Goal: Task Accomplishment & Management: Complete application form

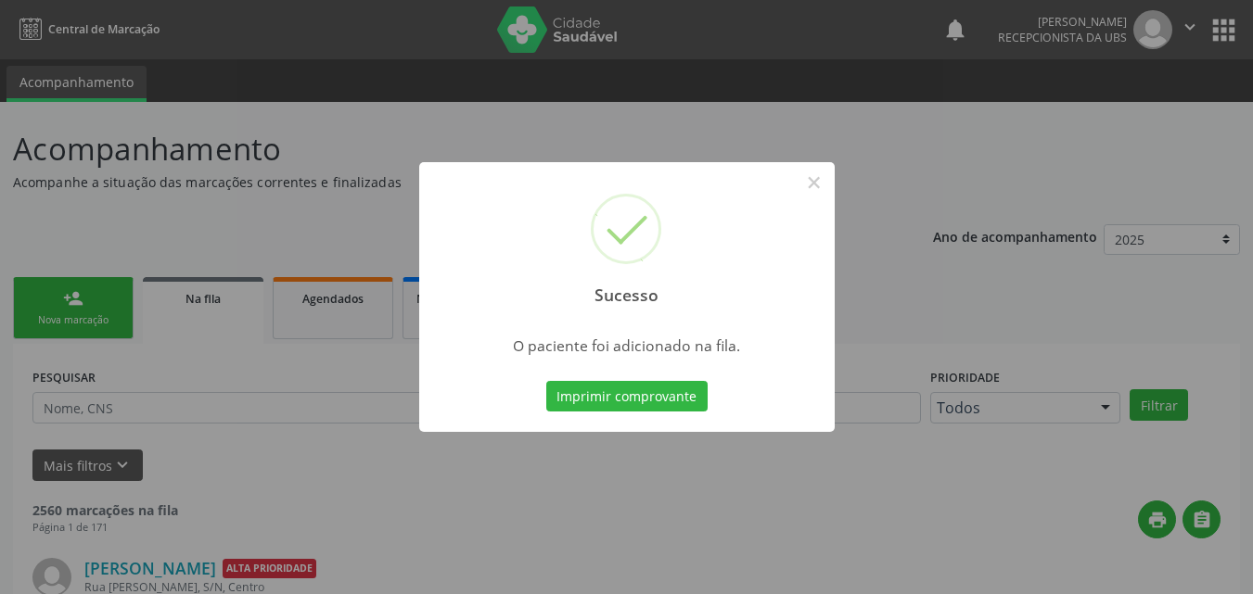
scroll to position [18, 0]
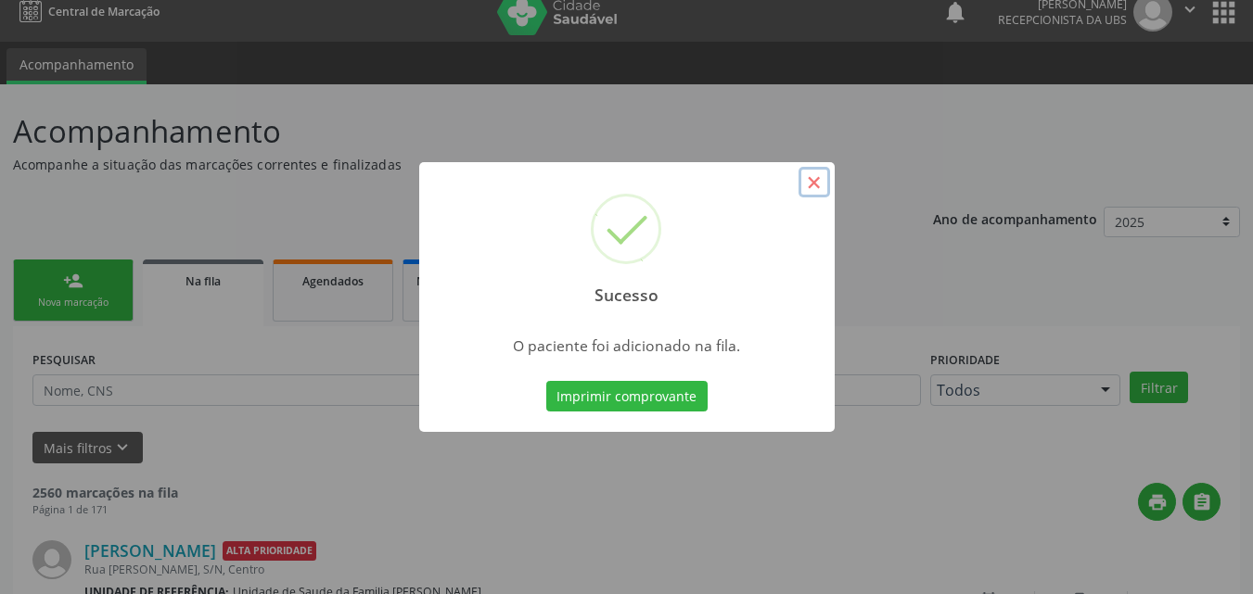
click at [814, 178] on button "×" at bounding box center [815, 183] width 32 height 32
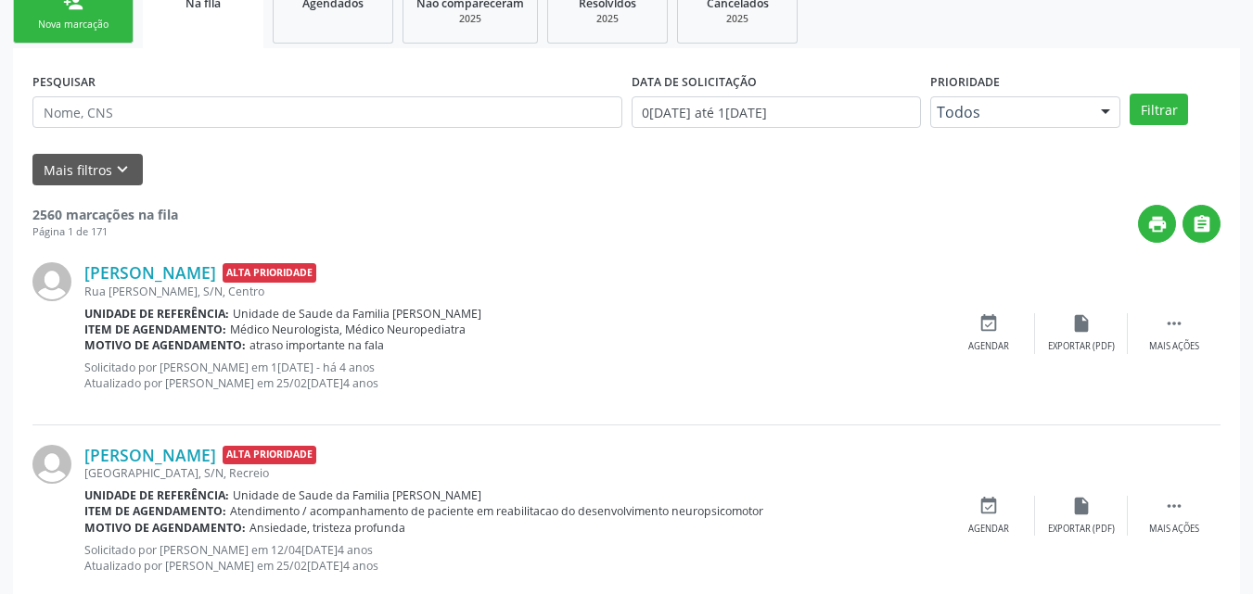
click at [94, 32] on div "Nova marcação" at bounding box center [73, 25] width 93 height 14
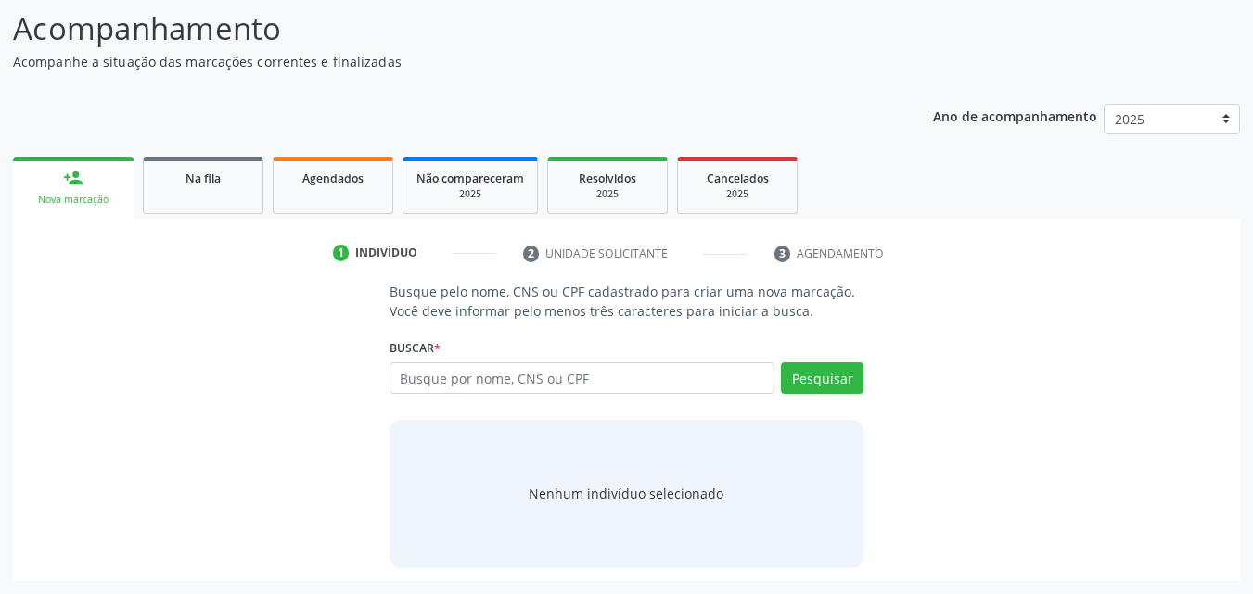
scroll to position [121, 0]
click at [492, 390] on input "text" at bounding box center [583, 379] width 386 height 32
paste input "708402704524560"
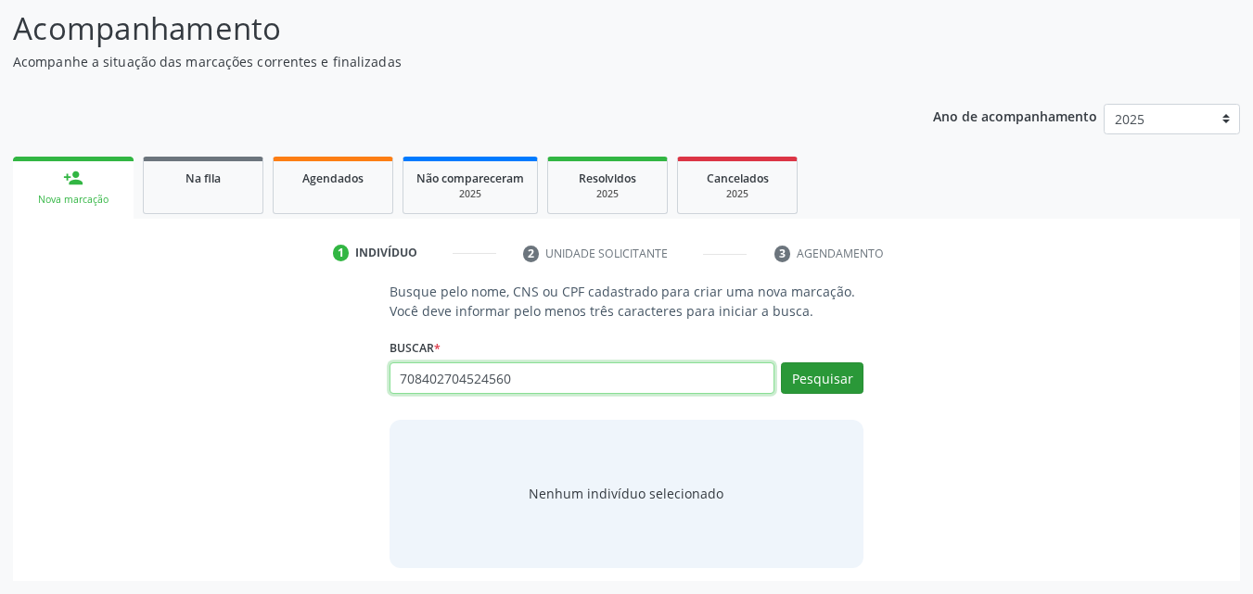
type input "708402704524560"
click at [836, 369] on button "Pesquisar" at bounding box center [822, 379] width 83 height 32
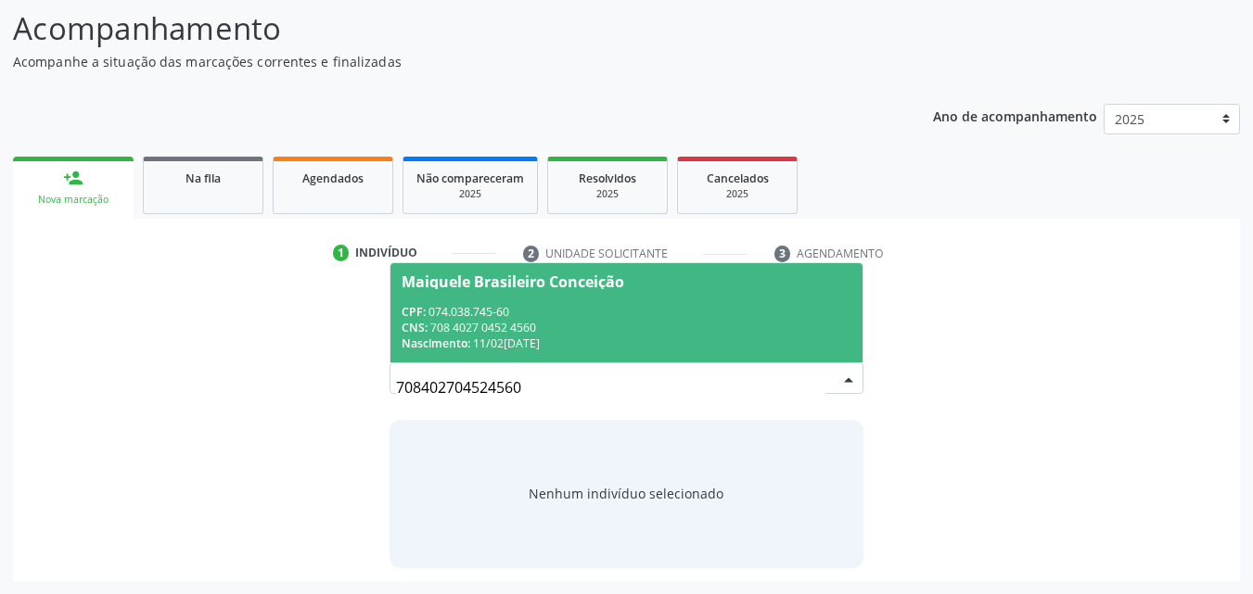
click at [756, 305] on div "CPF: 074.038.745-60" at bounding box center [627, 312] width 451 height 16
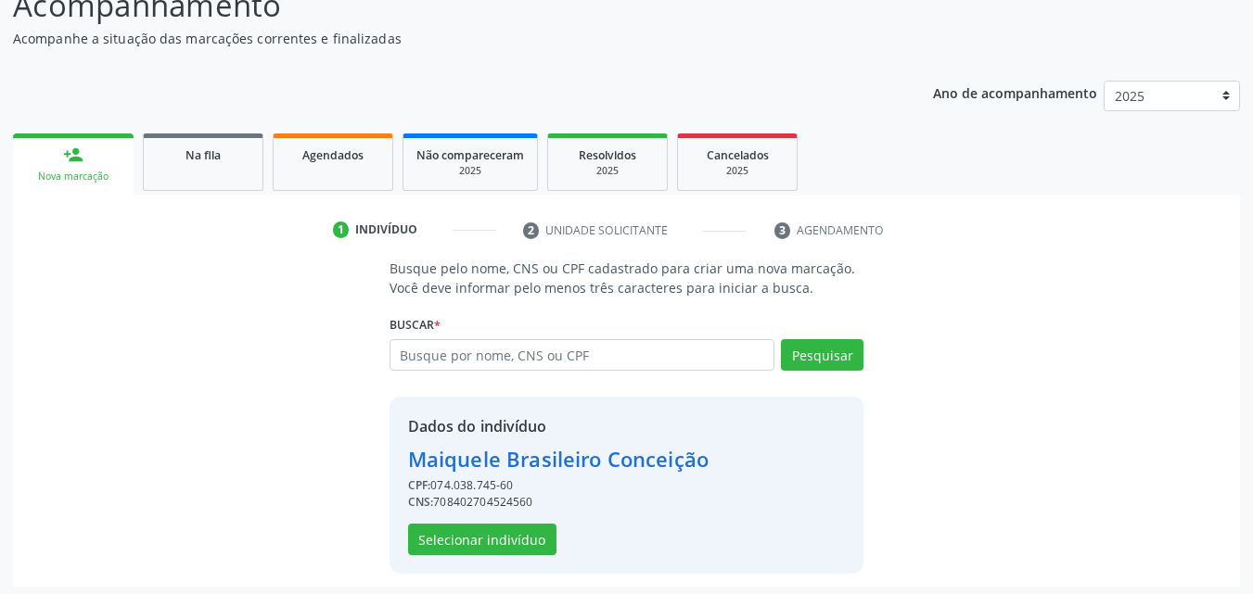
scroll to position [149, 0]
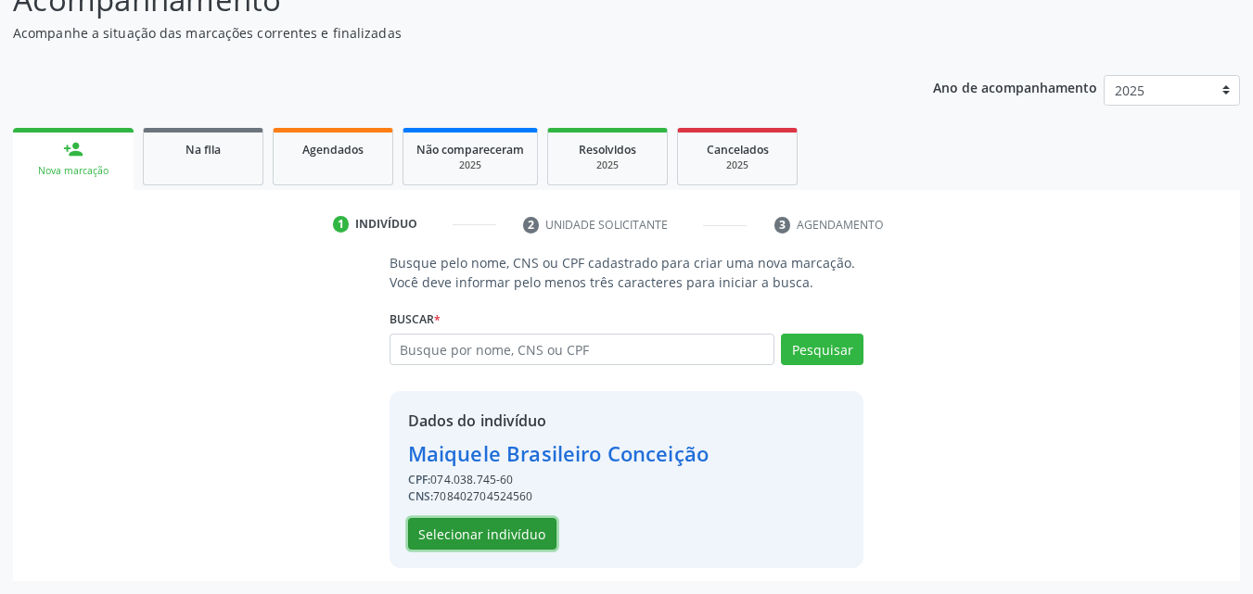
click at [454, 530] on button "Selecionar indivíduo" at bounding box center [482, 534] width 148 height 32
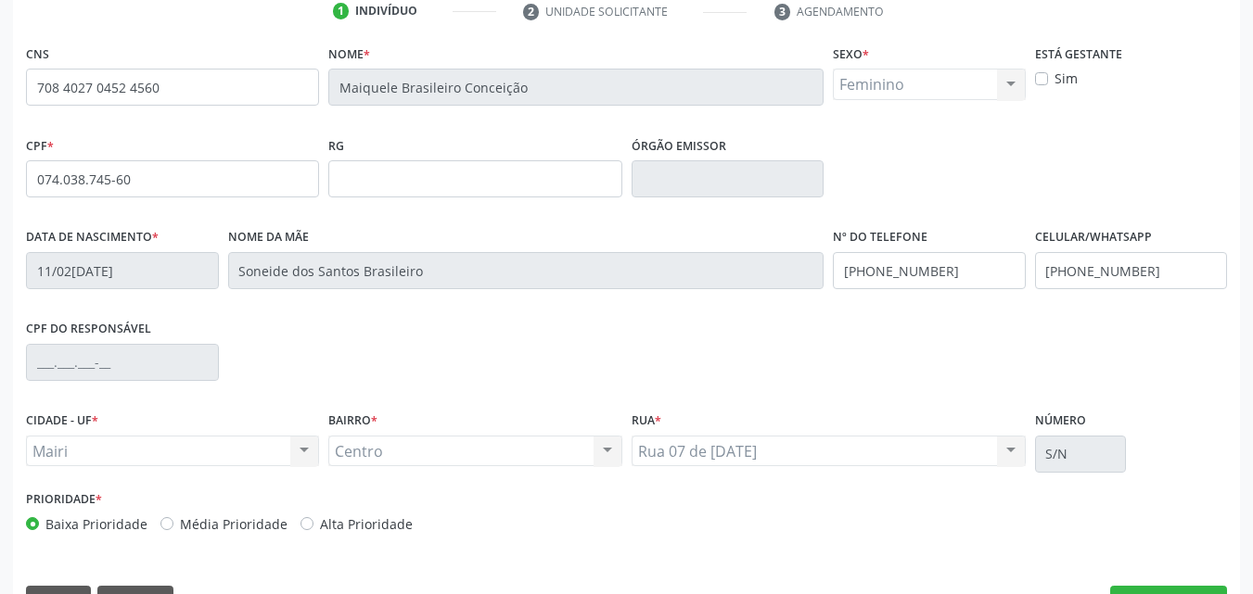
scroll to position [411, 0]
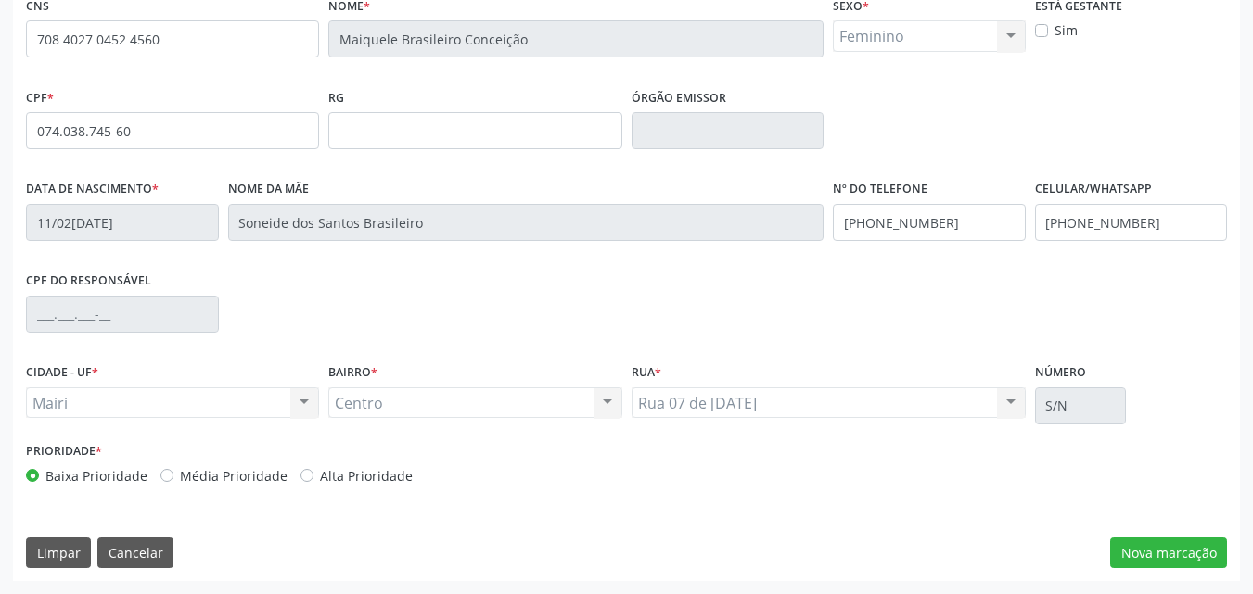
click at [363, 479] on label "Alta Prioridade" at bounding box center [366, 475] width 93 height 19
click at [313, 479] on input "Alta Prioridade" at bounding box center [306, 474] width 13 height 17
radio input "true"
click at [1166, 556] on button "Nova marcação" at bounding box center [1168, 554] width 117 height 32
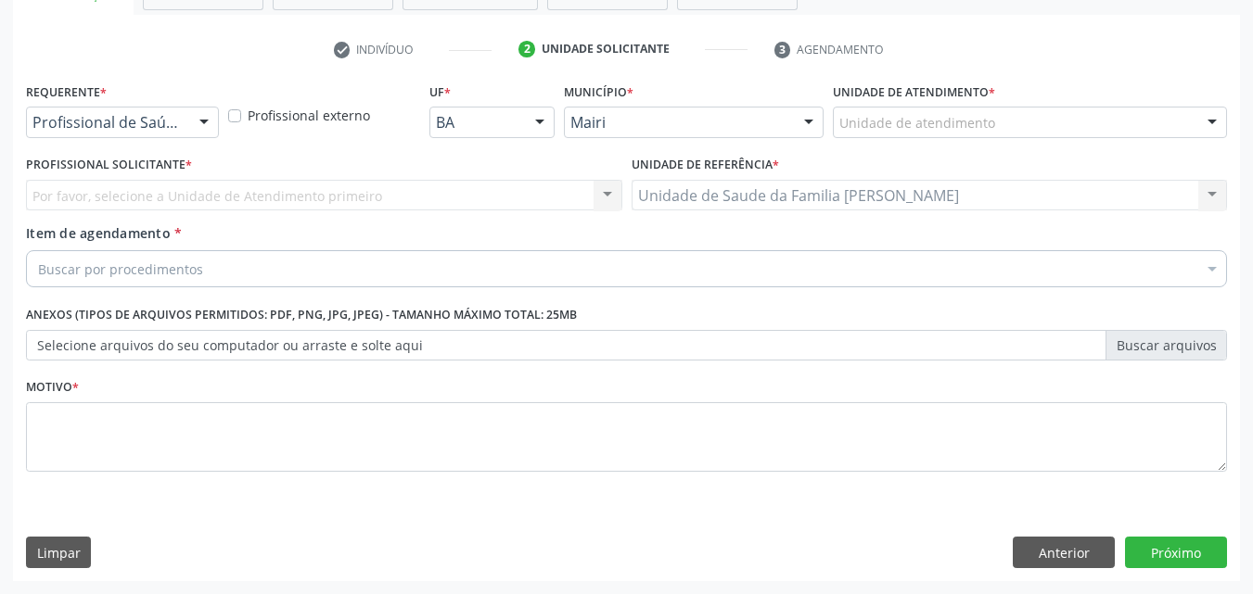
scroll to position [325, 0]
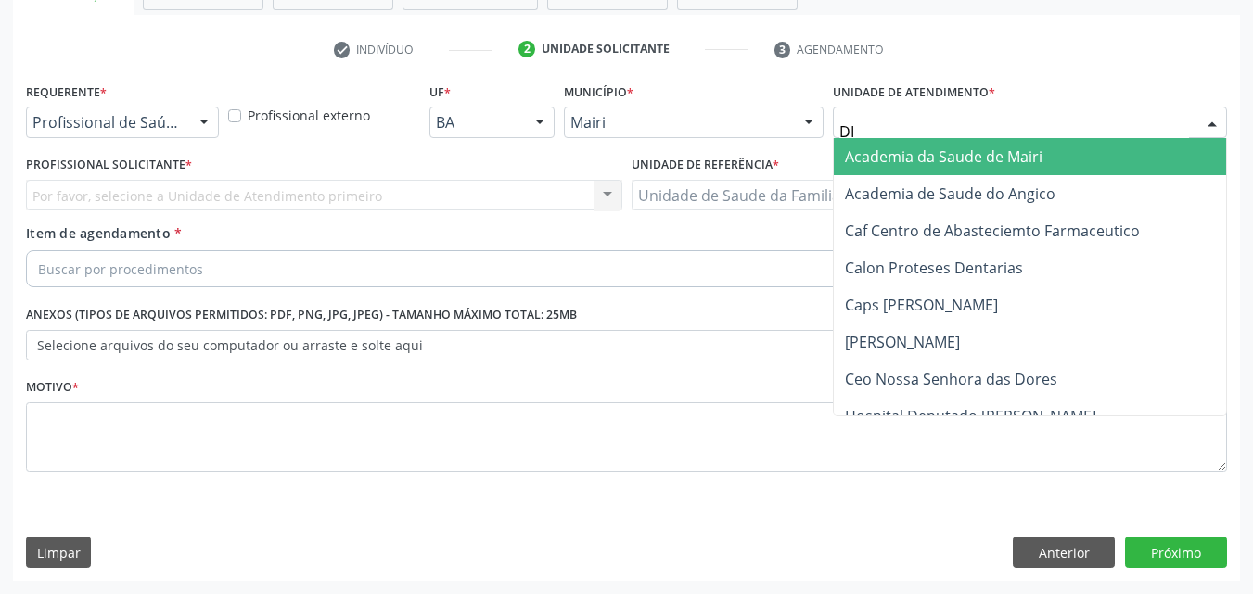
type input "DIL"
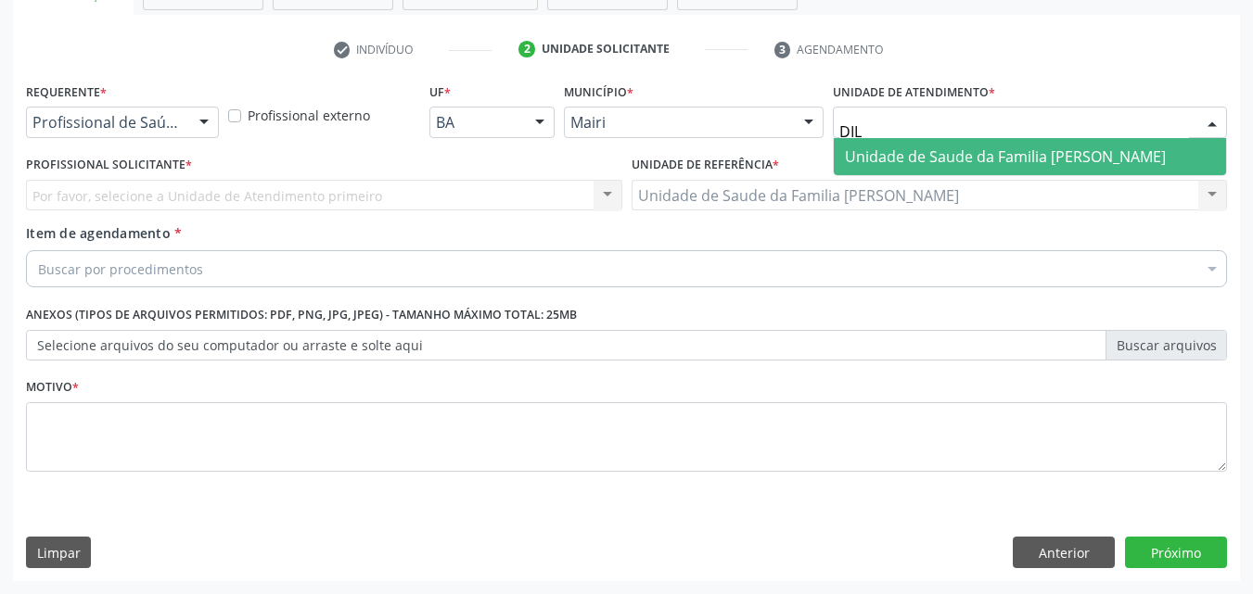
click at [952, 150] on span "Unidade de Saude da Familia [PERSON_NAME]" at bounding box center [1005, 157] width 321 height 20
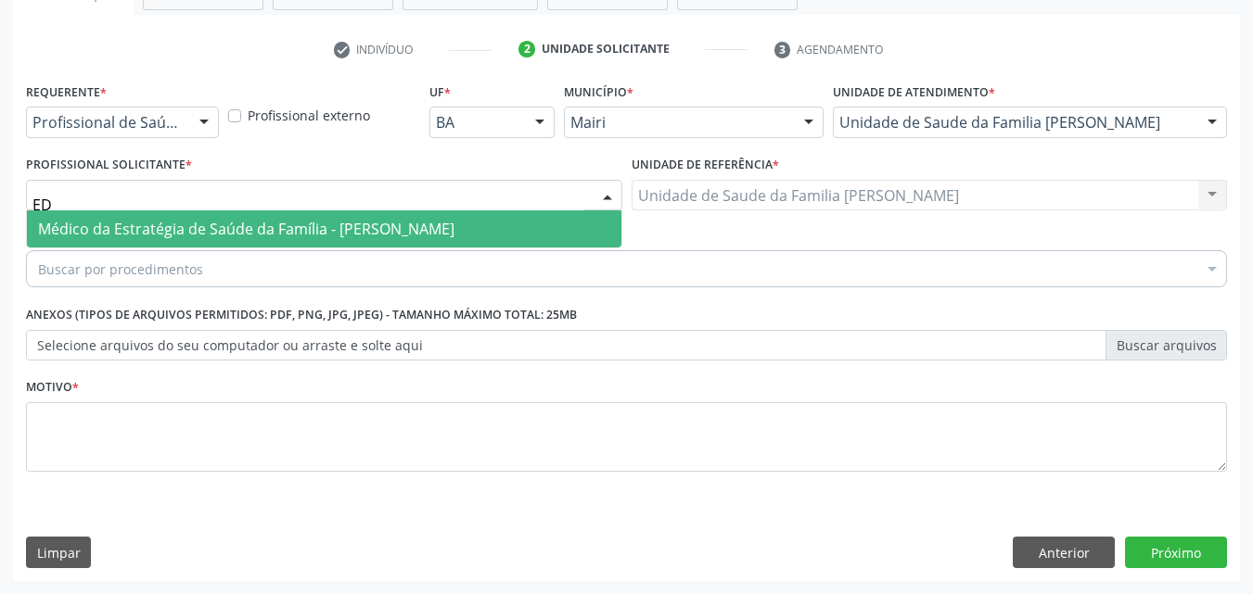
click at [191, 230] on span "Médico da Estratégia de Saúde da Família - [PERSON_NAME]" at bounding box center [246, 229] width 416 height 20
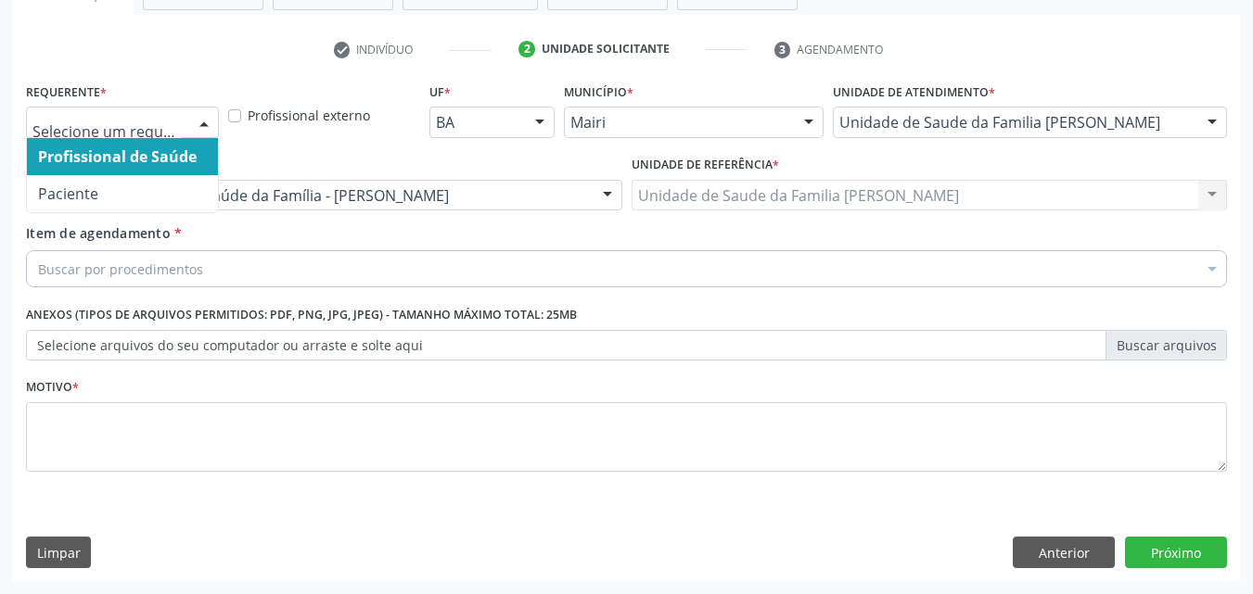
click at [117, 160] on span "Profissional de Saúde" at bounding box center [117, 157] width 159 height 20
click at [200, 124] on div at bounding box center [204, 124] width 28 height 32
click at [275, 149] on div "Profissional externo" at bounding box center [325, 114] width 202 height 72
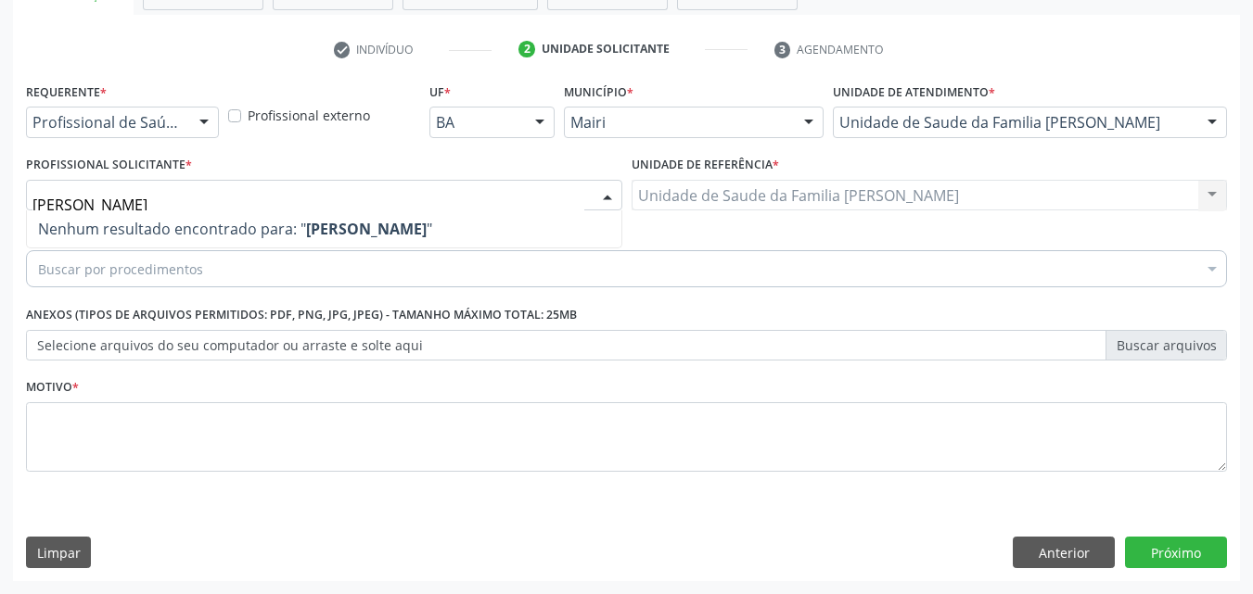
type input "J"
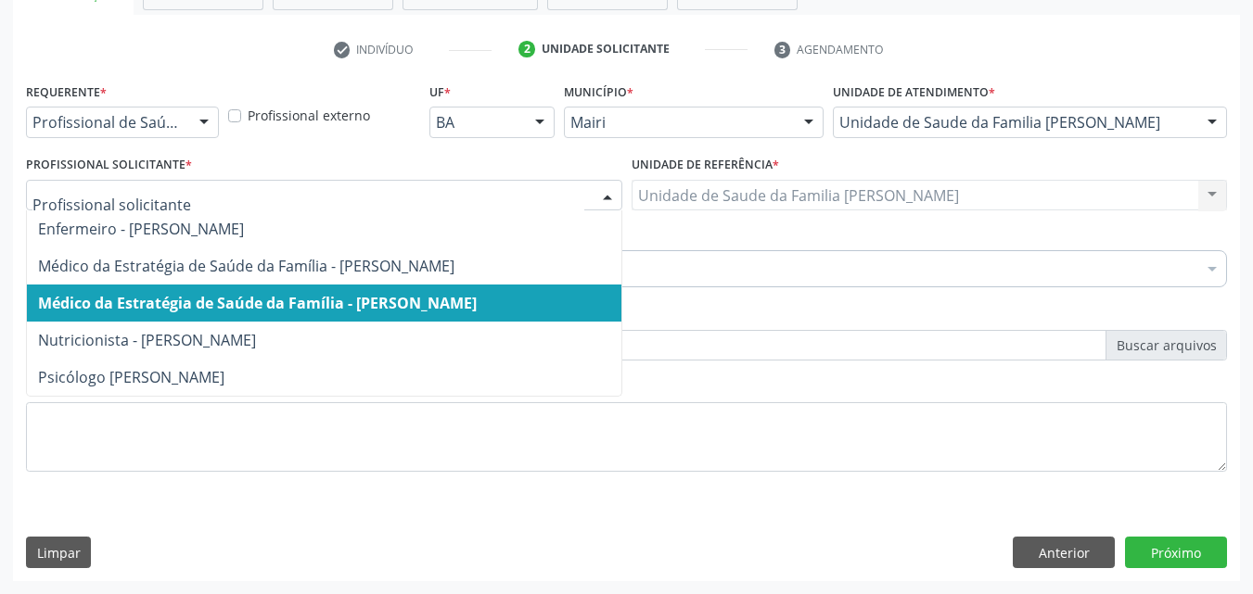
click at [268, 309] on span "Médico da Estratégia de Saúde da Família - [PERSON_NAME]" at bounding box center [257, 303] width 439 height 20
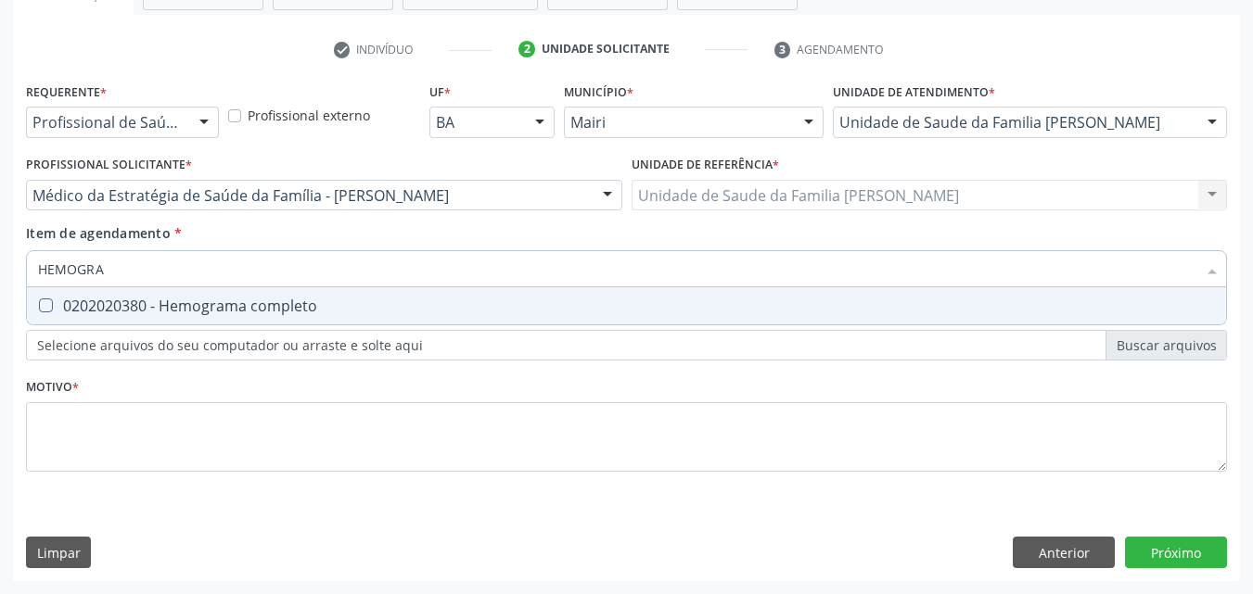
type input "HEMOGRAM"
click at [182, 308] on div "0202020380 - Hemograma completo" at bounding box center [626, 306] width 1177 height 15
checkbox completo "true"
type input "H"
checkbox completo "false"
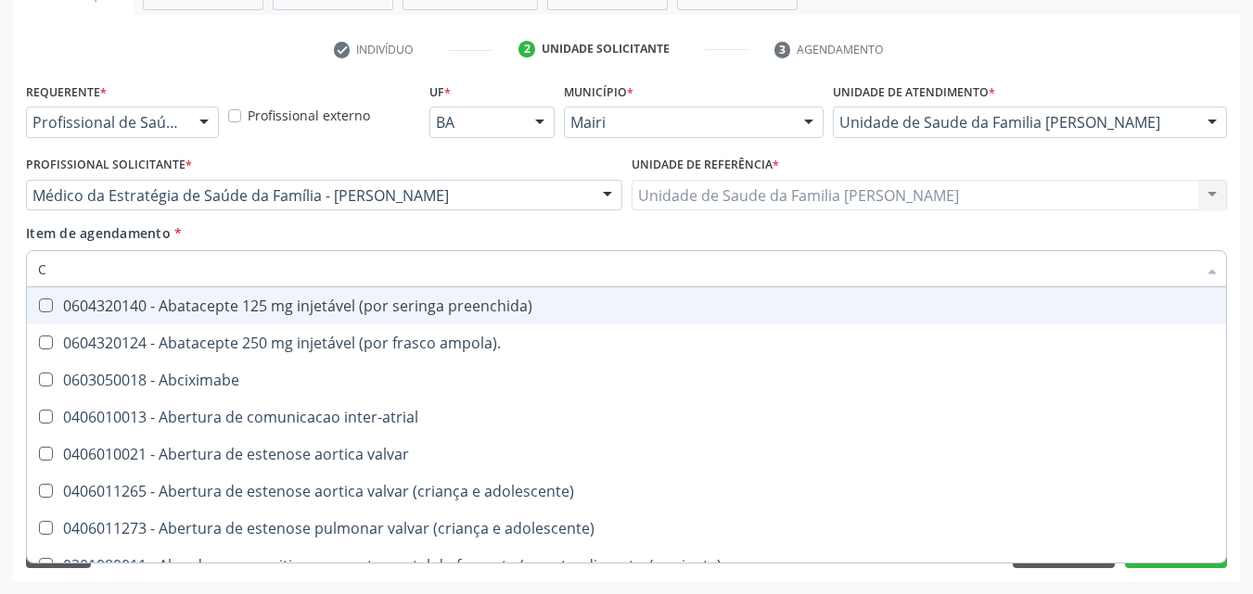
type input "CO"
checkbox osseo "true"
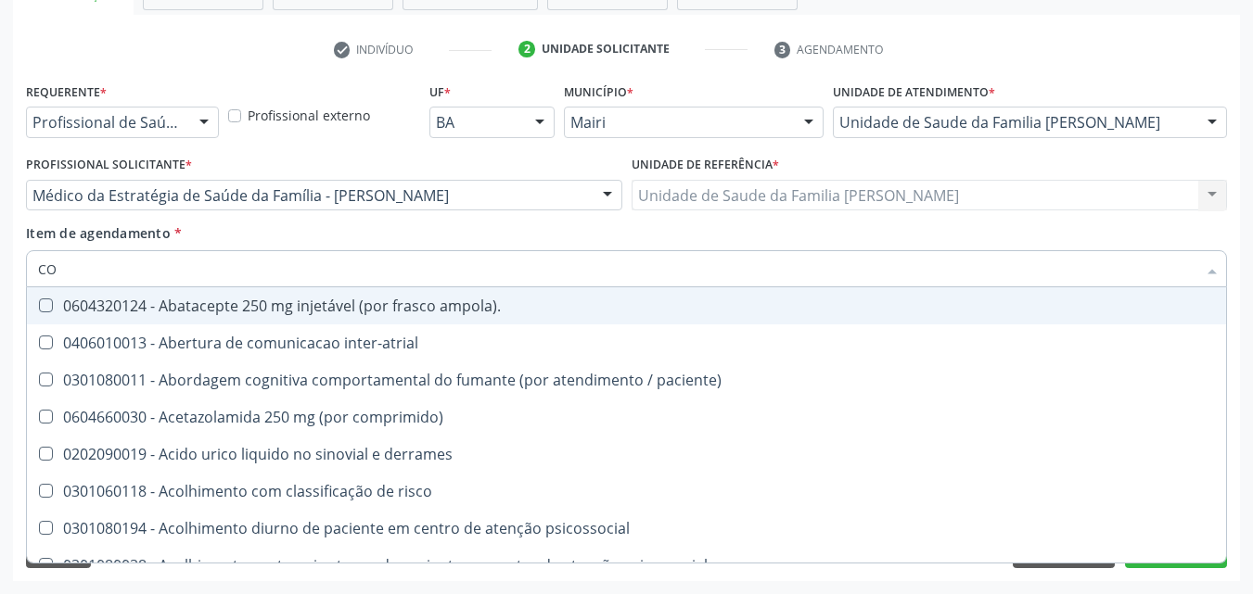
type input "C"
checkbox completo "false"
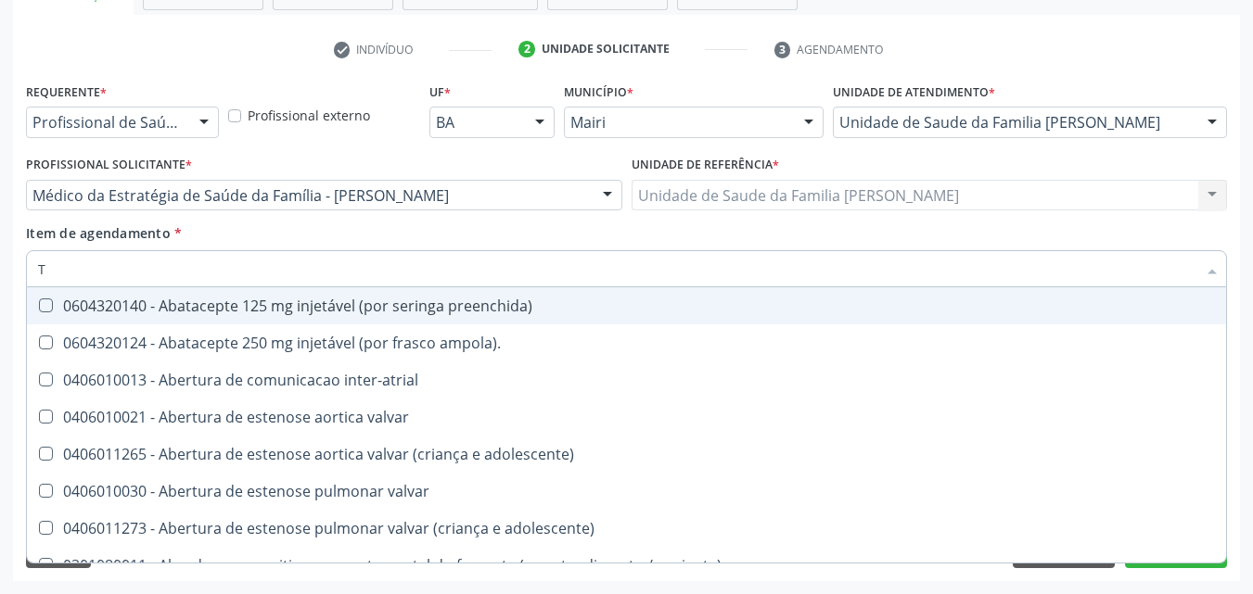
type input "TP"
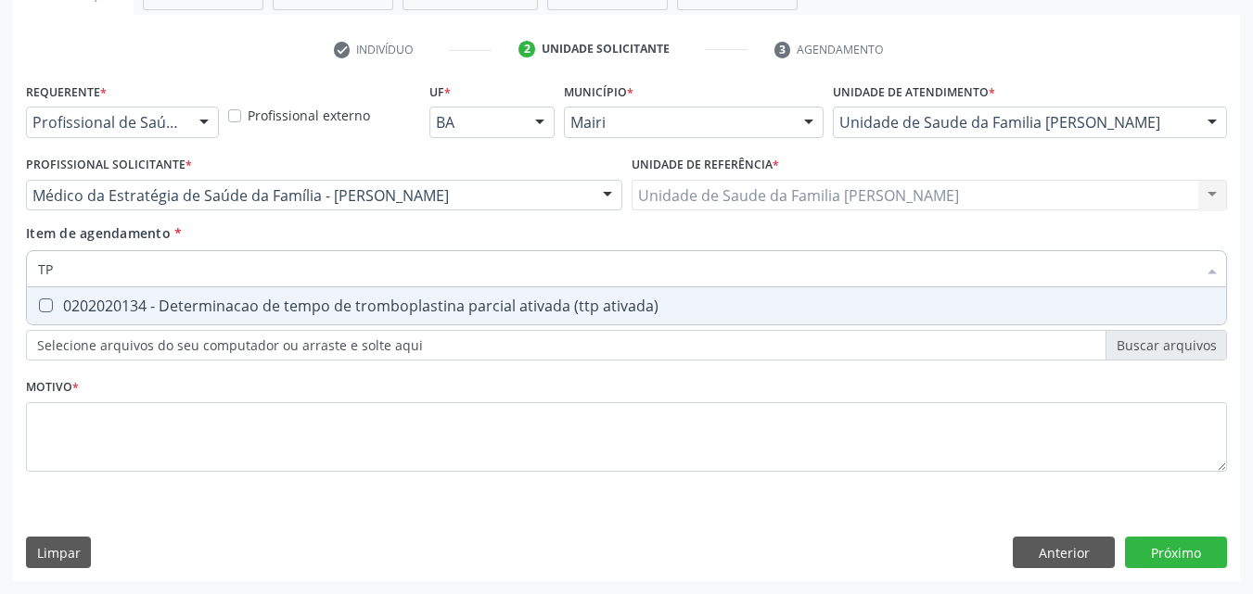
click at [182, 308] on div "0202020134 - Determinacao de tempo de tromboplastina parcial ativada (ttp ativa…" at bounding box center [626, 306] width 1177 height 15
checkbox ativada\) "true"
type input "T"
checkbox ativada\) "false"
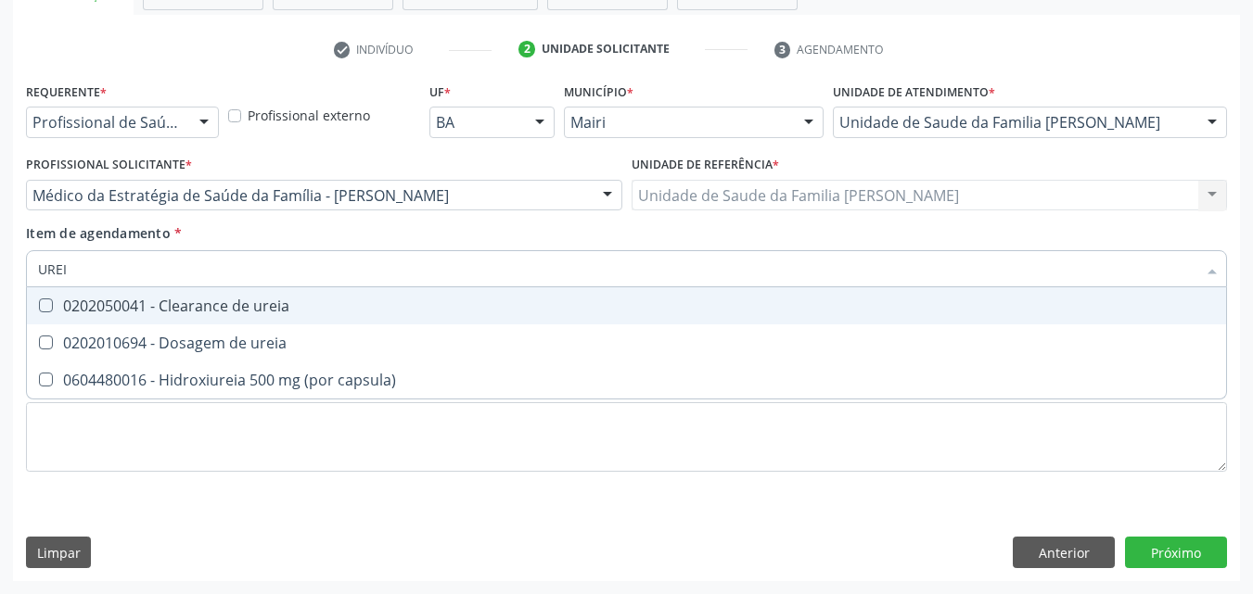
type input "UREIA"
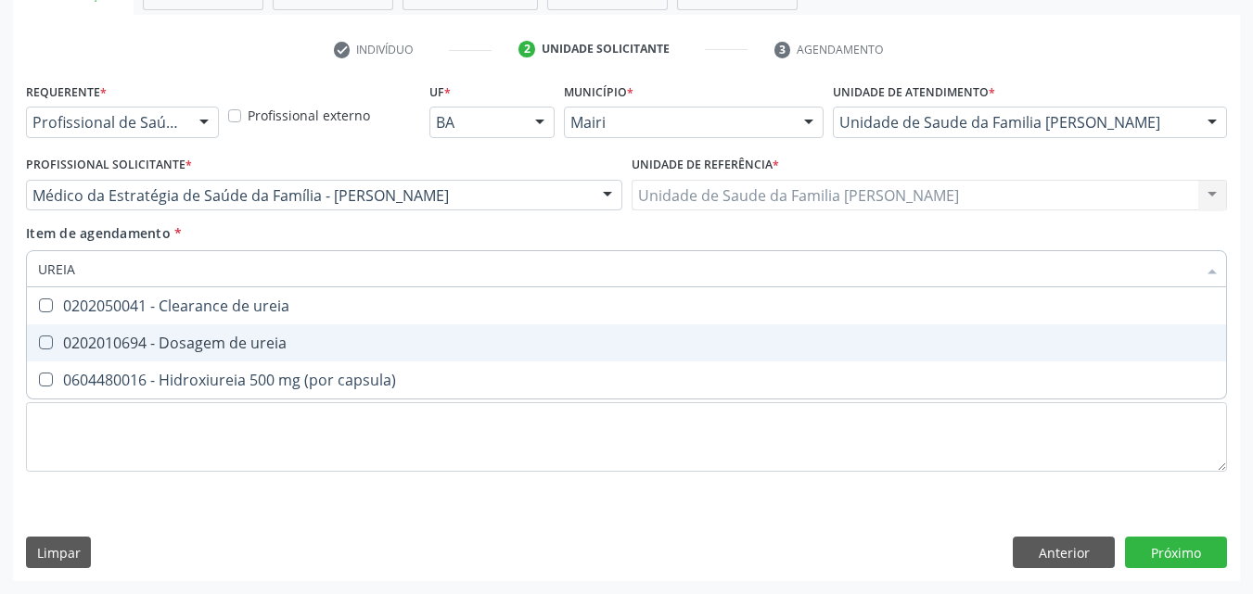
click at [262, 351] on div "0202010694 - Dosagem de ureia" at bounding box center [626, 343] width 1177 height 15
checkbox ureia "true"
type input "U"
checkbox ureia "false"
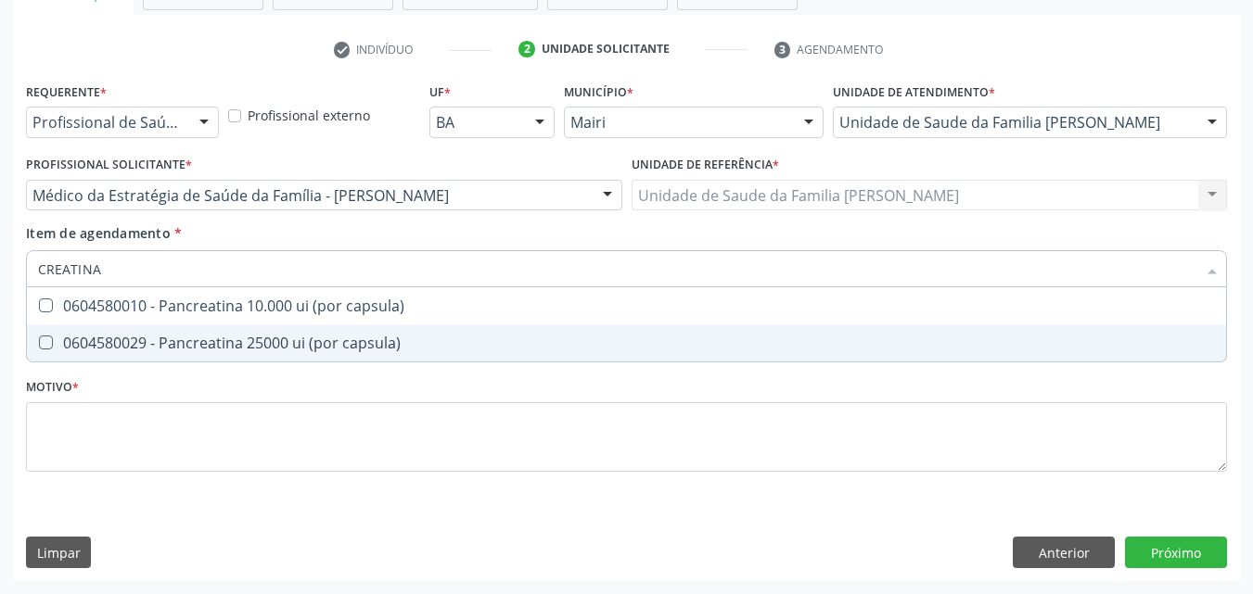
type input "CREATIN"
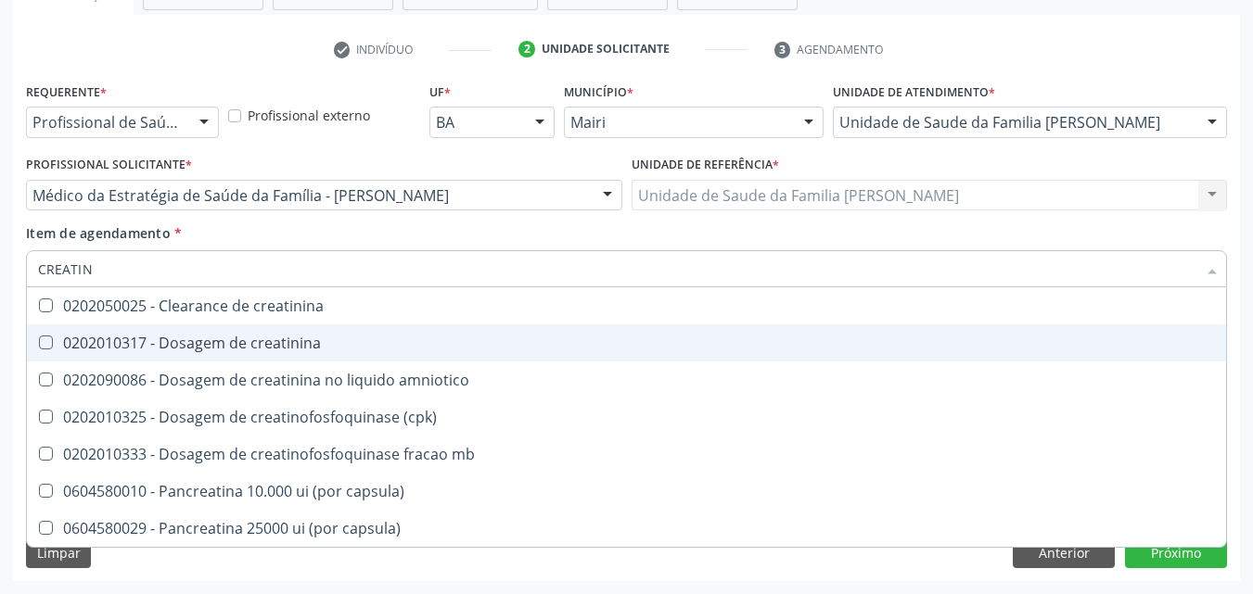
click at [291, 347] on div "0202010317 - Dosagem de creatinina" at bounding box center [626, 343] width 1177 height 15
checkbox creatinina "true"
type input "C"
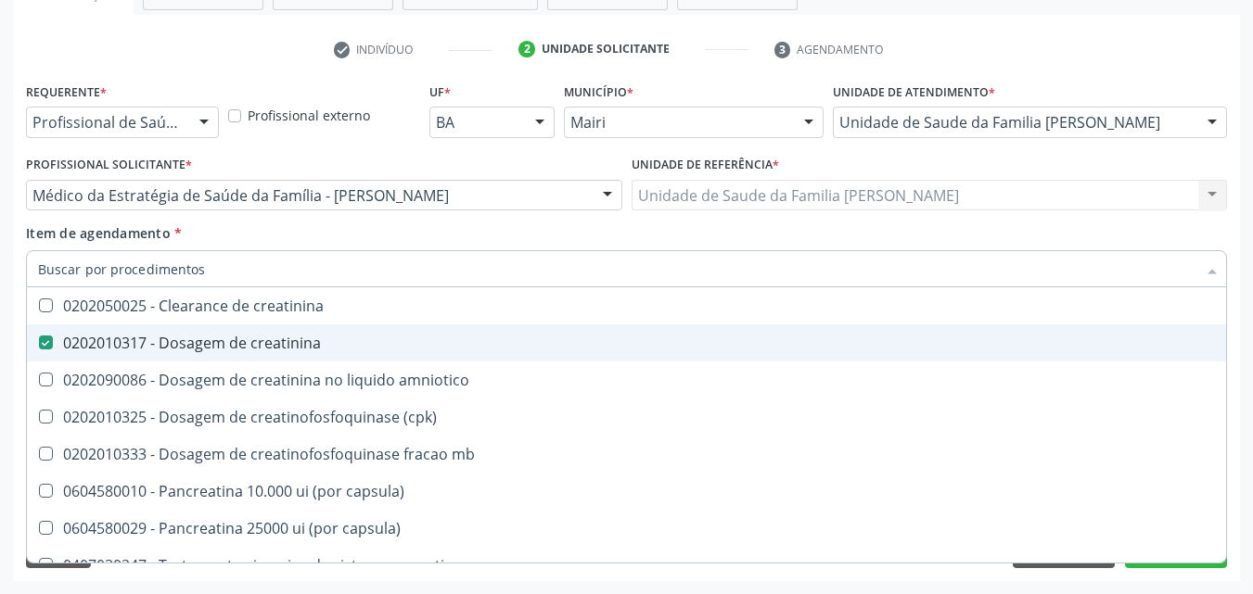
checkbox creatinina "false"
checkbox amniotico "false"
checkbox mb "false"
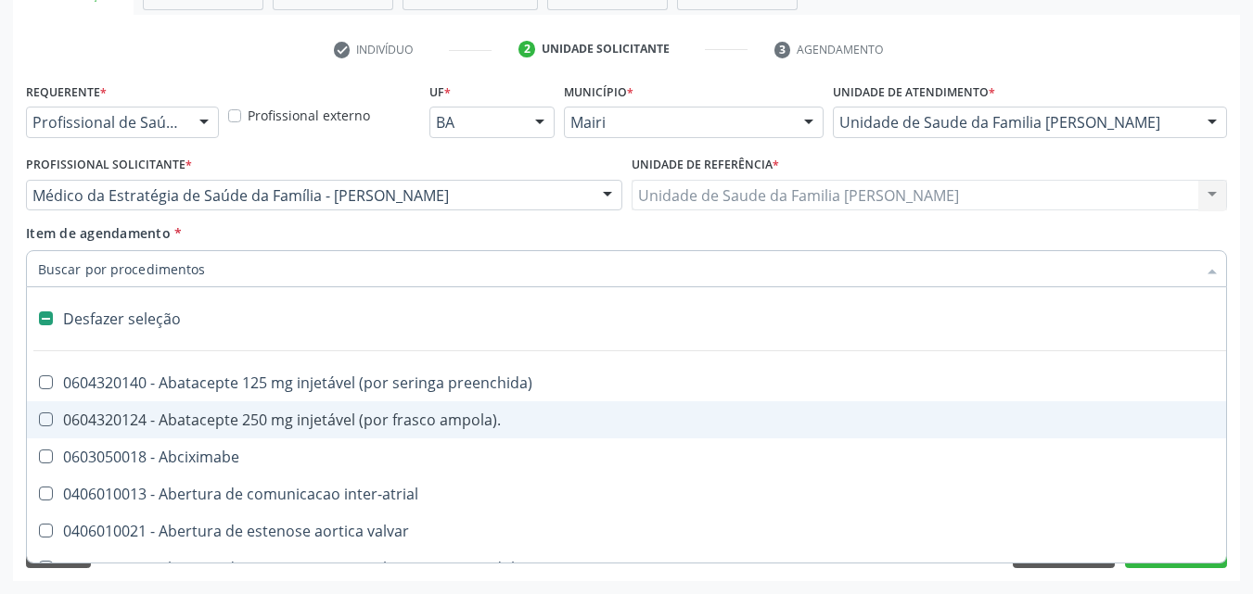
type input "G"
checkbox hospitais "true"
checkbox 67 "true"
checkbox adolescente\) "true"
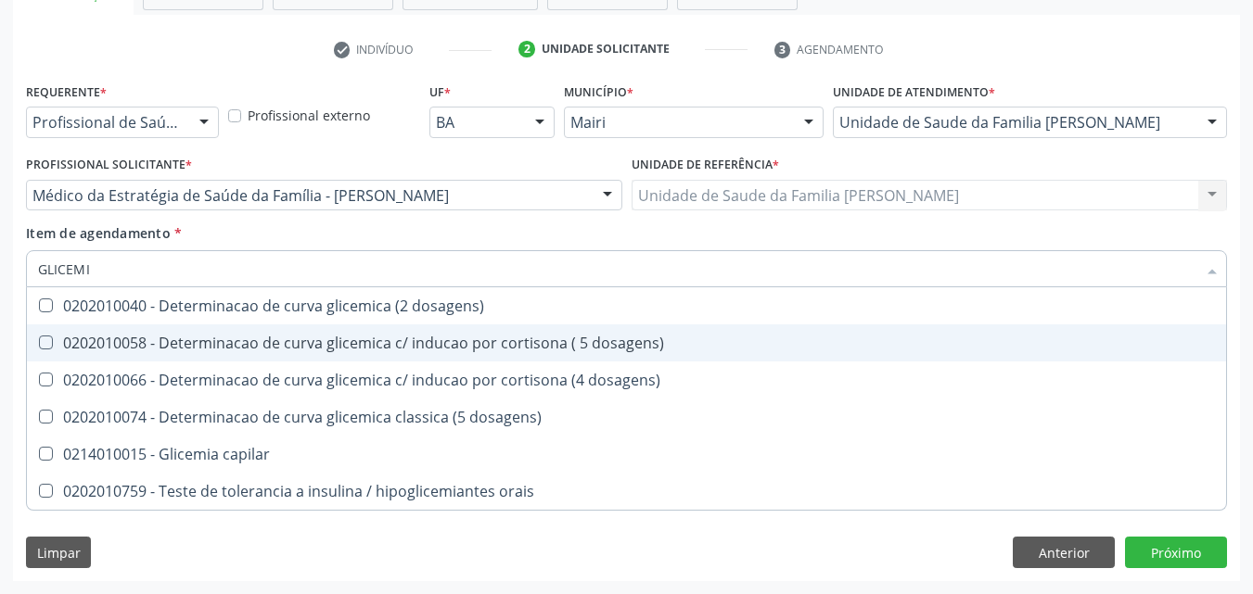
type input "GLICEMIA"
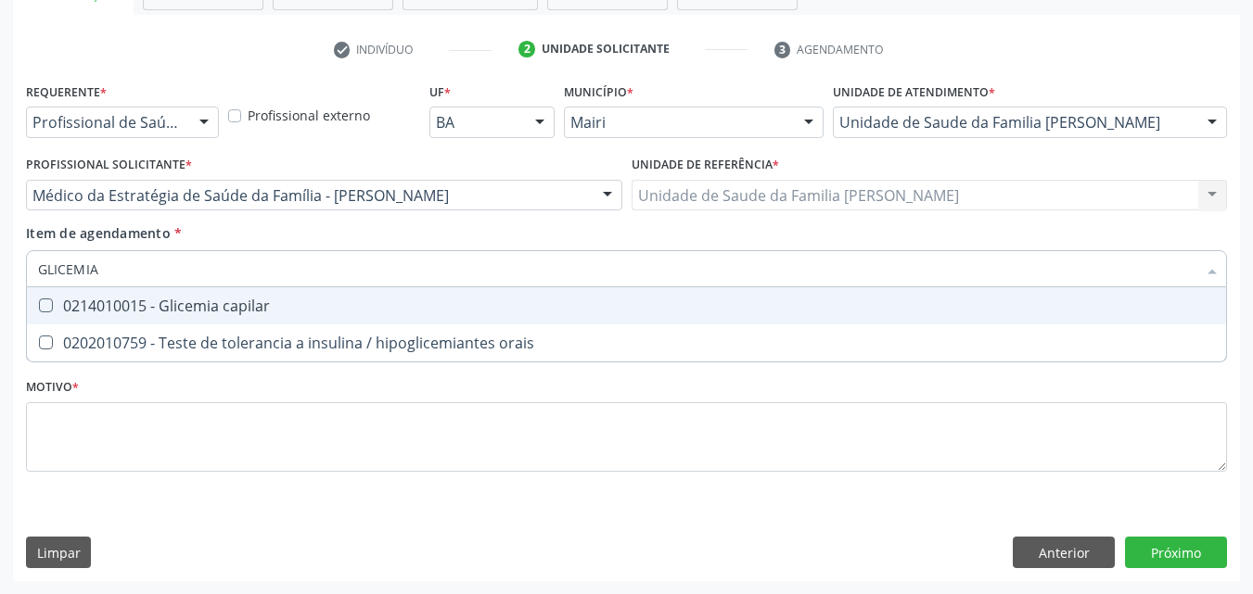
click at [282, 306] on div "0214010015 - Glicemia capilar" at bounding box center [626, 306] width 1177 height 15
checkbox capilar "true"
type input "GLICEMI"
checkbox capilar "false"
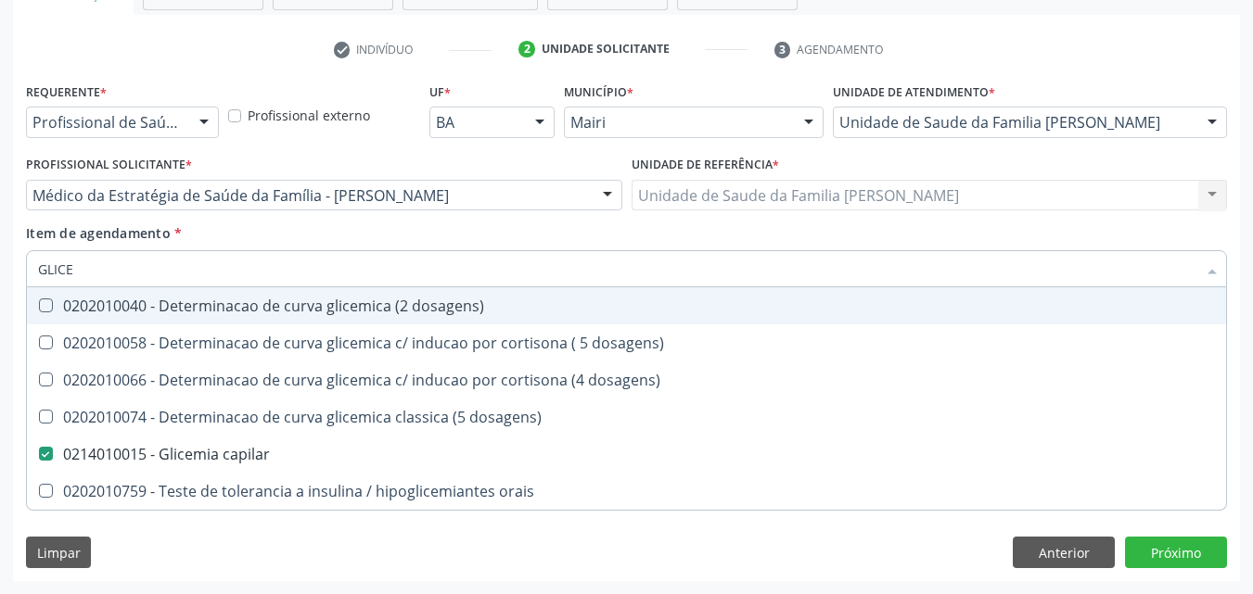
type input "GLIC"
checkbox capilar "false"
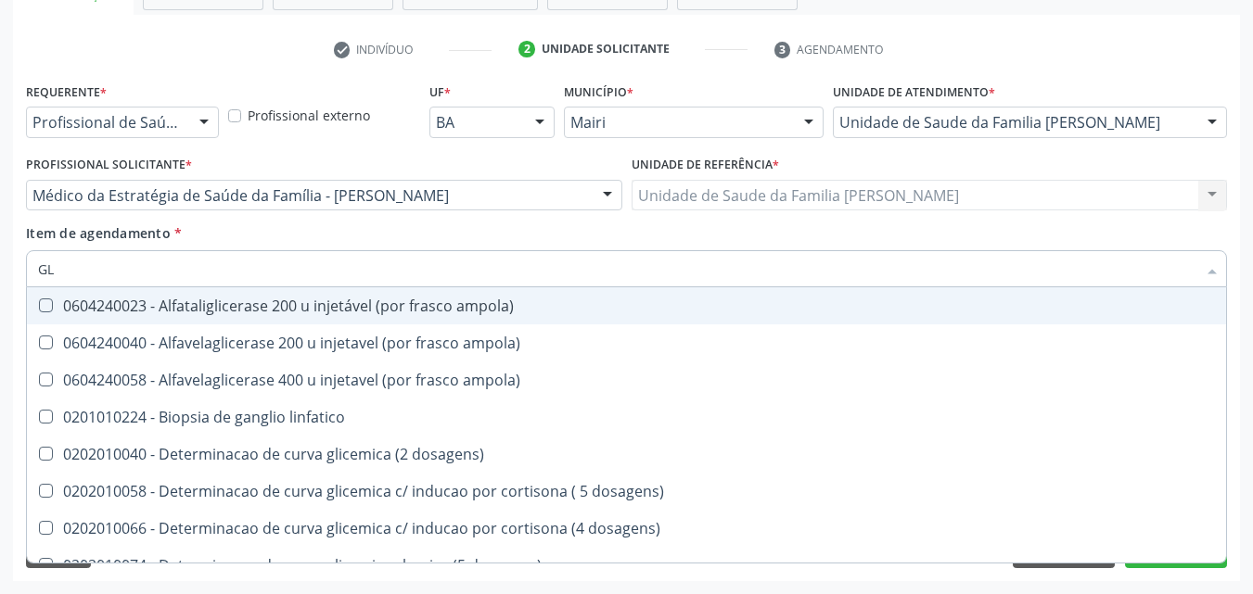
type input "G"
checkbox capilar "false"
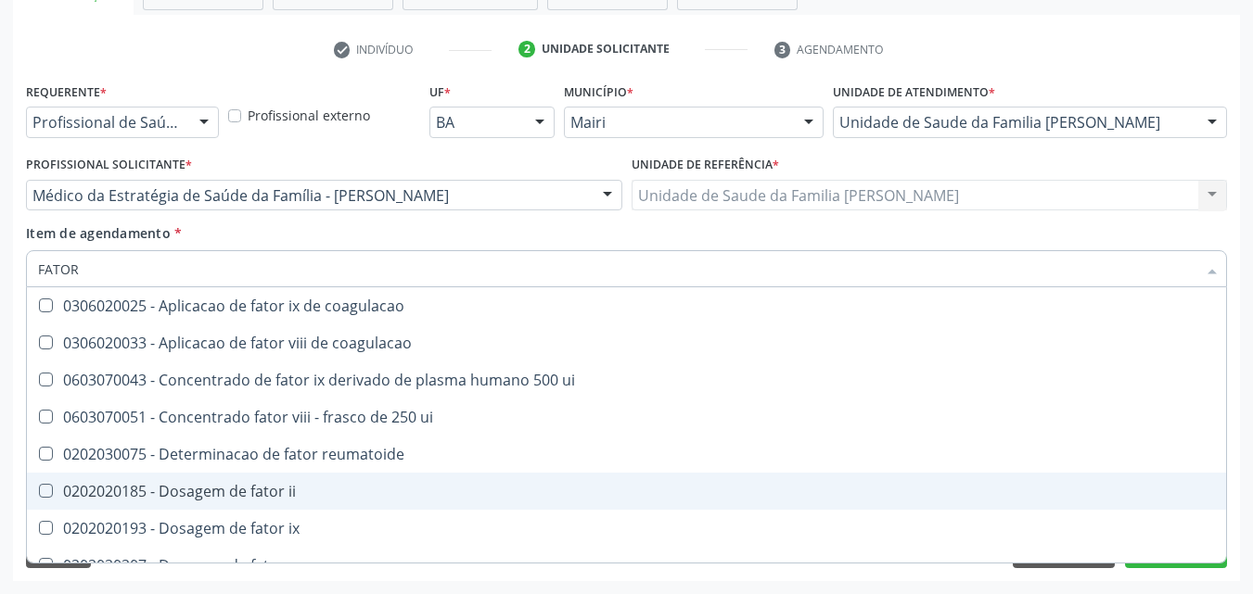
type input "FATOR R"
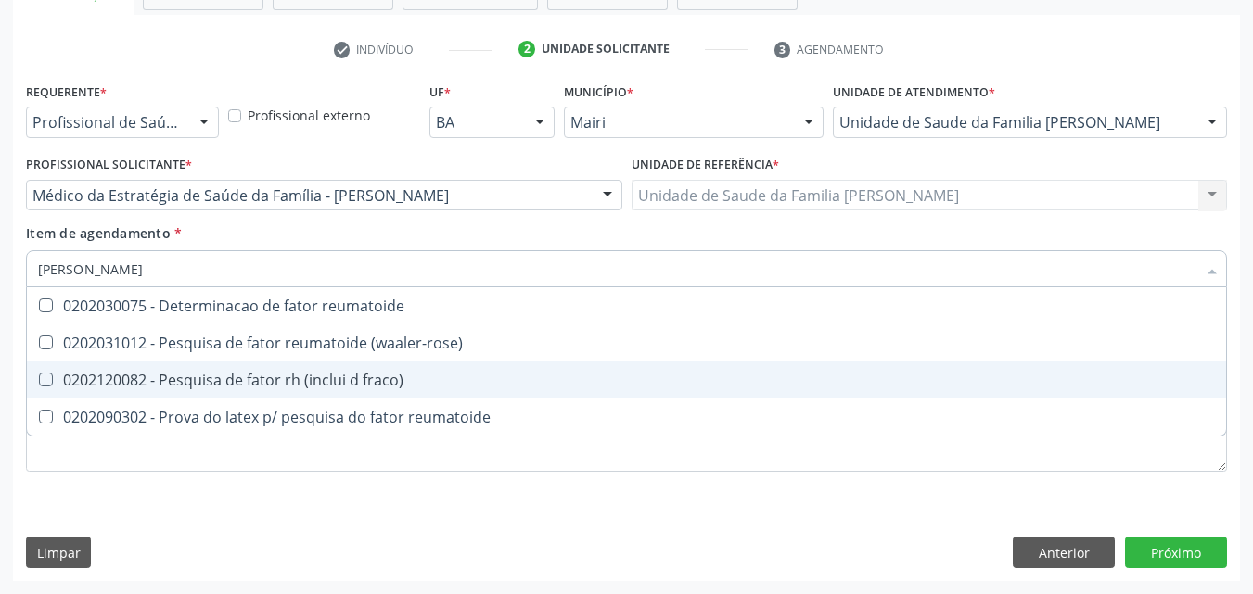
click at [395, 375] on div "0202120082 - Pesquisa de fator rh (inclui d fraco)" at bounding box center [626, 380] width 1177 height 15
checkbox fraco\) "true"
type input "FATOR"
checkbox fraco\) "false"
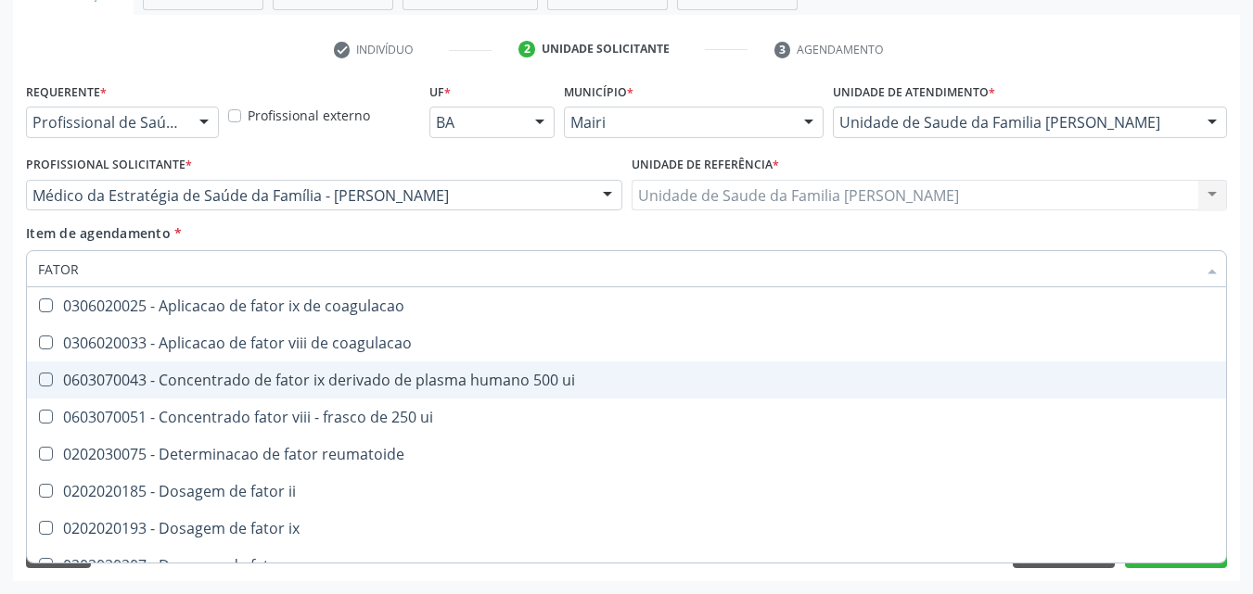
type input "FATO"
checkbox fraco\) "false"
type input "F"
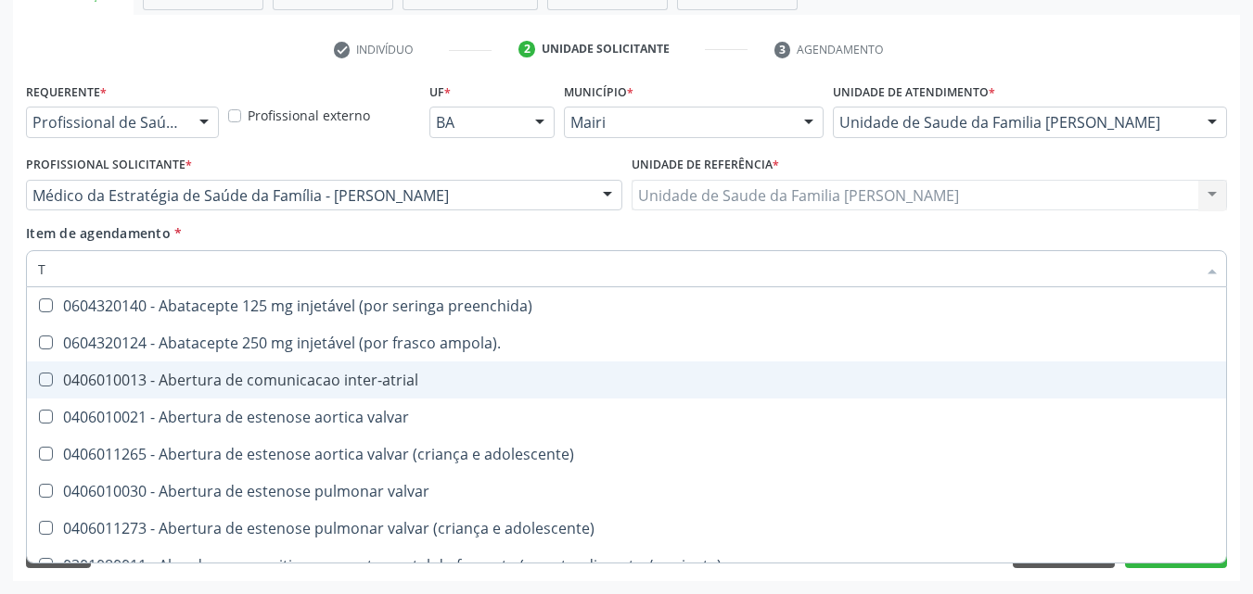
type input "TI"
checkbox completa "true"
checkbox \(par\) "true"
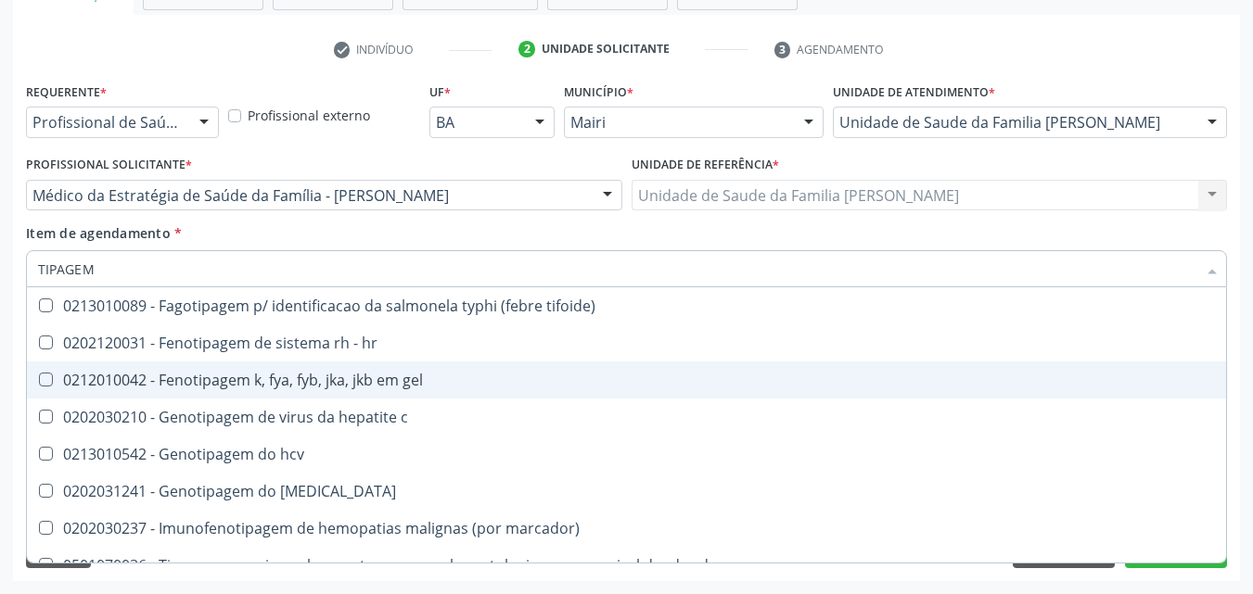
type input "TIPAGEM S"
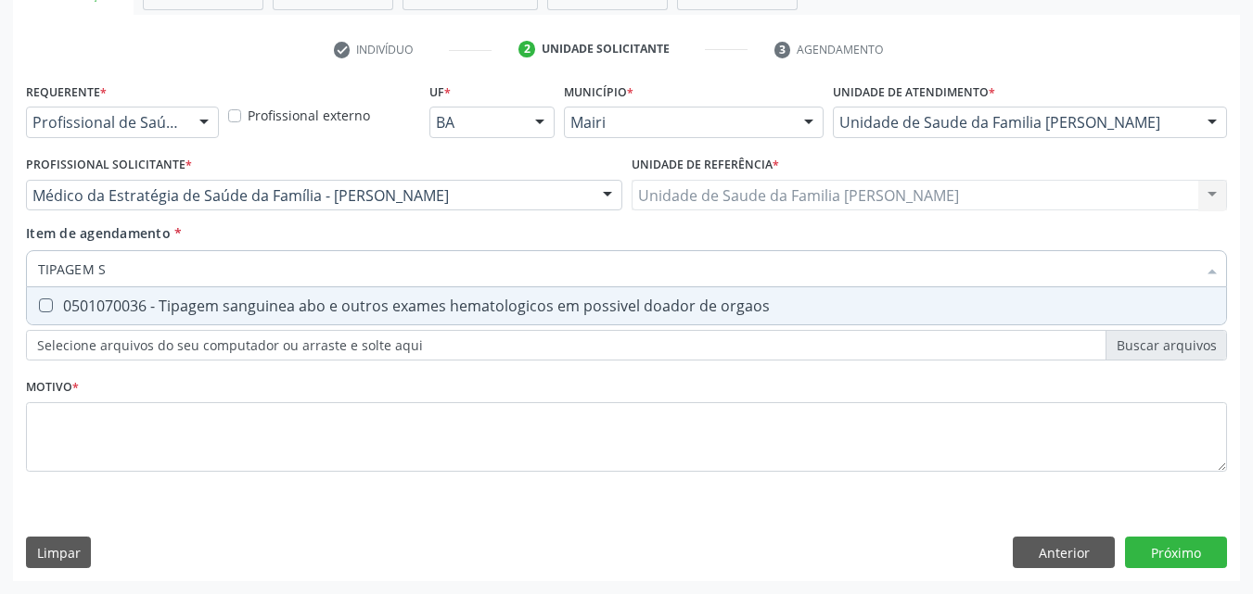
click at [424, 313] on div "0501070036 - Tipagem sanguinea abo e outros exames hematologicos em possivel do…" at bounding box center [626, 306] width 1177 height 15
checkbox orgaos "true"
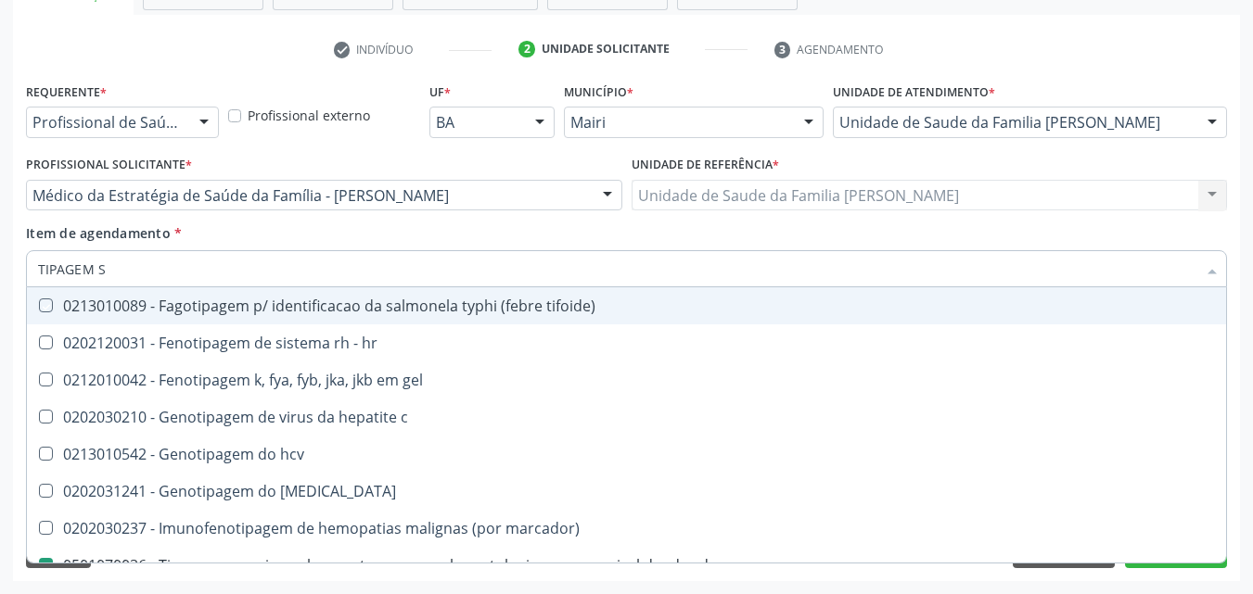
type input "TIPAGEM"
checkbox tifoide\) "false"
type input "T"
checkbox orgaos "false"
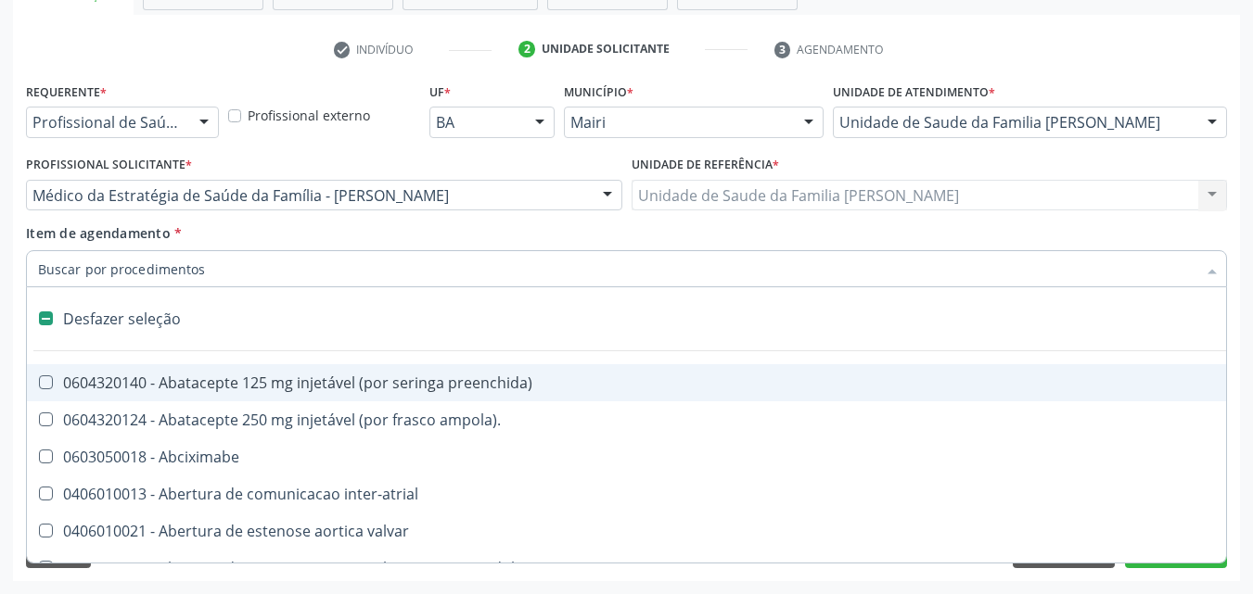
type input "U"
checkbox transplante "true"
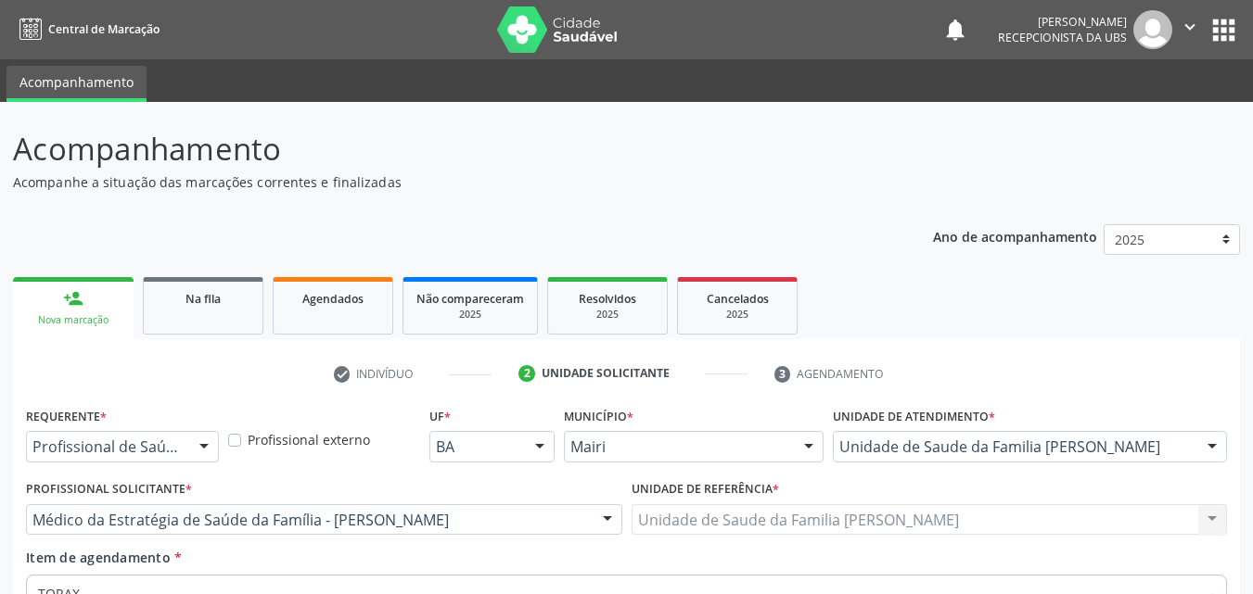
scroll to position [325, 0]
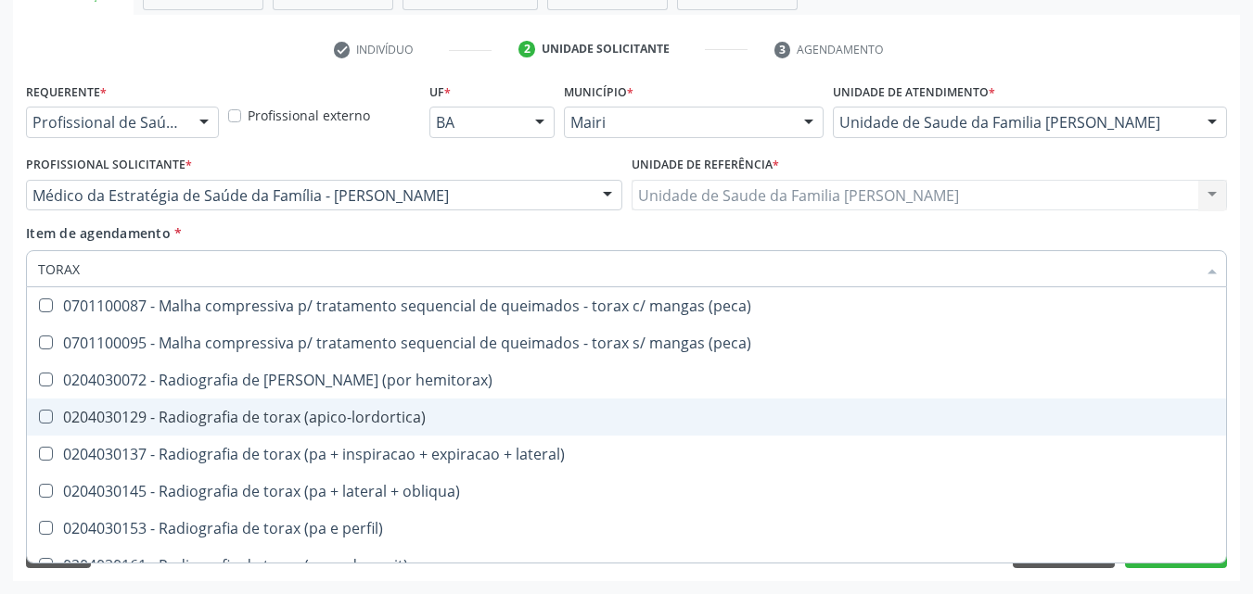
click at [437, 418] on div "0204030129 - Radiografia de torax (apico-lordortica)" at bounding box center [626, 417] width 1177 height 15
checkbox \(apico-lordortica\) "true"
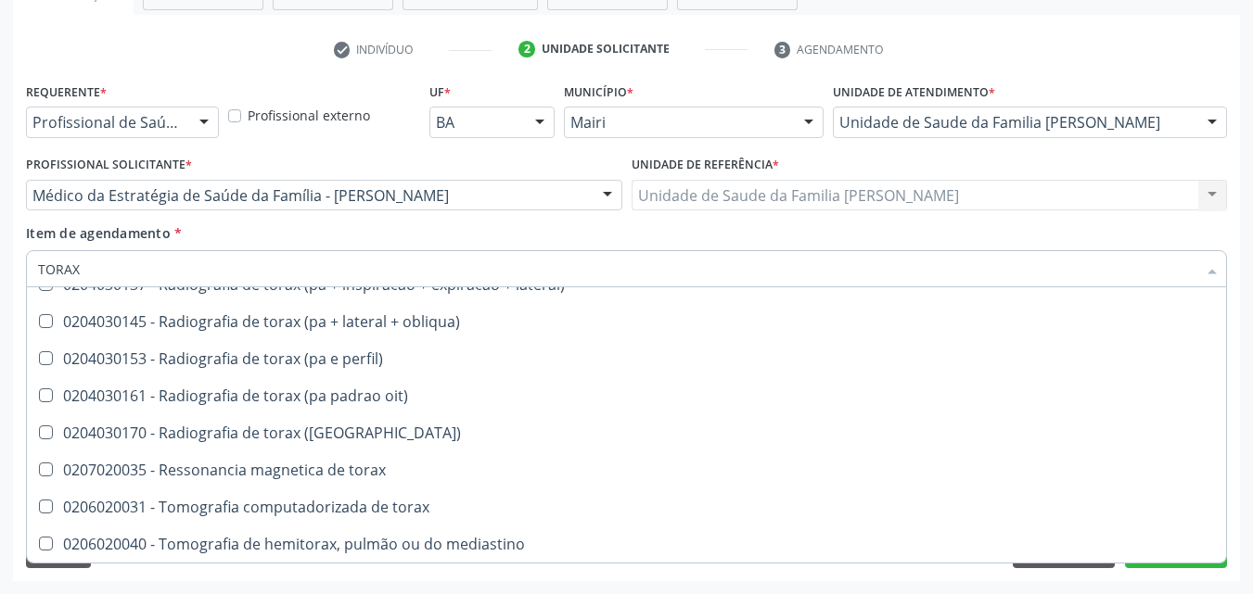
scroll to position [185, 0]
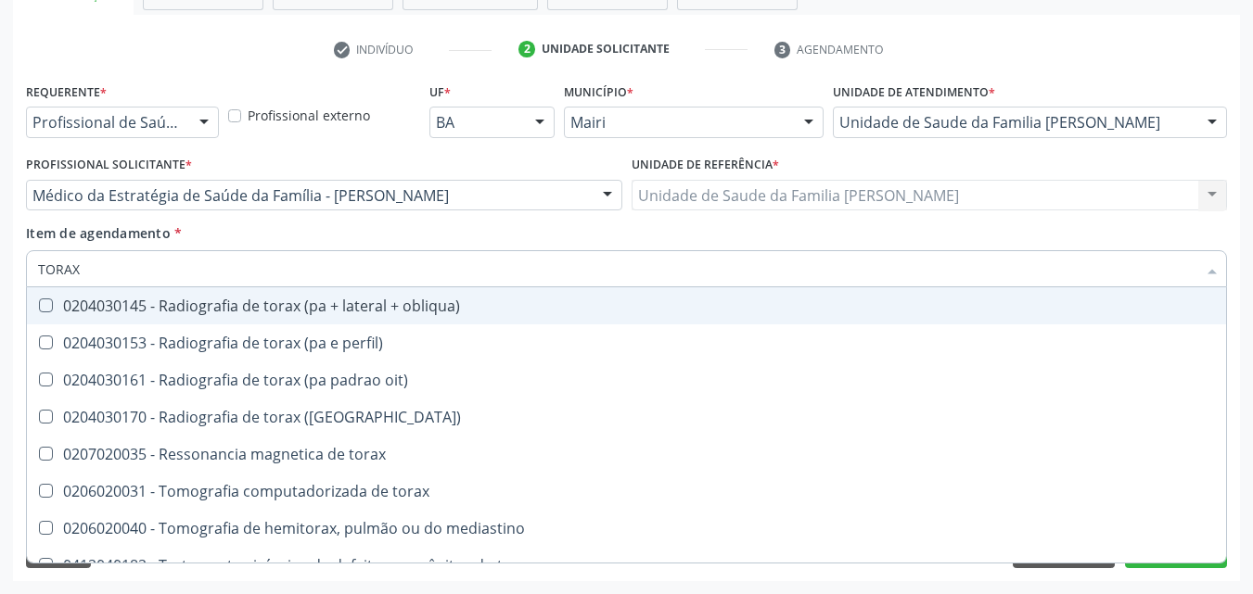
click at [354, 262] on input "TORAX" at bounding box center [617, 268] width 1158 height 37
click at [366, 239] on div "Item de agendamento * TORAX Desfazer seleção 0701100087 - Malha compressiva p/ …" at bounding box center [626, 253] width 1201 height 58
checkbox \(peca\) "true"
checkbox \(apico-lordortica\) "false"
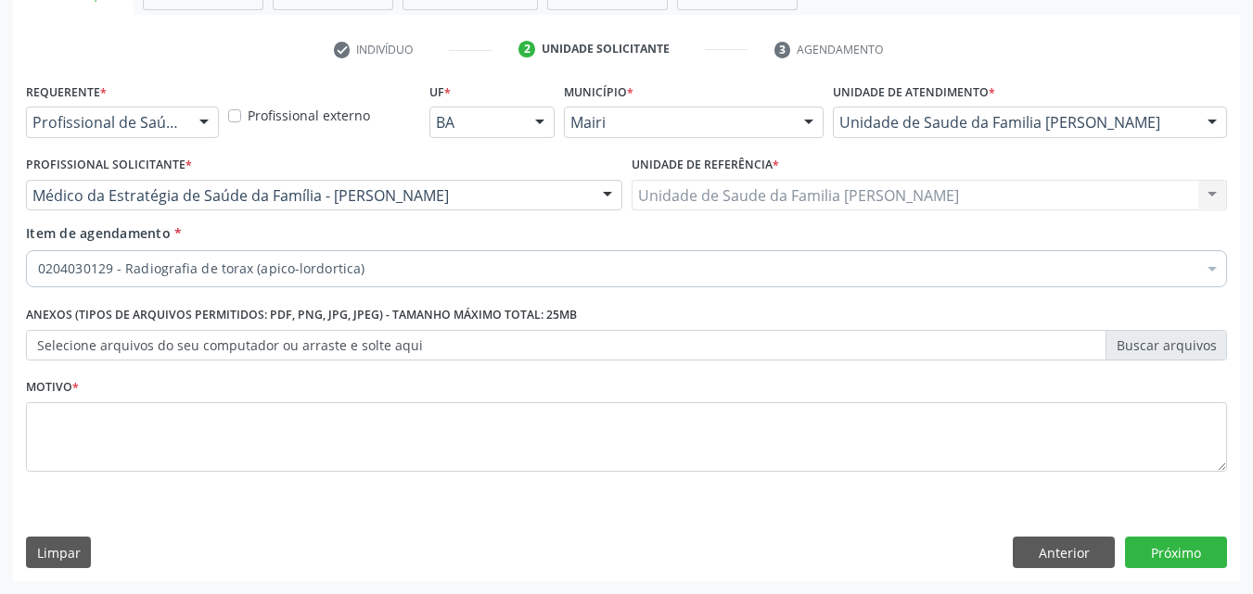
scroll to position [0, 0]
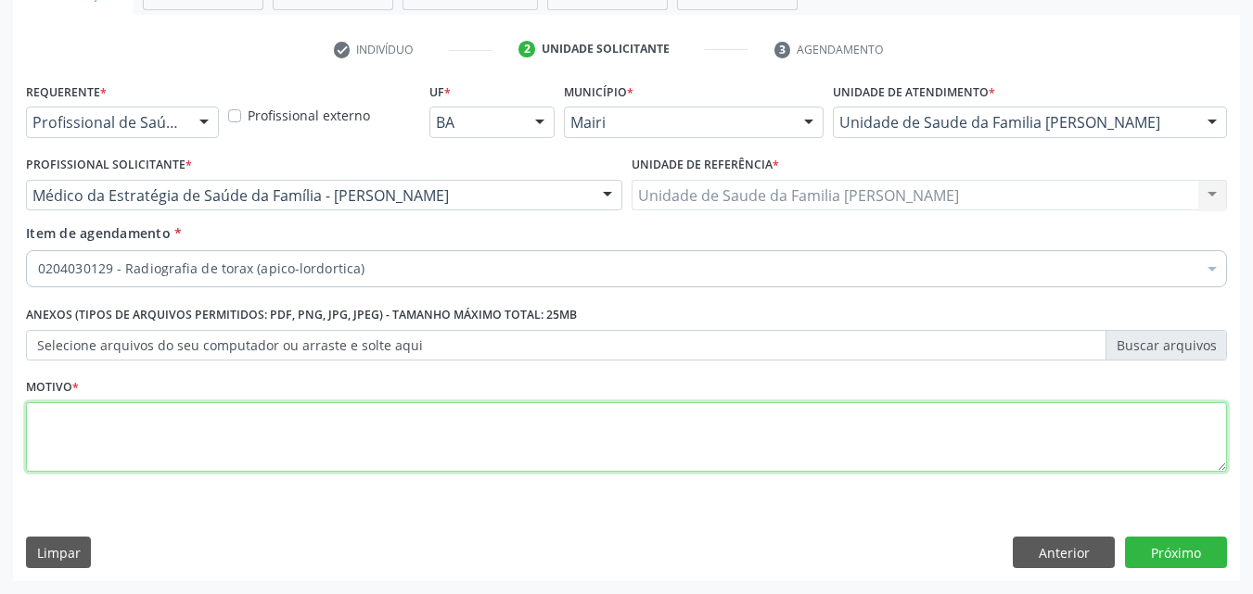
click at [244, 425] on textarea at bounding box center [626, 437] width 1201 height 70
type textarea "PRE OPERATÓRIO"
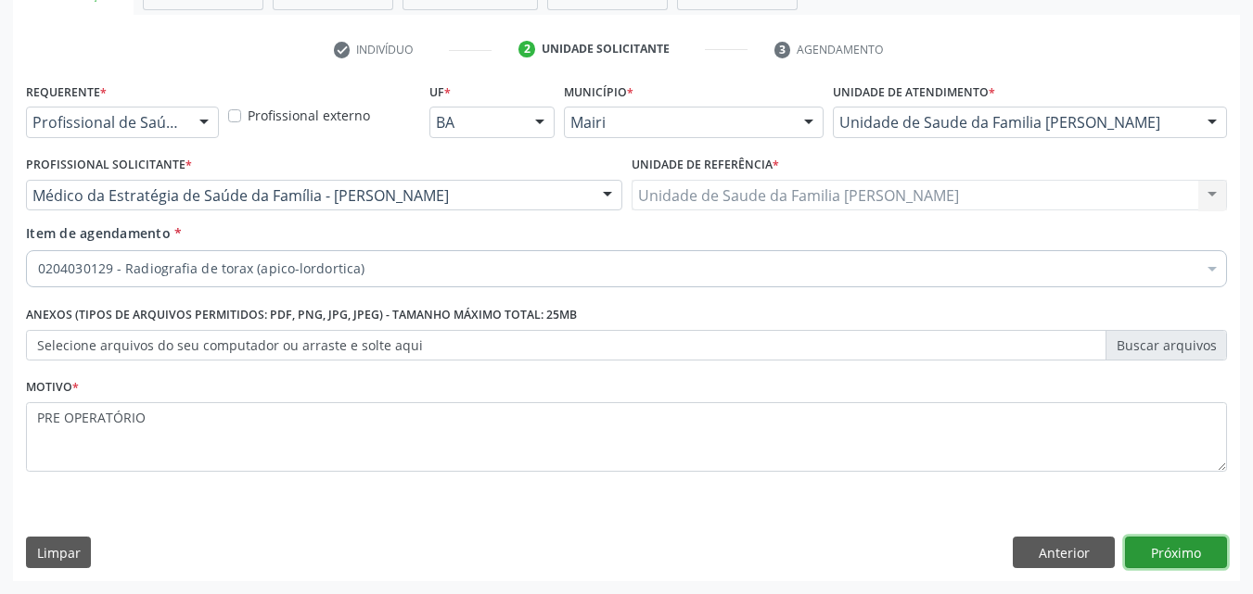
click at [1210, 547] on button "Próximo" at bounding box center [1176, 553] width 102 height 32
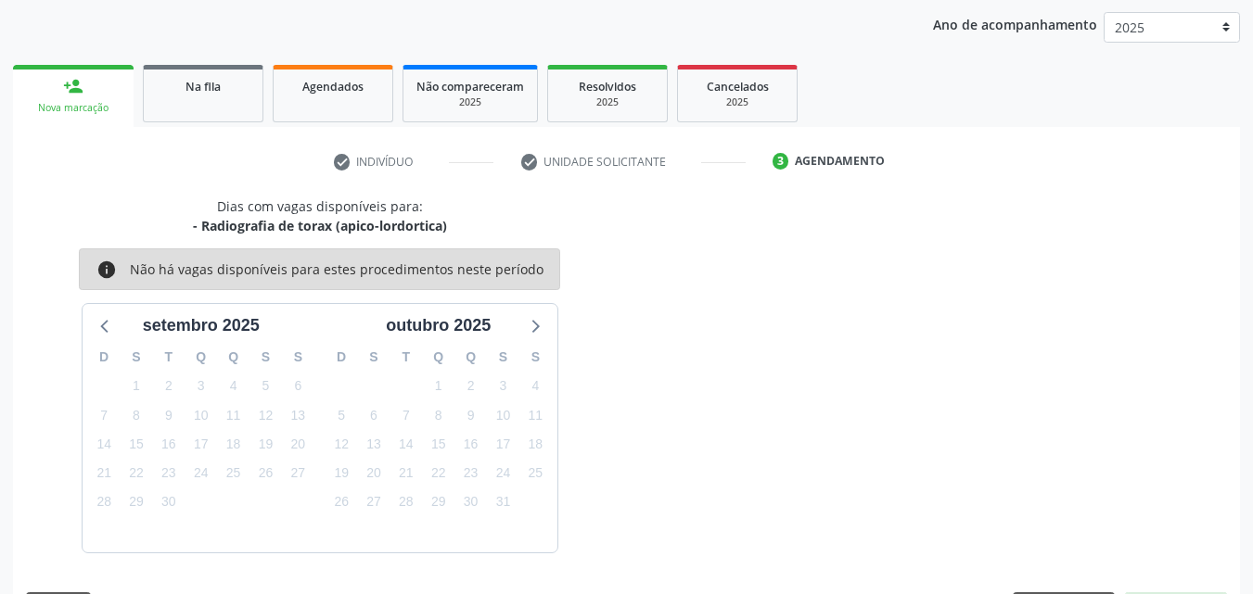
scroll to position [267, 0]
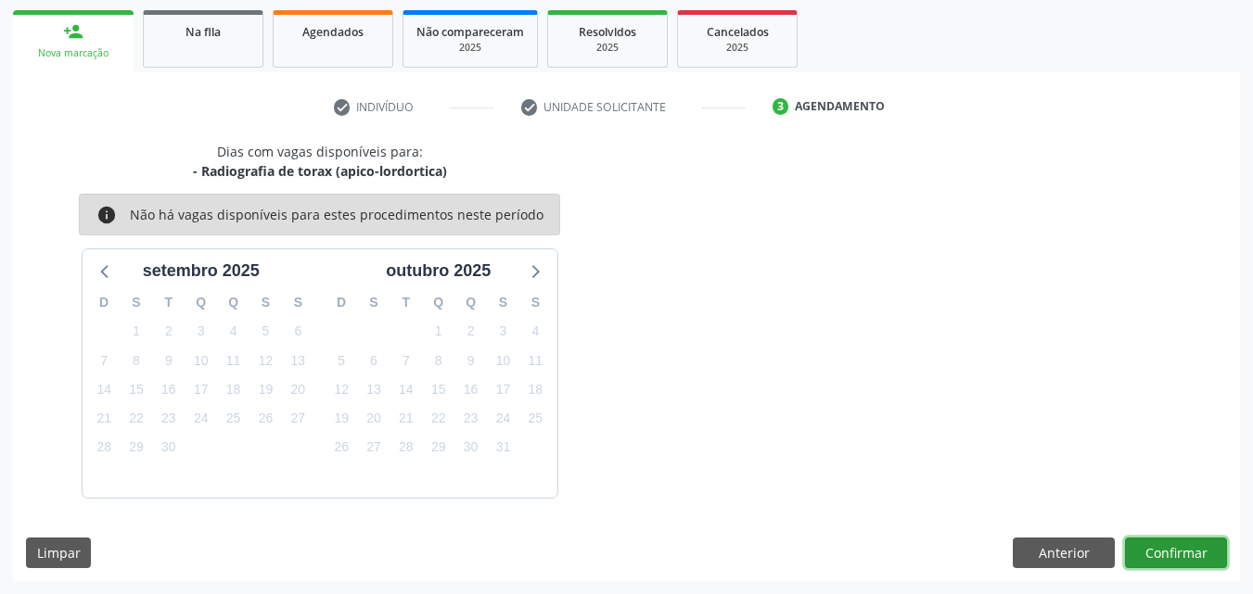
click at [1158, 556] on button "Confirmar" at bounding box center [1176, 554] width 102 height 32
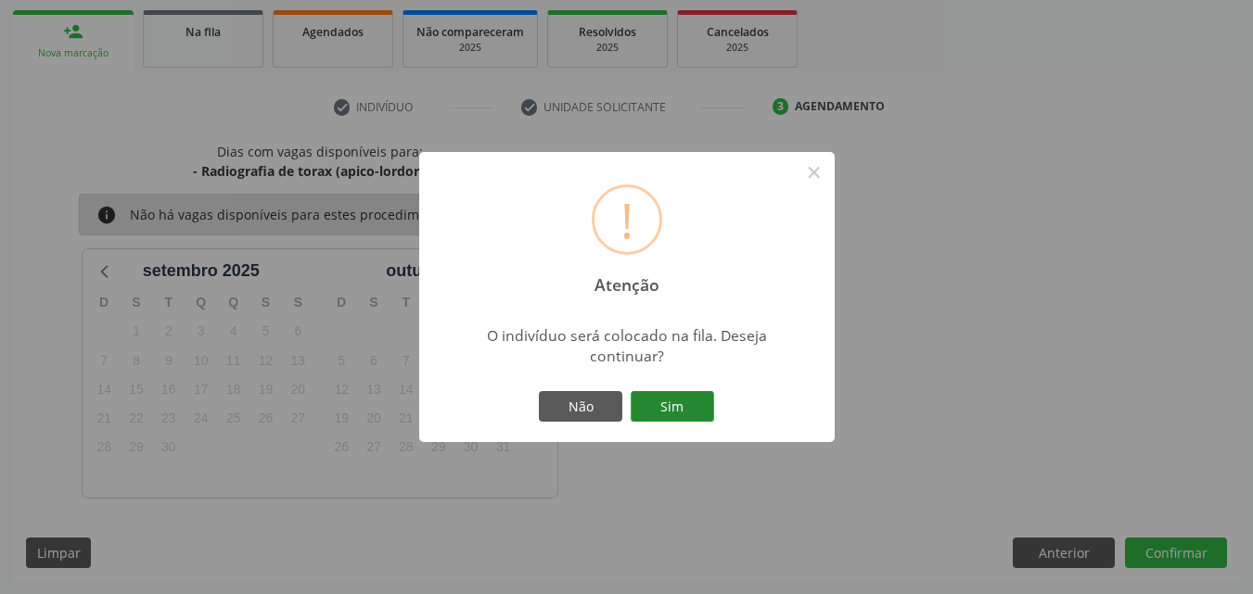
click at [647, 408] on button "Sim" at bounding box center [672, 407] width 83 height 32
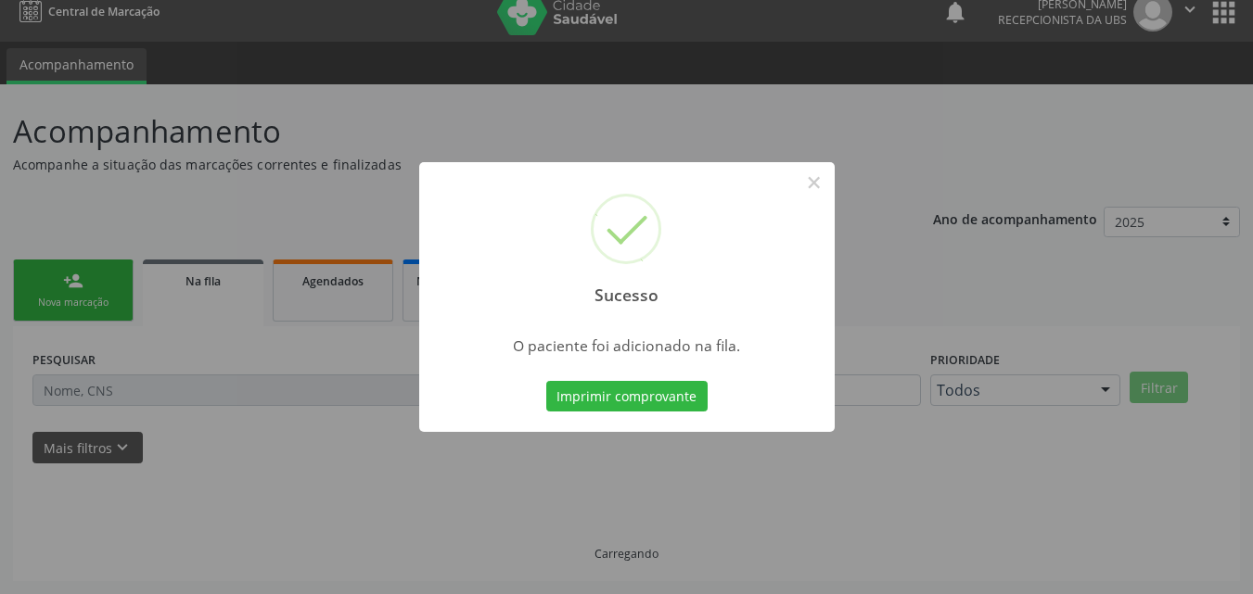
scroll to position [18, 0]
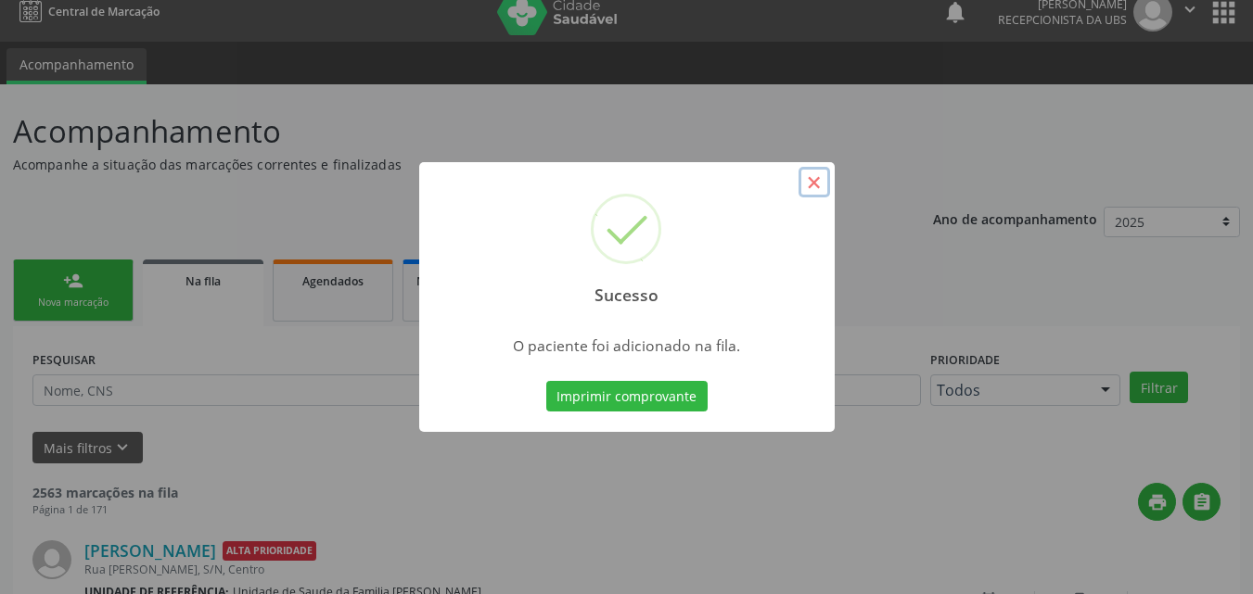
click at [819, 182] on button "×" at bounding box center [815, 183] width 32 height 32
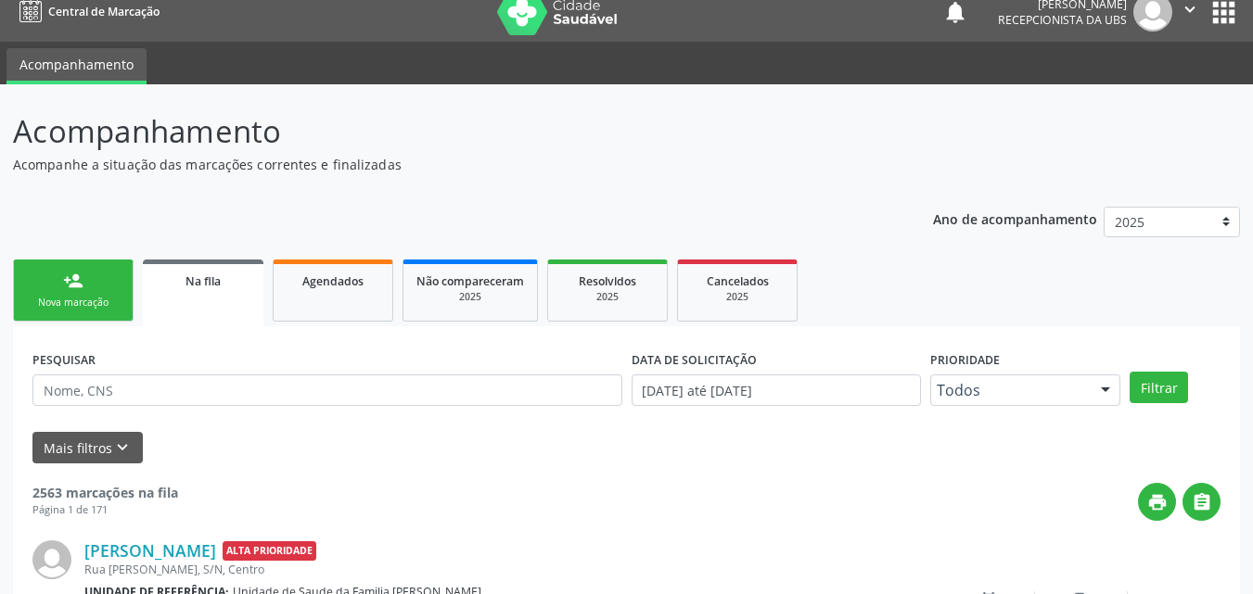
click at [105, 275] on link "person_add Nova marcação" at bounding box center [73, 291] width 121 height 62
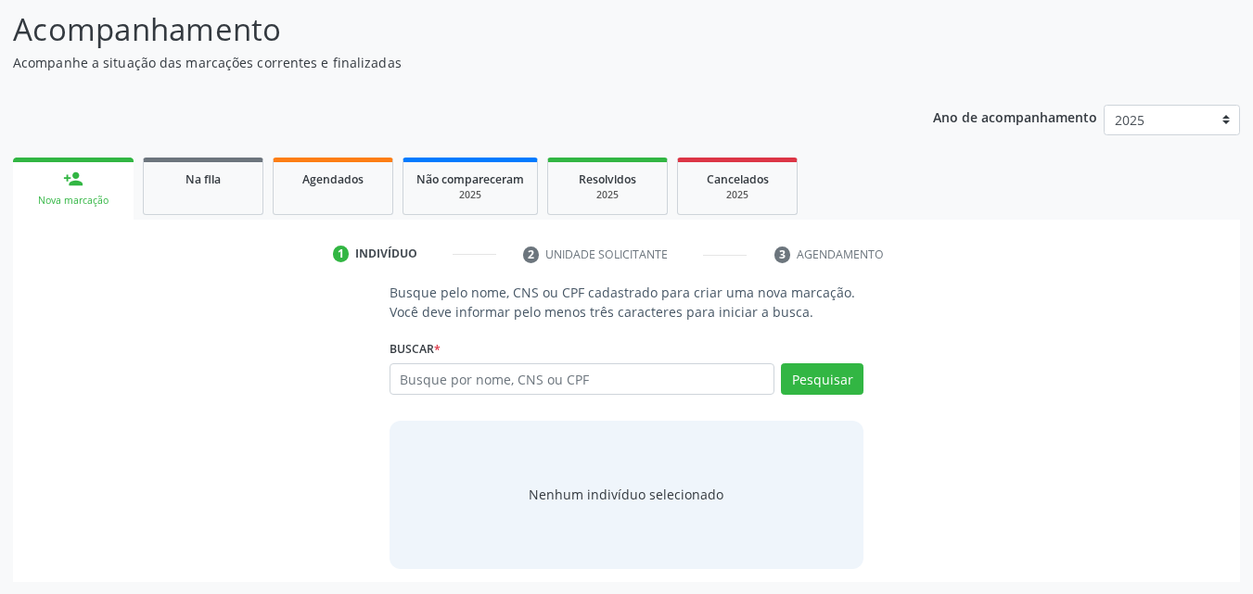
scroll to position [121, 0]
click at [441, 366] on input "text" at bounding box center [583, 379] width 386 height 32
paste input "708402704524560"
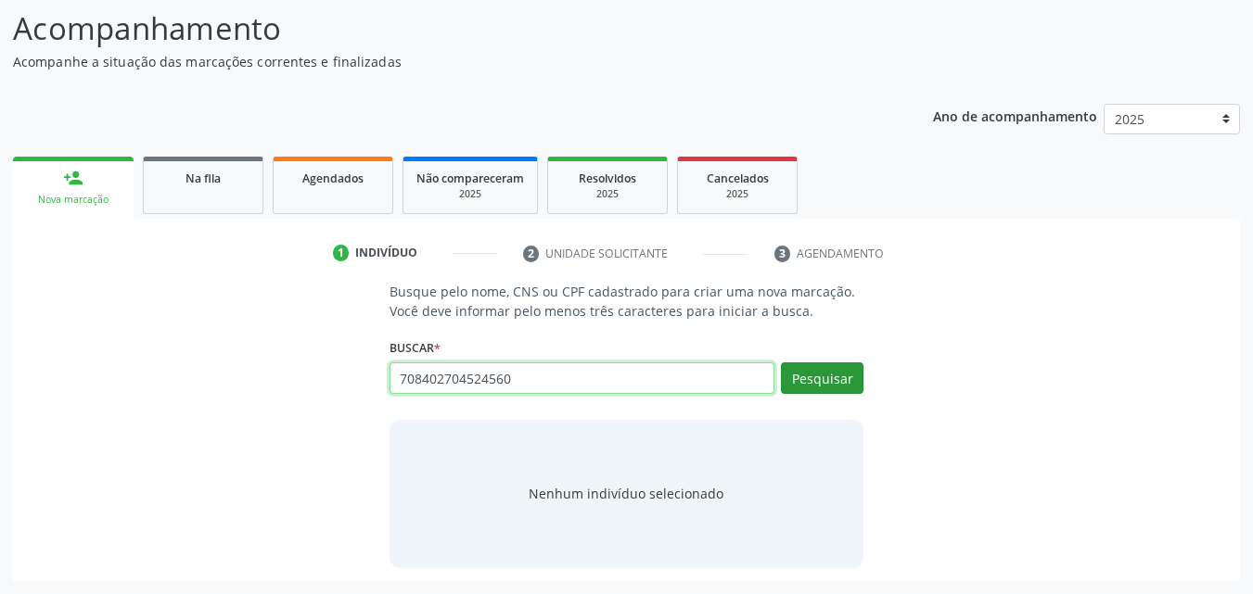
type input "708402704524560"
click at [818, 390] on button "Pesquisar" at bounding box center [822, 379] width 83 height 32
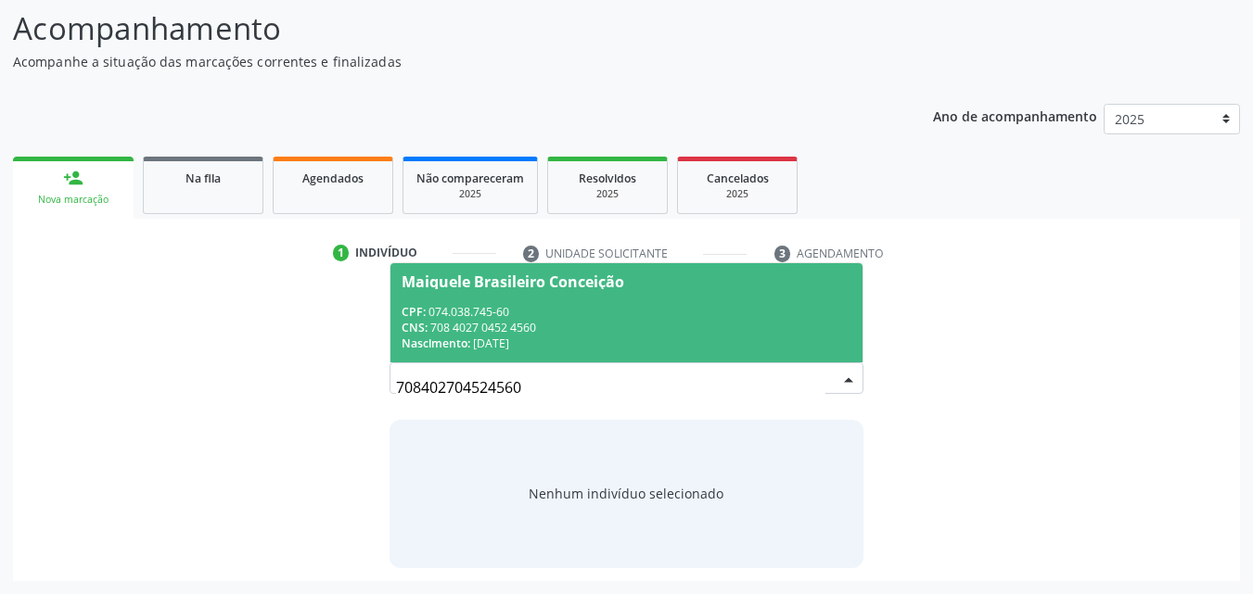
click at [579, 292] on span "Maiquele Brasileiro Conceição CPF: 074.038.745-60 CNS: 708 4027 0452 4560 Nasci…" at bounding box center [626, 312] width 473 height 99
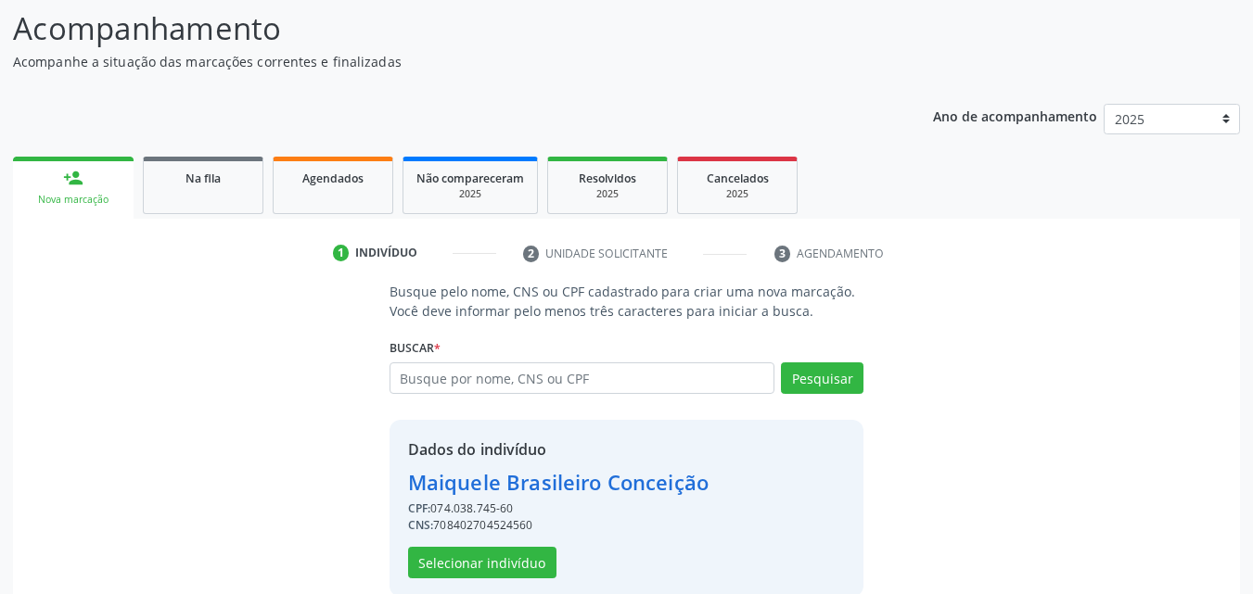
scroll to position [149, 0]
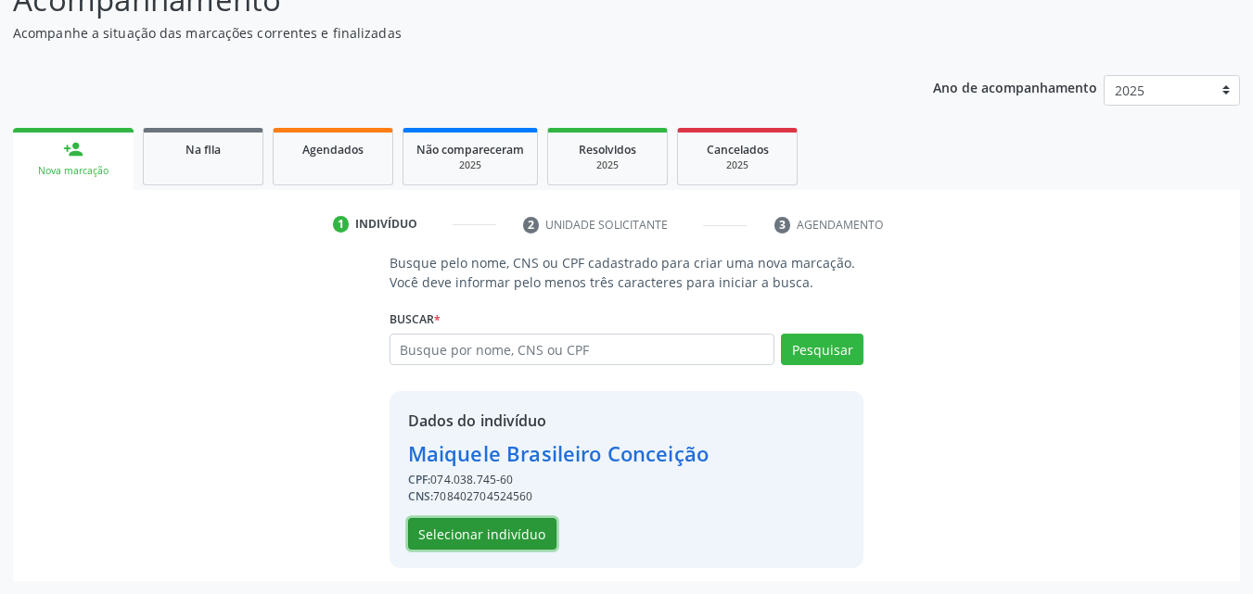
click at [502, 531] on button "Selecionar indivíduo" at bounding box center [482, 534] width 148 height 32
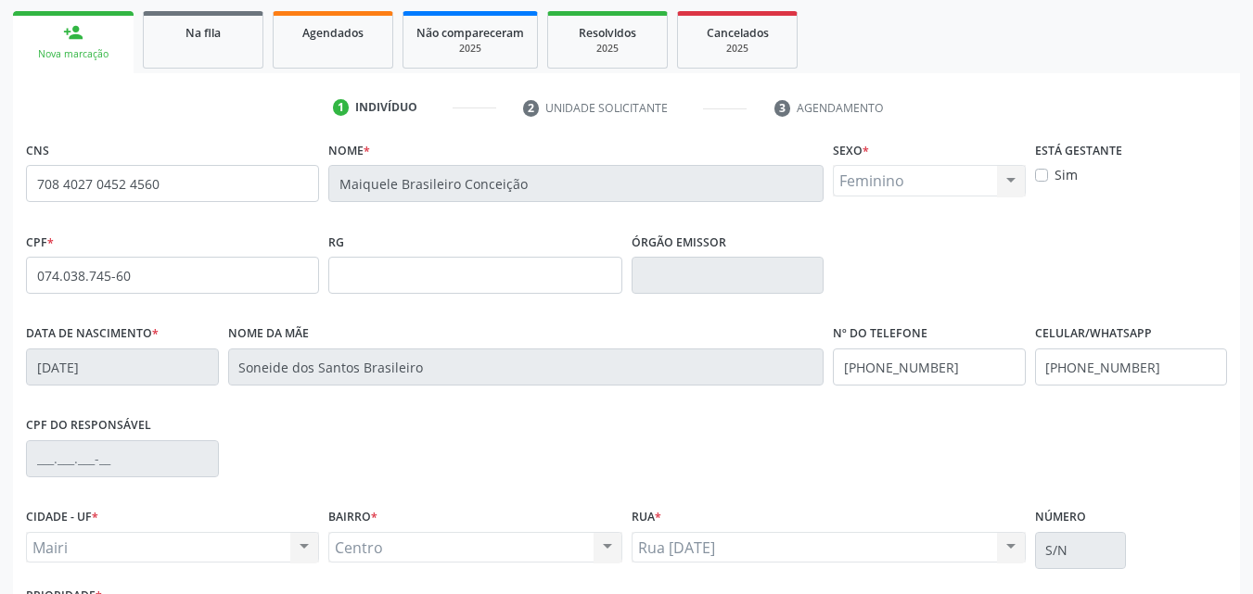
scroll to position [411, 0]
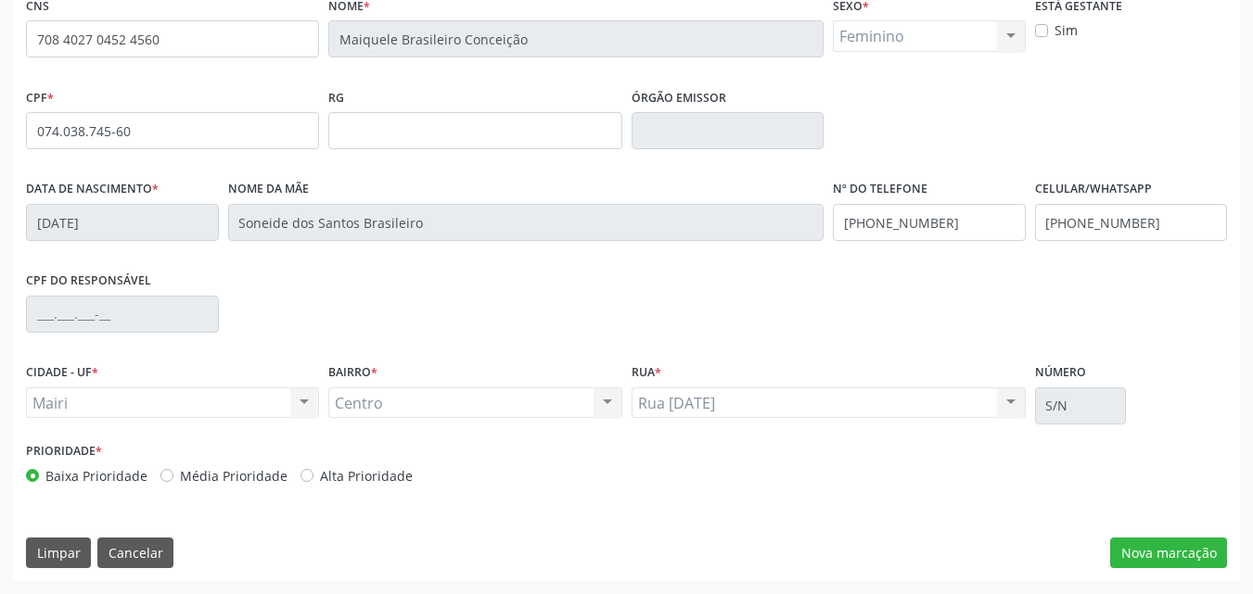
click at [364, 474] on label "Alta Prioridade" at bounding box center [366, 475] width 93 height 19
click at [313, 474] on input "Alta Prioridade" at bounding box center [306, 474] width 13 height 17
radio input "true"
click at [1185, 546] on button "Nova marcação" at bounding box center [1168, 554] width 117 height 32
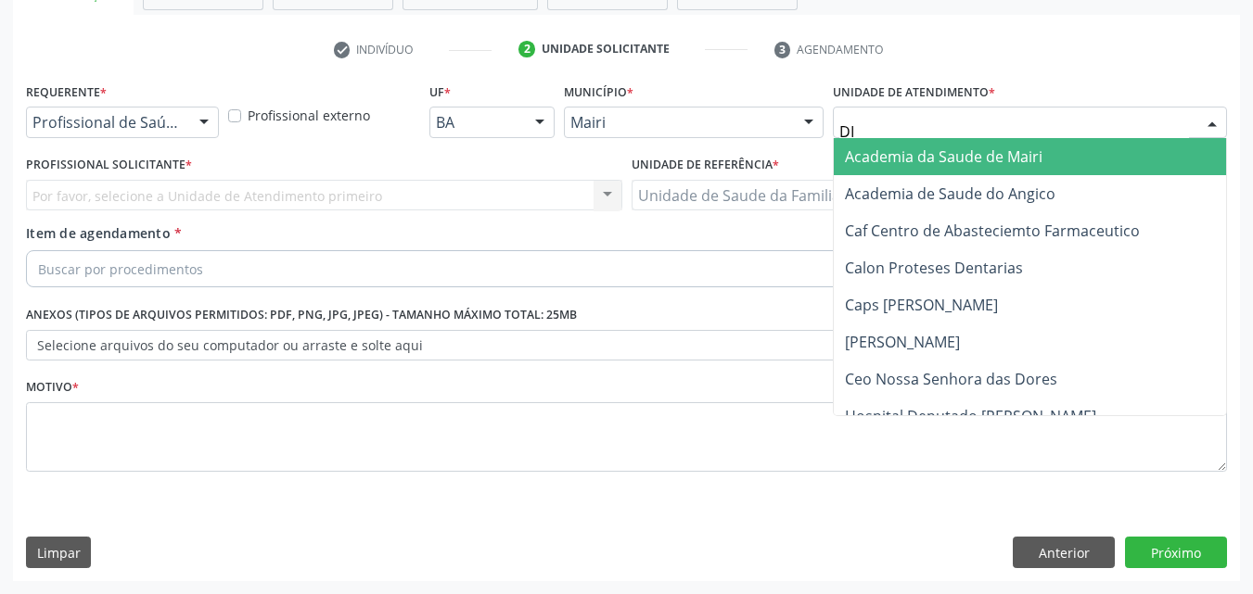
type input "DIL"
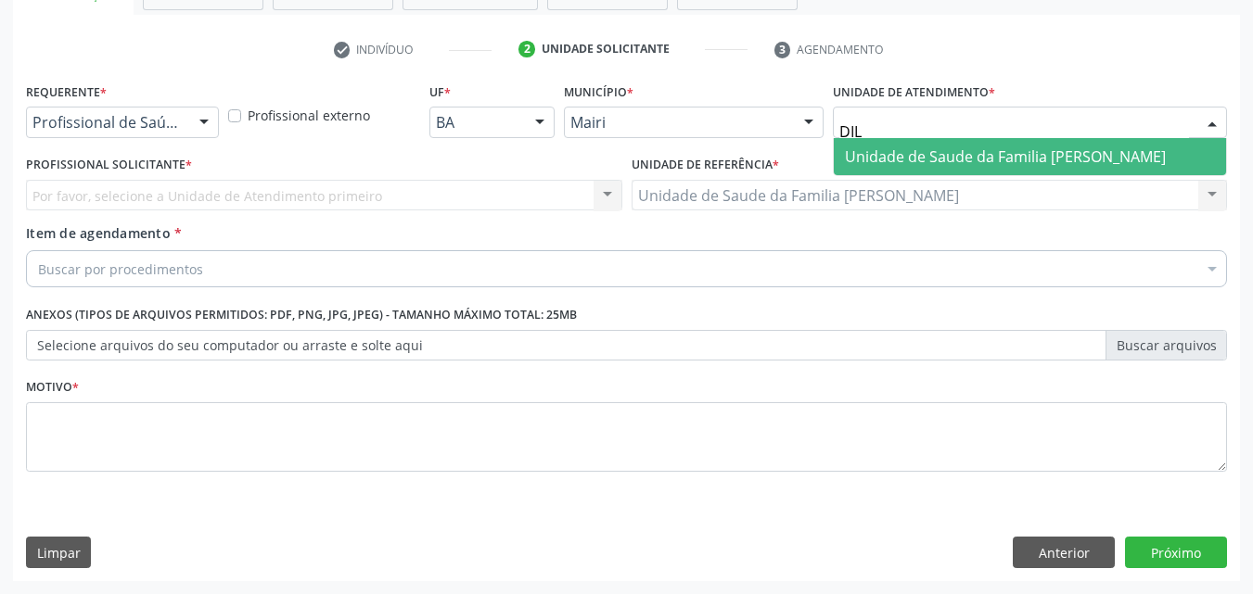
click at [907, 154] on span "Unidade de Saude da Familia [PERSON_NAME]" at bounding box center [1005, 157] width 321 height 20
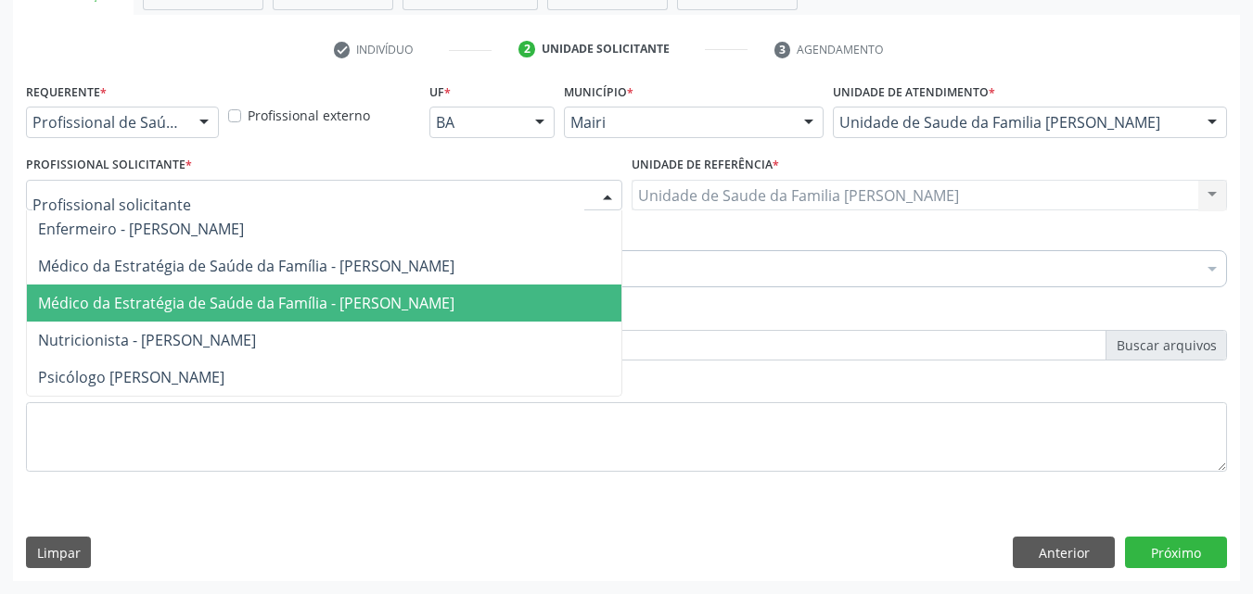
click at [116, 313] on span "Médico da Estratégia de Saúde da Família - [PERSON_NAME]" at bounding box center [246, 303] width 416 height 20
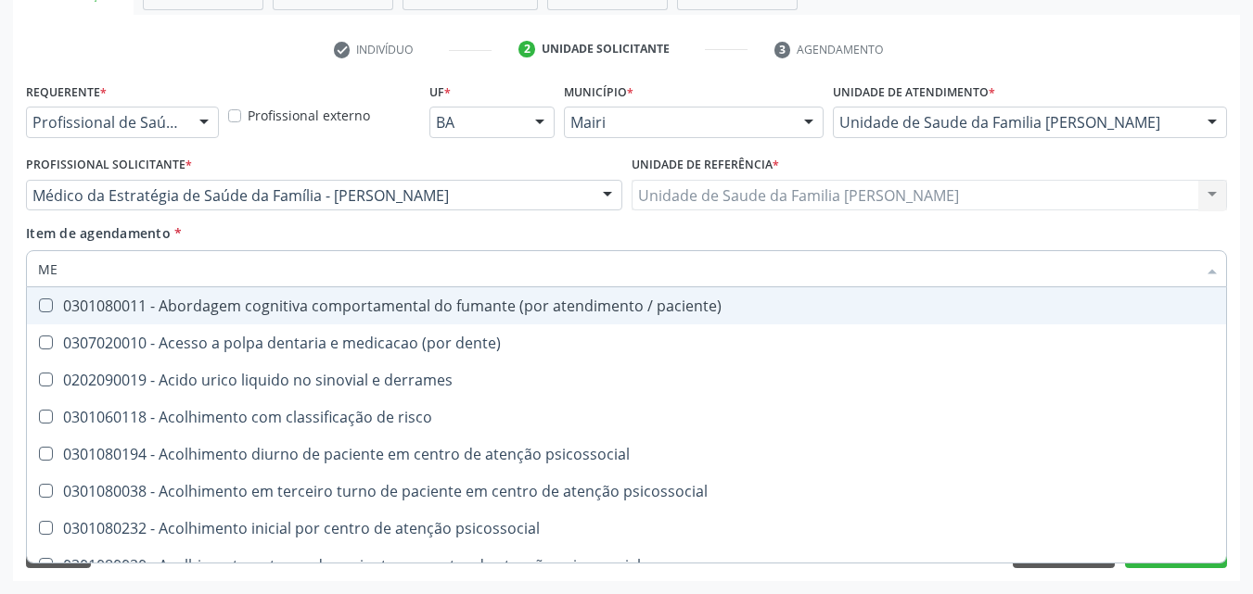
type input "M"
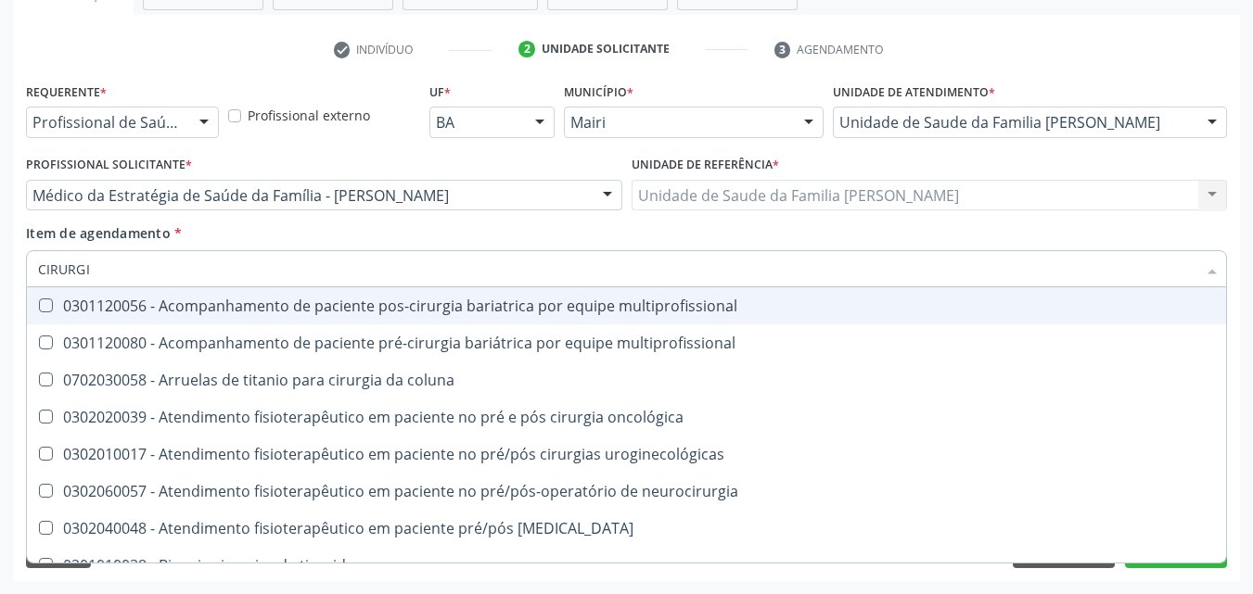
type input "CIRURGIÃO"
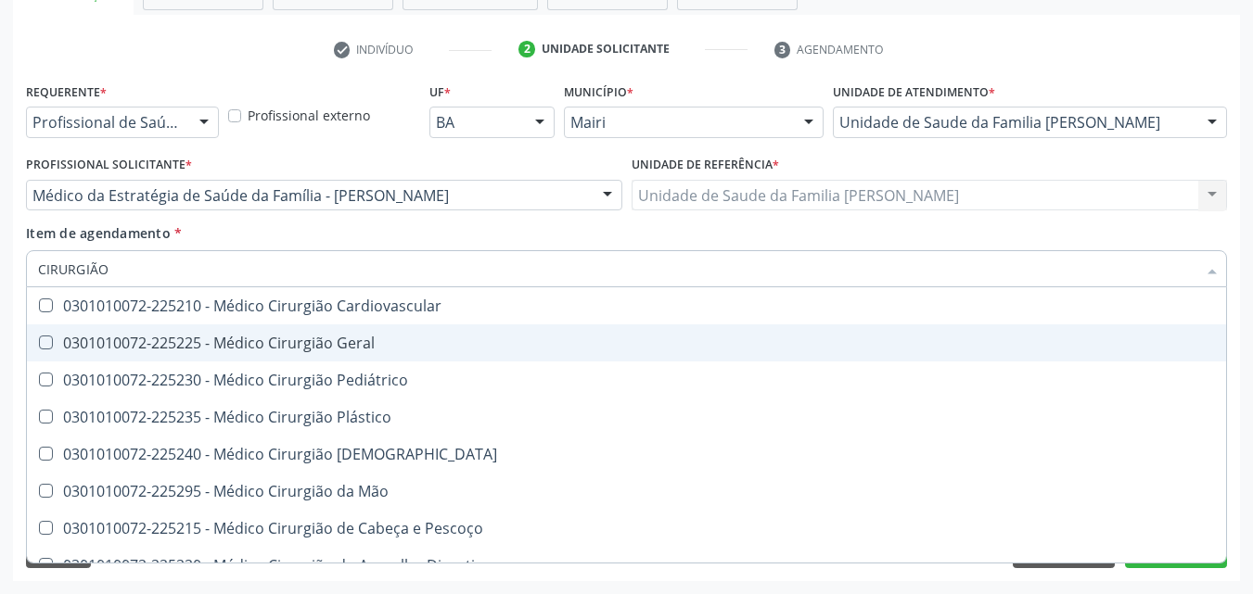
click at [307, 339] on div "0301010072-225225 - Médico Cirurgião Geral" at bounding box center [626, 343] width 1177 height 15
checkbox Geral "true"
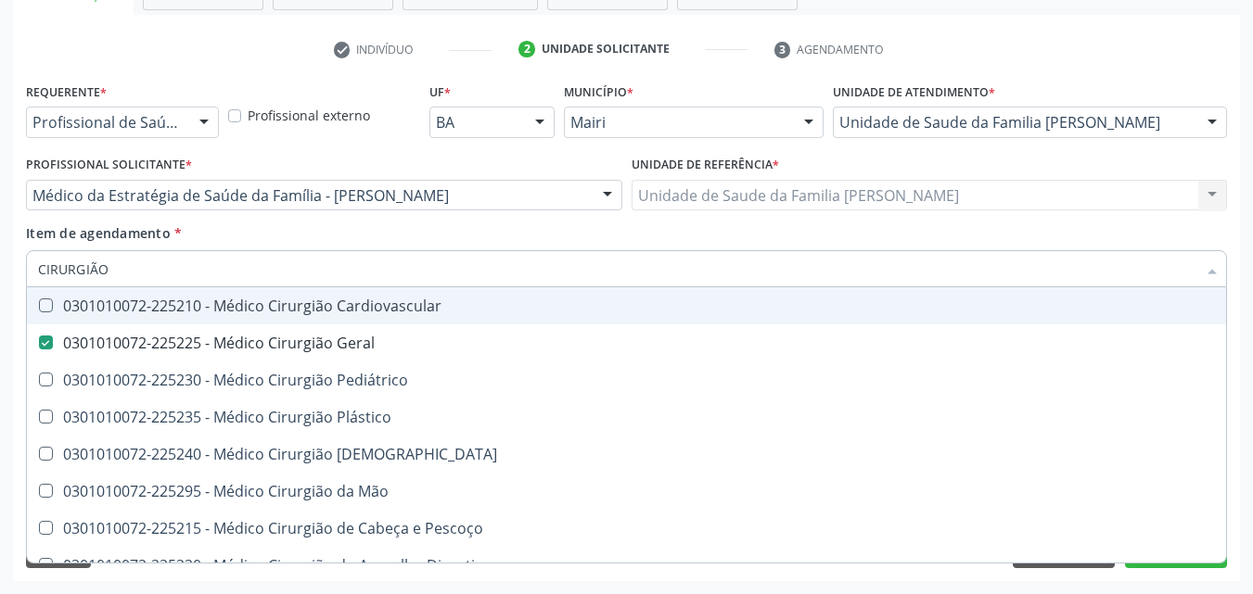
click at [312, 275] on input "CIRURGIÃO" at bounding box center [617, 268] width 1158 height 37
click at [346, 224] on div "Item de agendamento * CIRURGIÃO Desfazer seleção 0301010072-225210 - Médico Cir…" at bounding box center [626, 253] width 1201 height 58
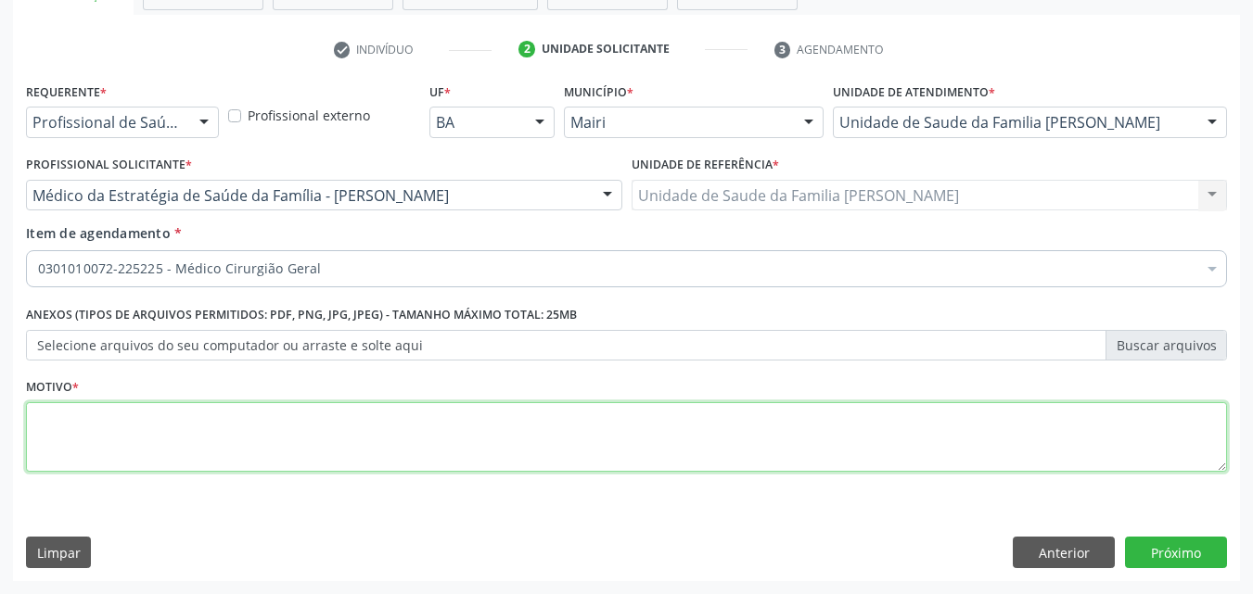
click at [158, 424] on textarea at bounding box center [626, 437] width 1201 height 70
type textarea "PRE OPERATÓRIO"
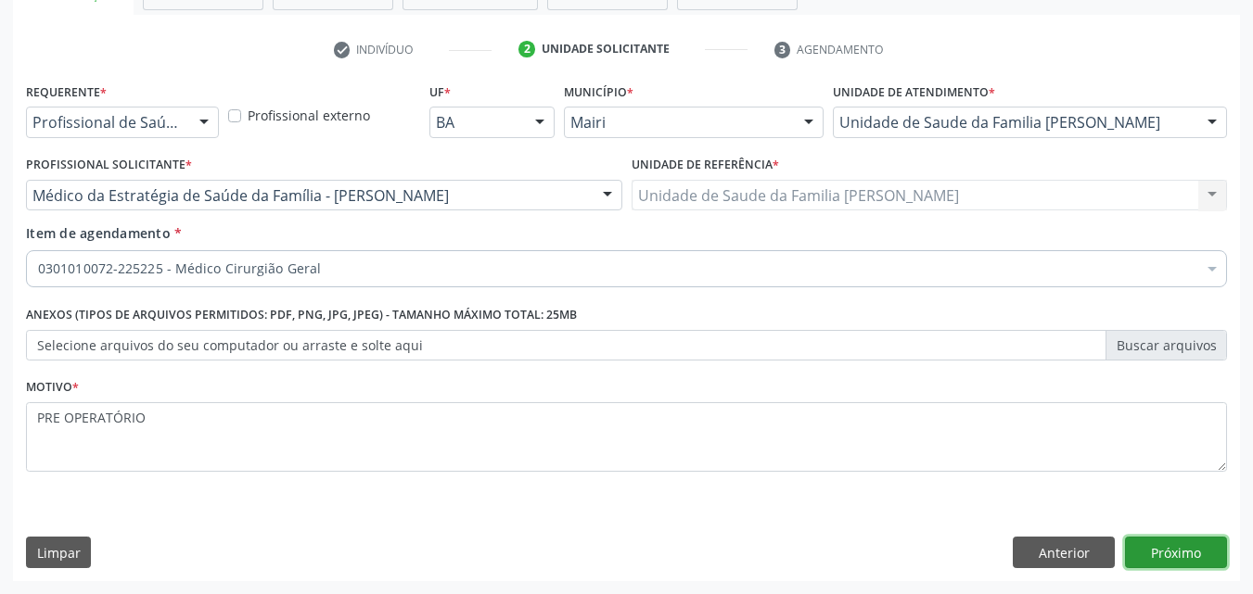
click at [1214, 547] on button "Próximo" at bounding box center [1176, 553] width 102 height 32
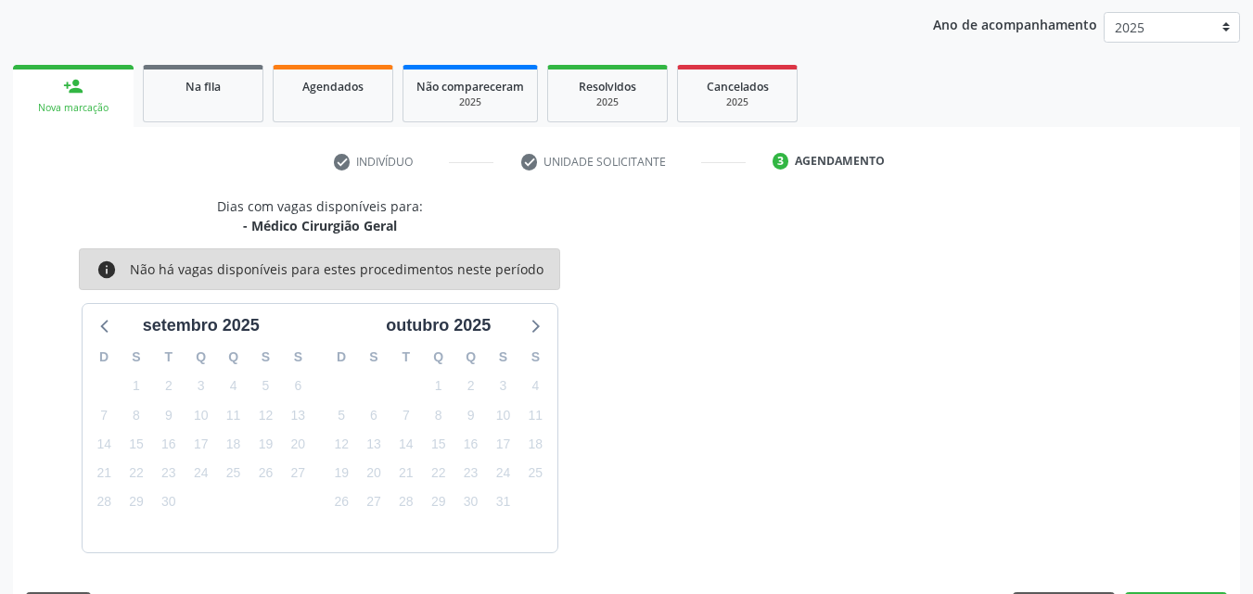
scroll to position [267, 0]
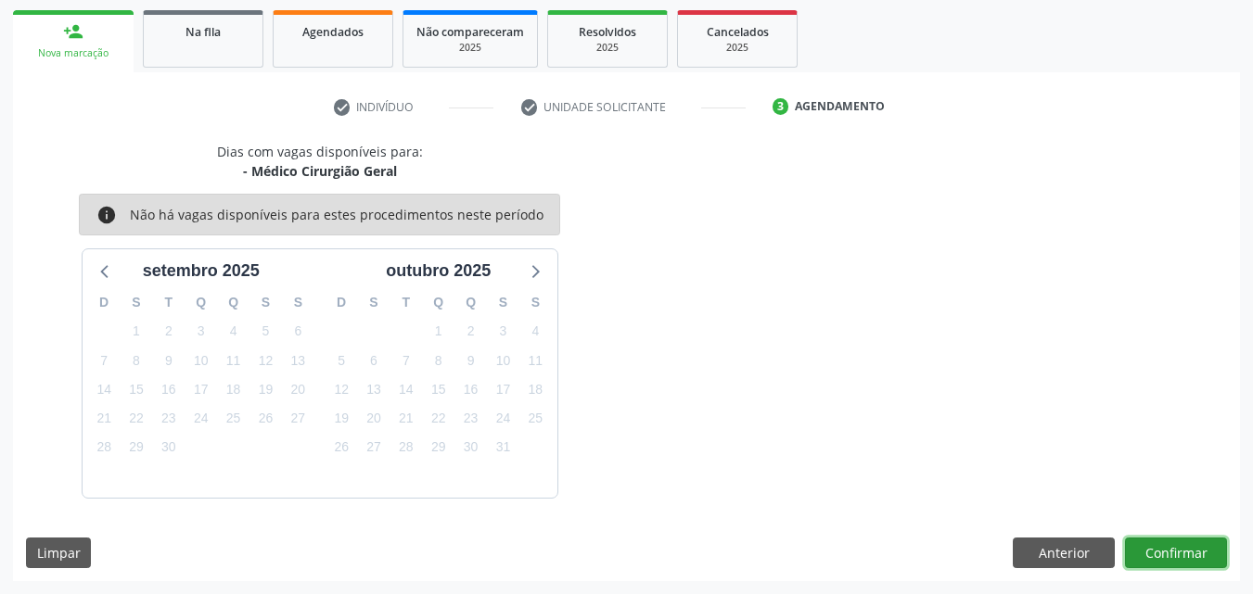
click at [1214, 547] on button "Confirmar" at bounding box center [1176, 554] width 102 height 32
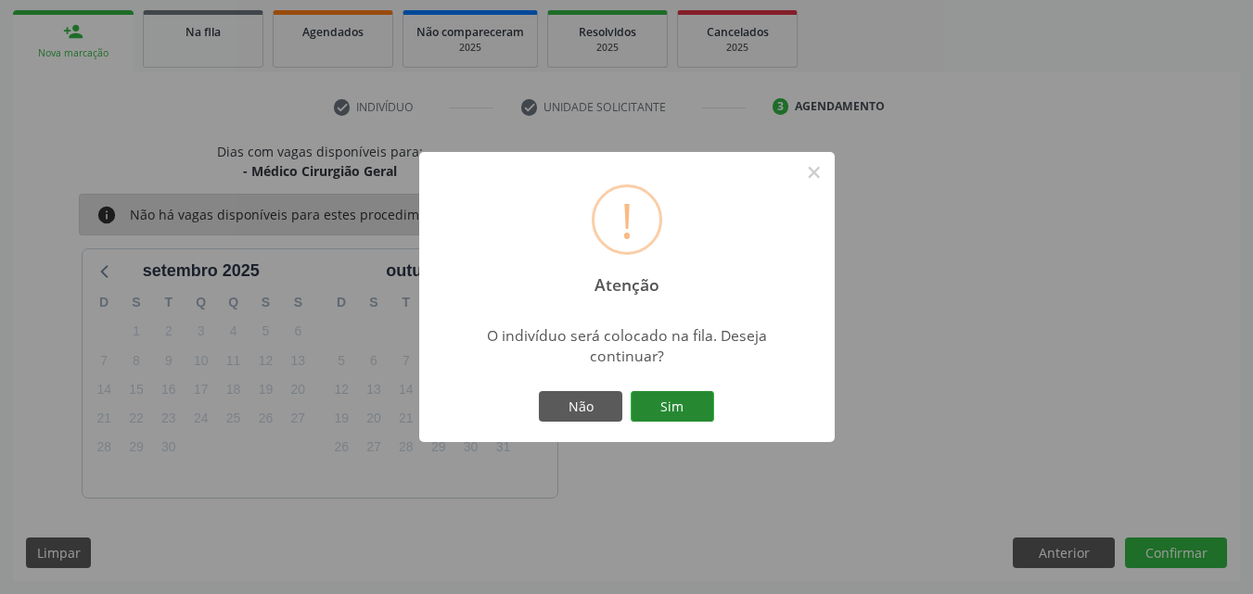
click at [685, 414] on button "Sim" at bounding box center [672, 407] width 83 height 32
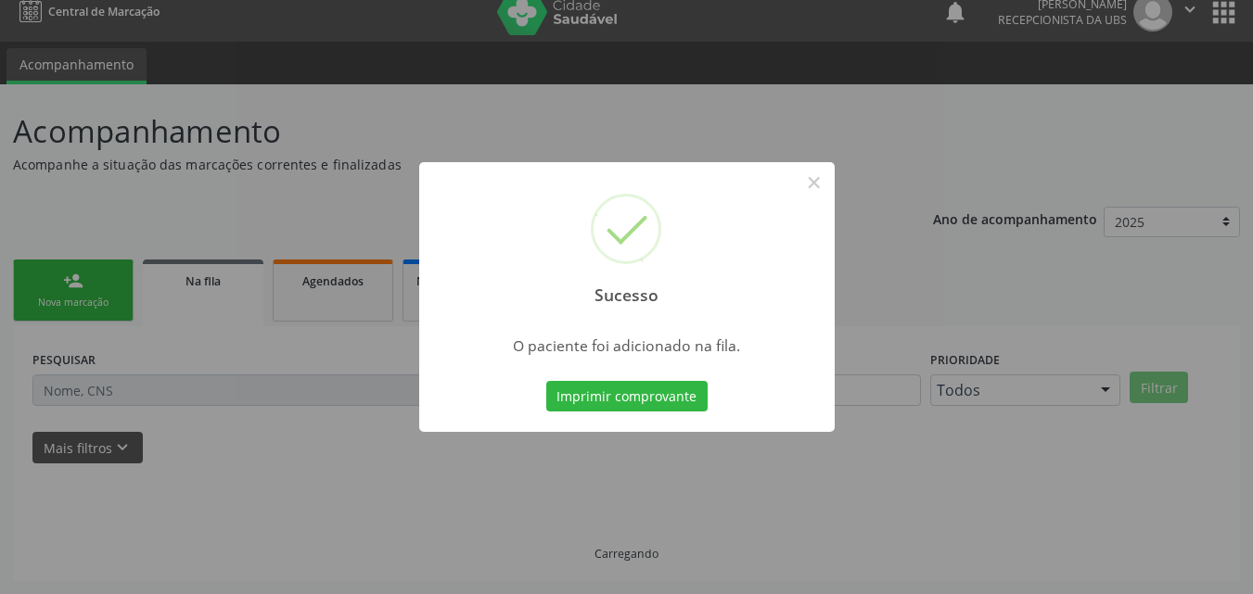
scroll to position [18, 0]
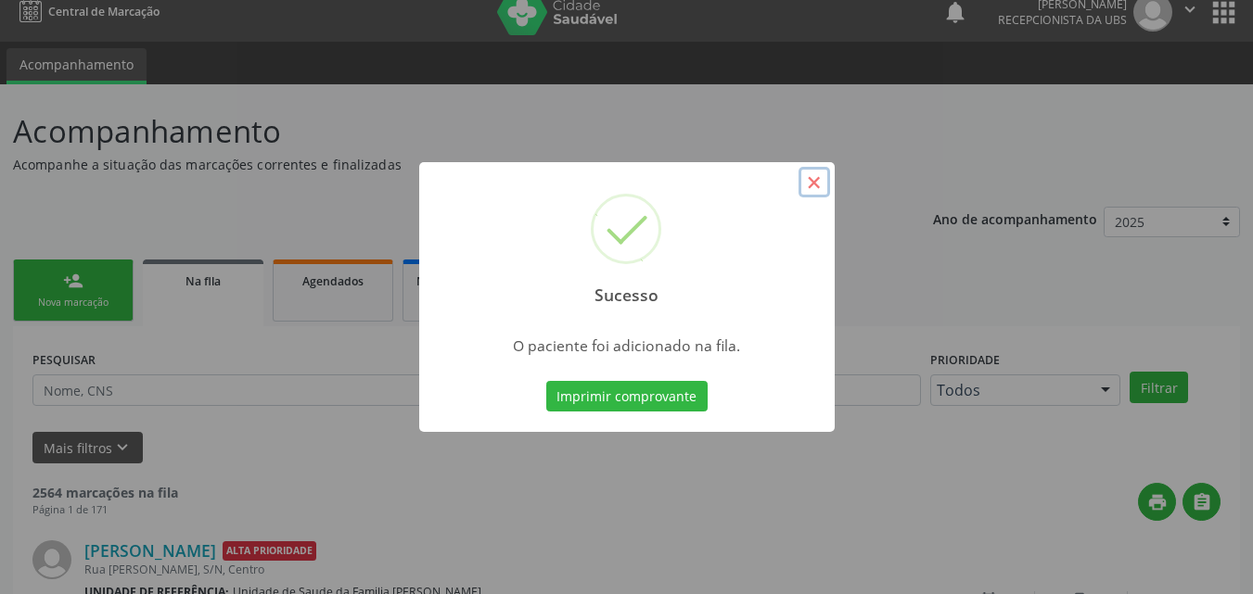
click at [815, 185] on button "×" at bounding box center [815, 183] width 32 height 32
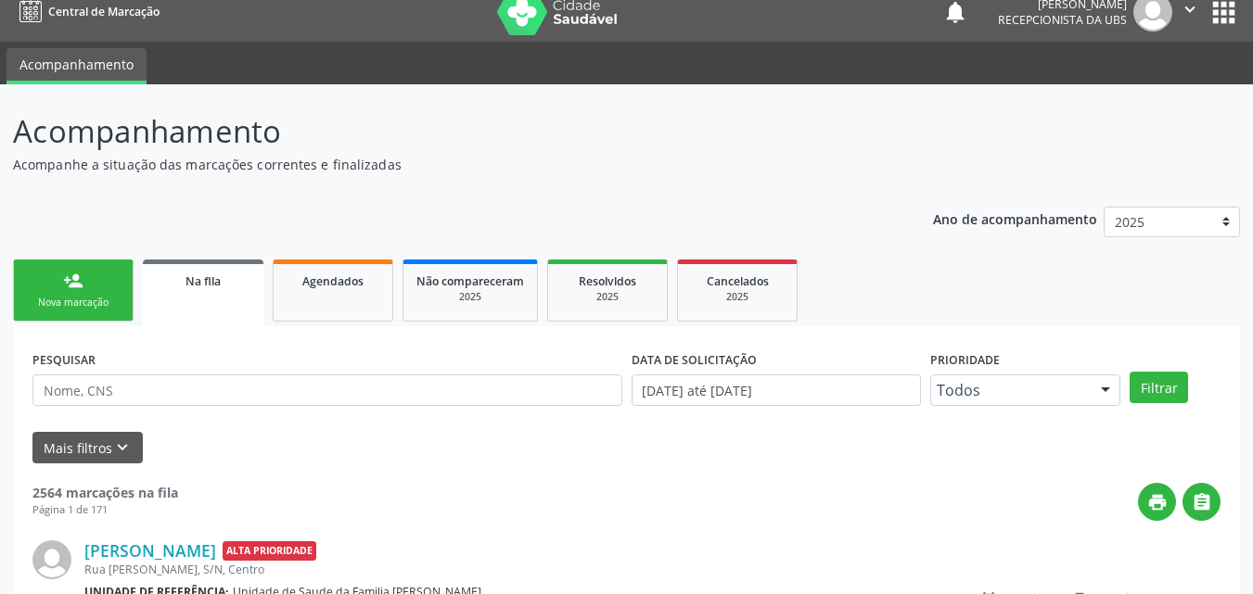
click at [115, 282] on link "person_add Nova marcação" at bounding box center [73, 291] width 121 height 62
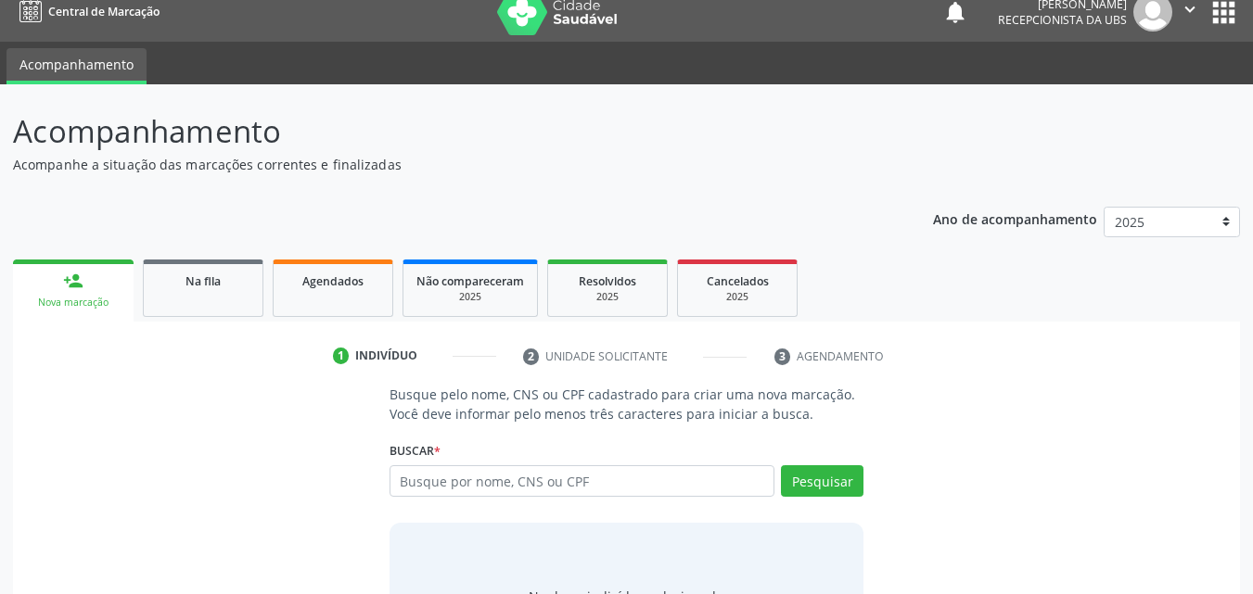
scroll to position [121, 0]
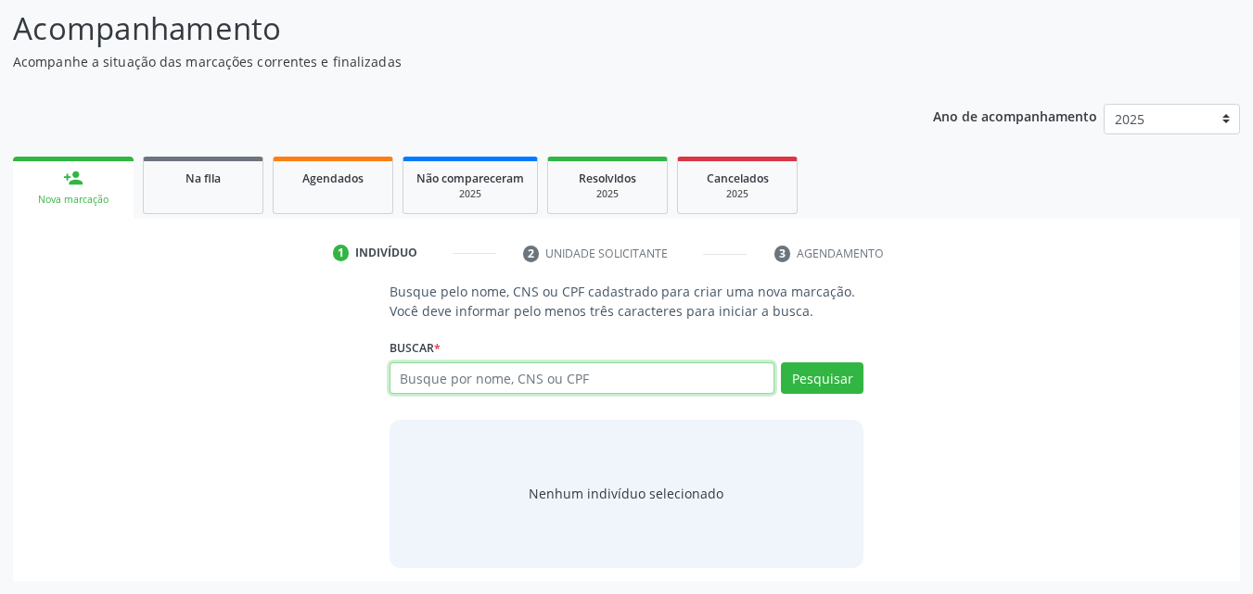
click at [558, 365] on input "text" at bounding box center [583, 379] width 386 height 32
type input "705006227885857"
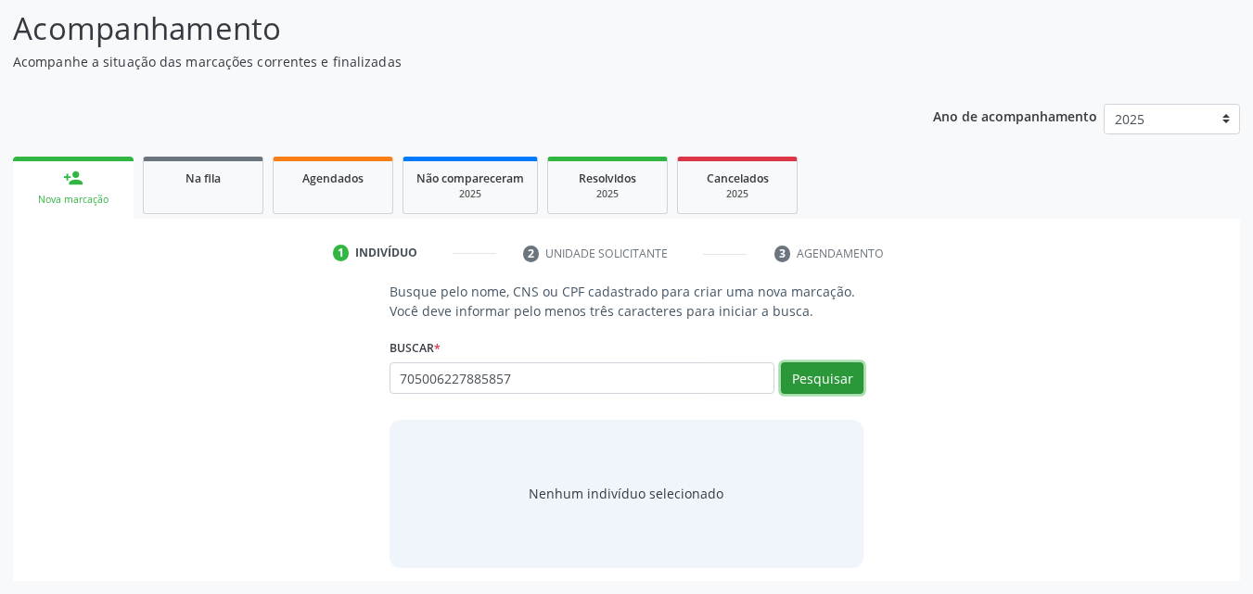
click at [844, 373] on button "Pesquisar" at bounding box center [822, 379] width 83 height 32
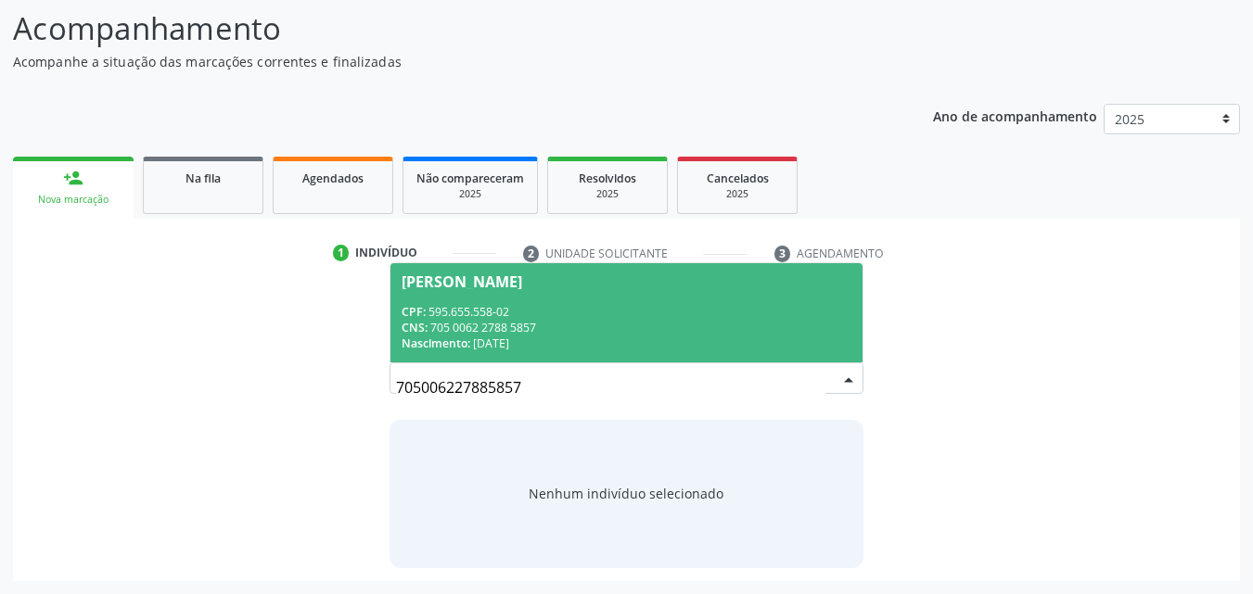
click at [626, 320] on div "CNS: 705 0062 2788 5857" at bounding box center [627, 328] width 451 height 16
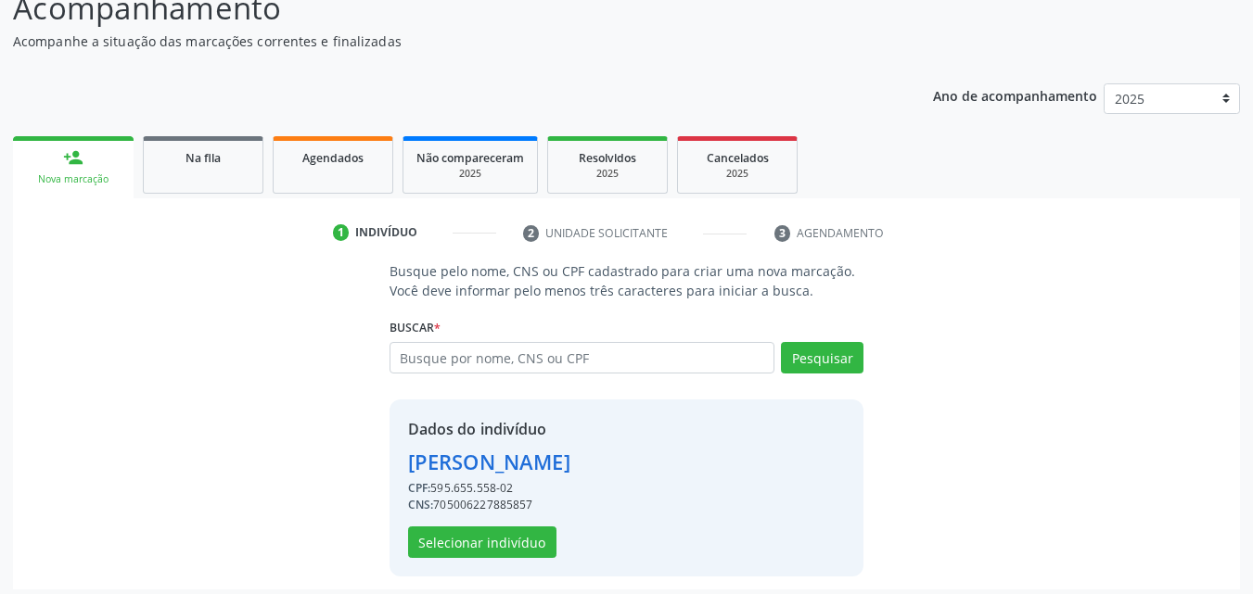
scroll to position [149, 0]
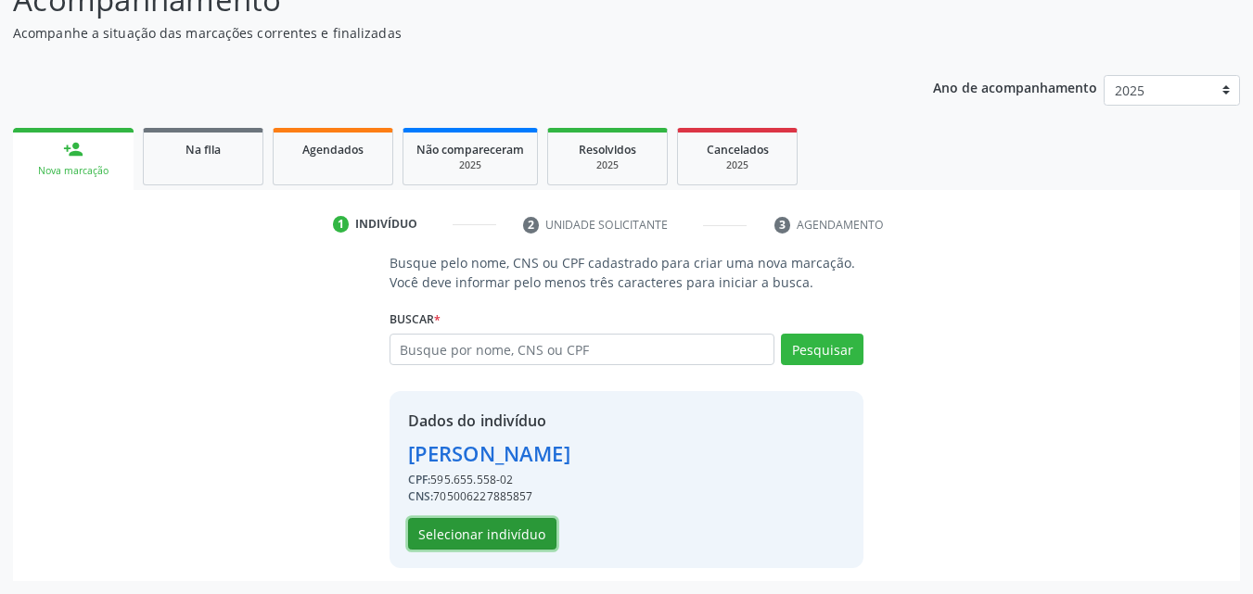
click at [508, 531] on button "Selecionar indivíduo" at bounding box center [482, 534] width 148 height 32
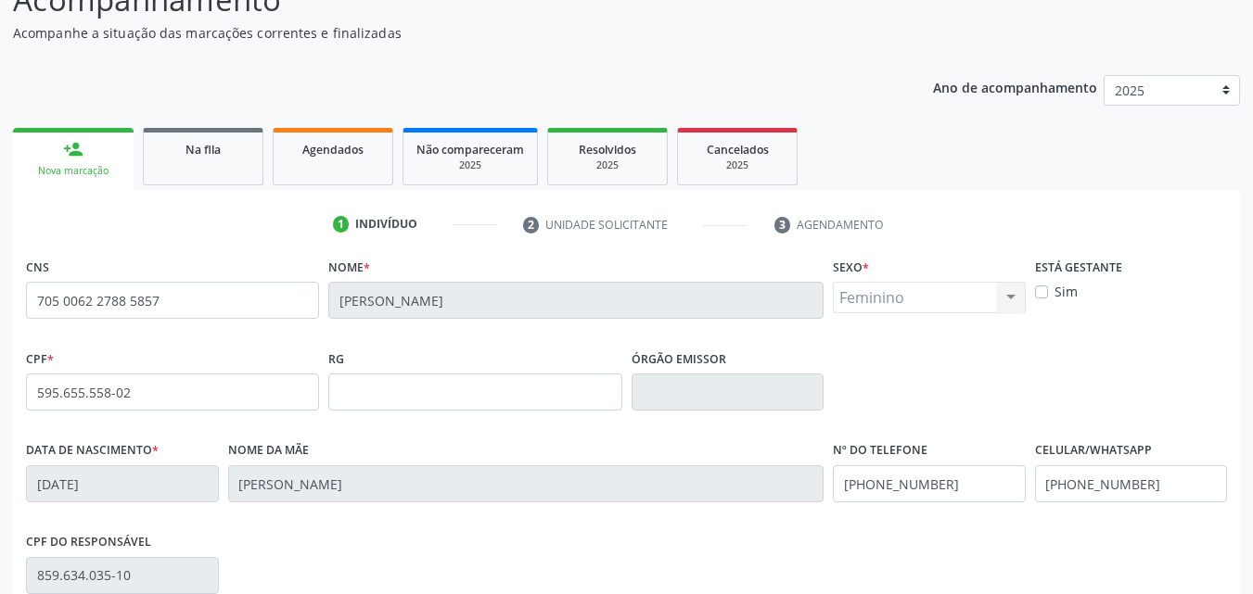
click at [1054, 287] on label "Sim" at bounding box center [1065, 291] width 23 height 19
click at [1045, 287] on input "Sim" at bounding box center [1041, 290] width 13 height 17
checkbox input "true"
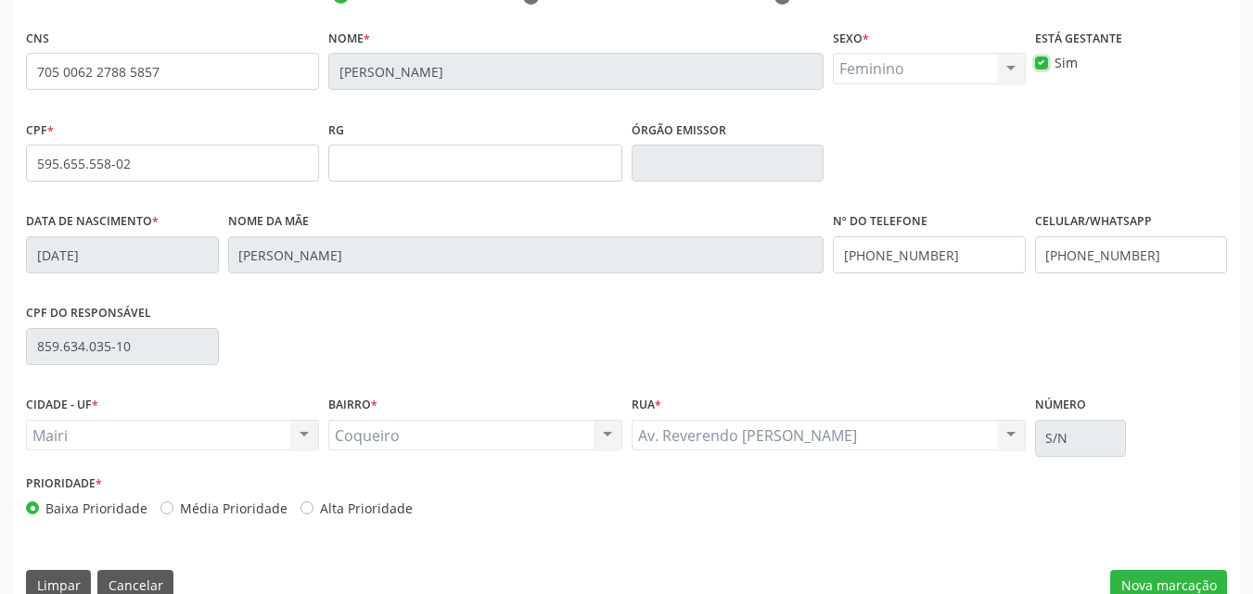
scroll to position [411, 0]
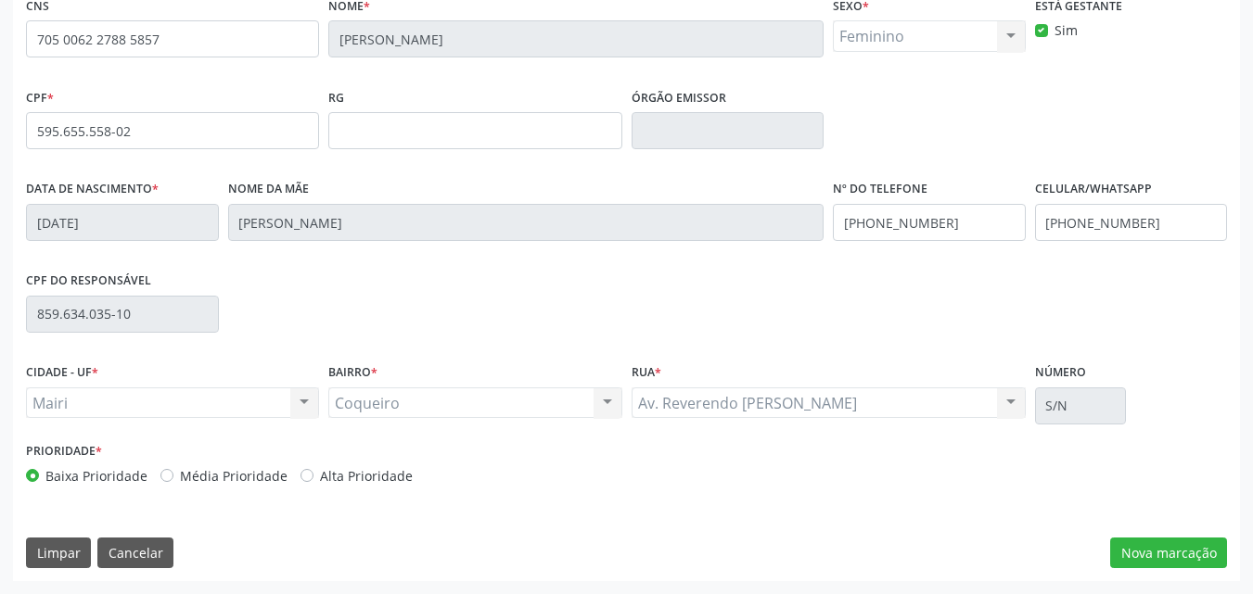
click at [383, 470] on label "Alta Prioridade" at bounding box center [366, 475] width 93 height 19
click at [313, 470] on input "Alta Prioridade" at bounding box center [306, 474] width 13 height 17
radio input "true"
click at [1185, 547] on button "Nova marcação" at bounding box center [1168, 554] width 117 height 32
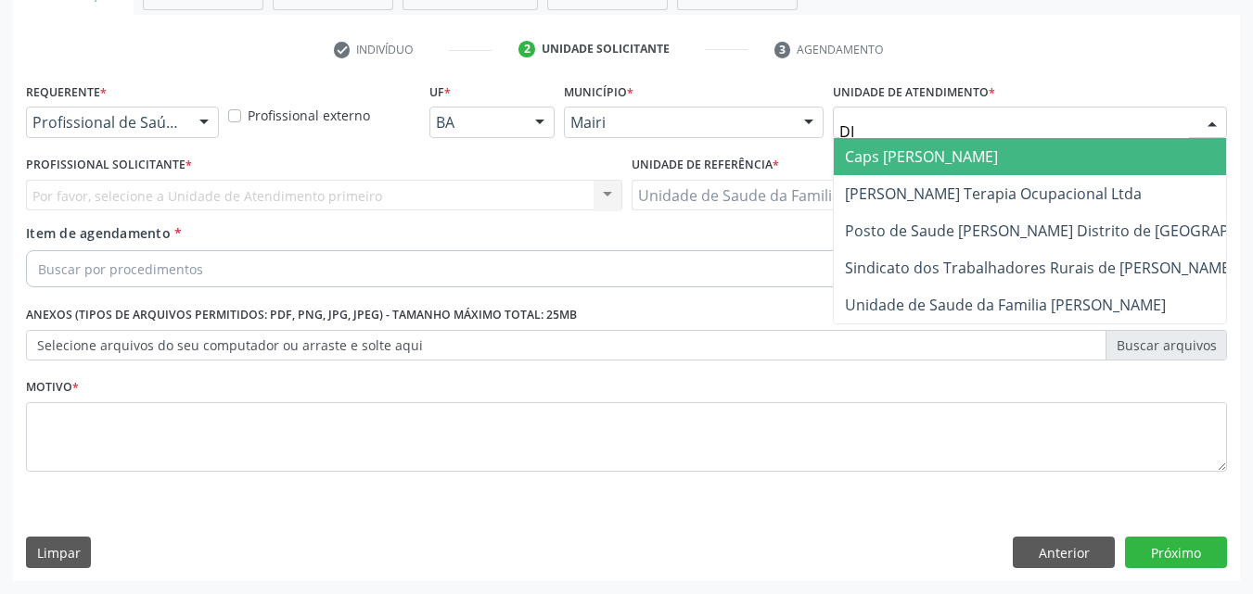
type input "DIL"
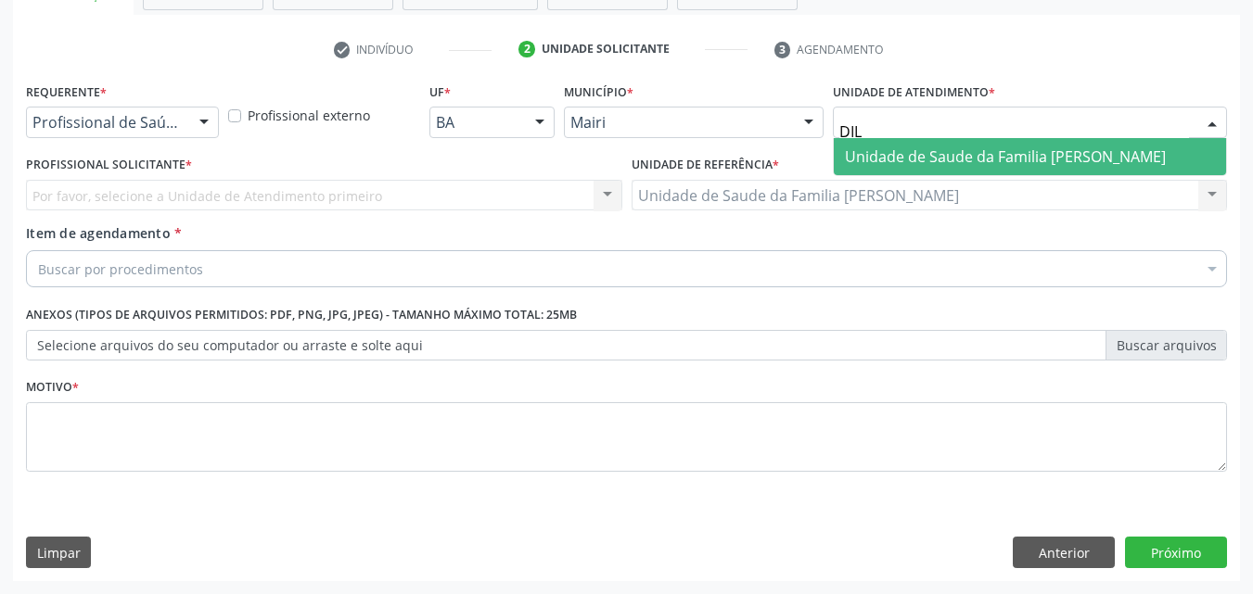
click at [914, 150] on span "Unidade de Saude da Familia [PERSON_NAME]" at bounding box center [1005, 157] width 321 height 20
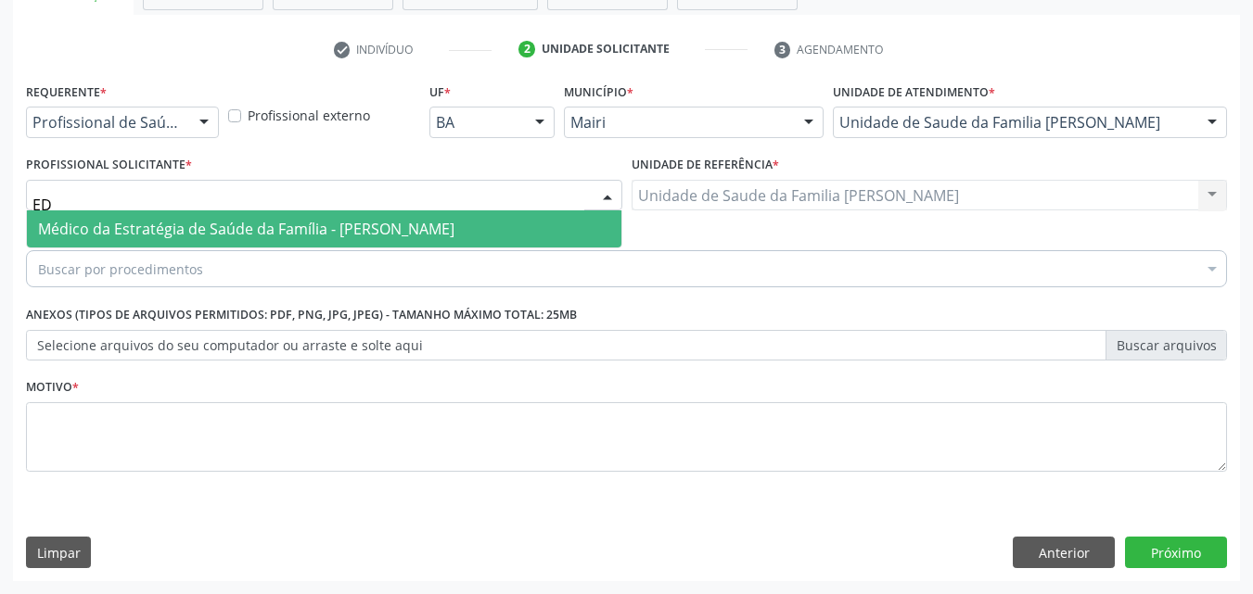
type input "E"
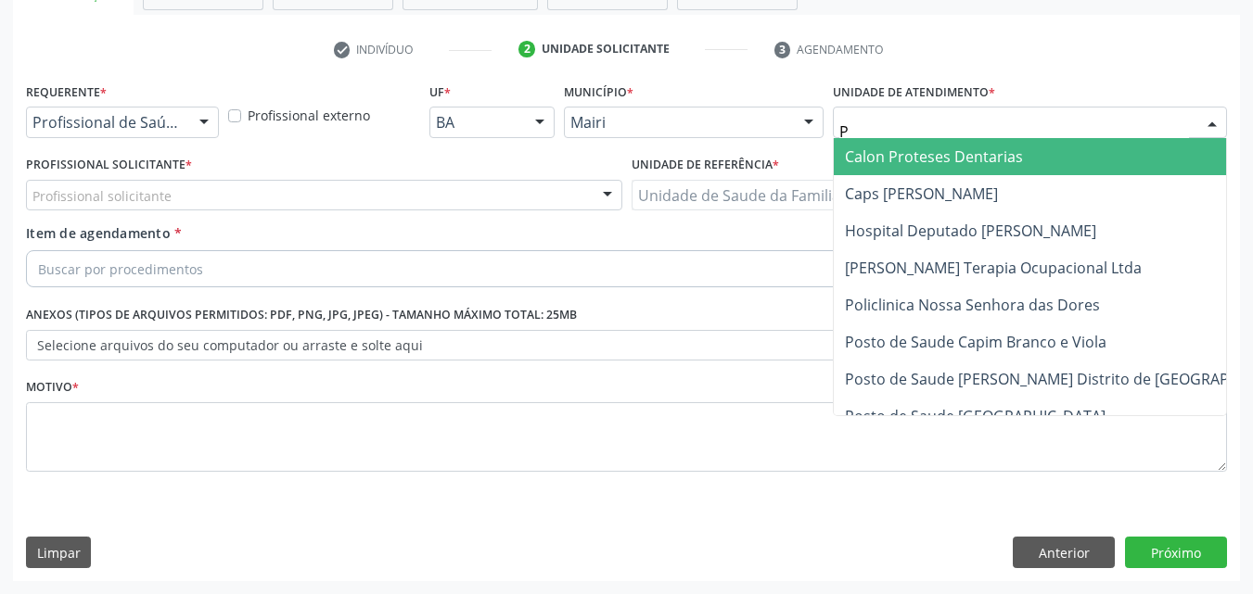
type input "PO"
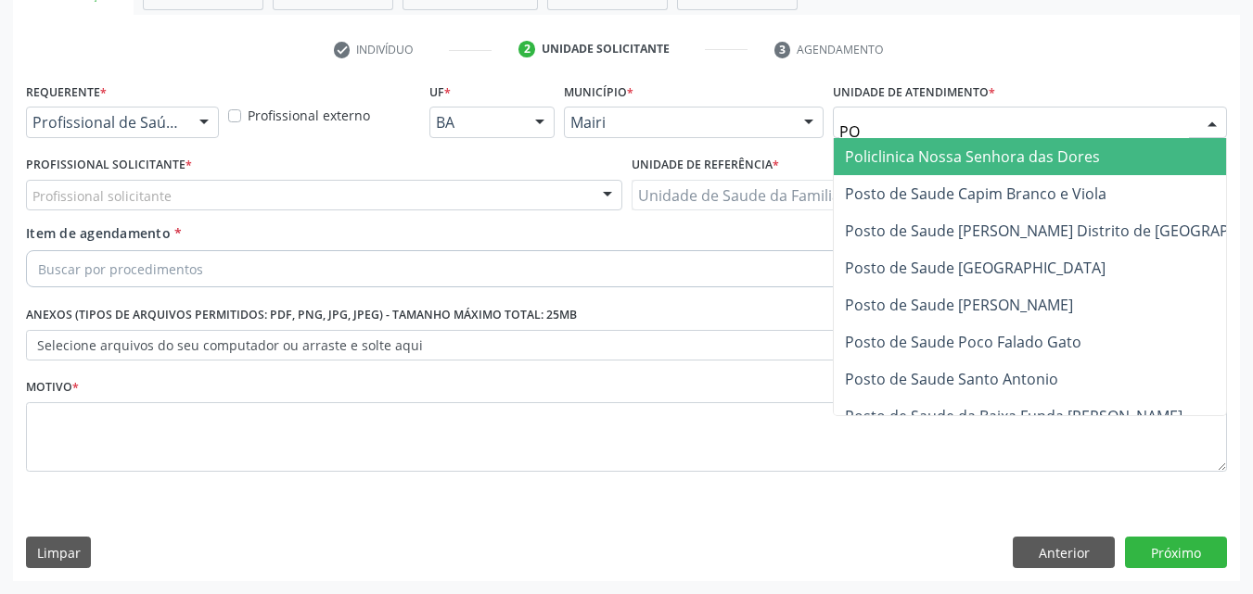
click at [1064, 160] on span "Policlinica Nossa Senhora das Dores" at bounding box center [972, 157] width 255 height 20
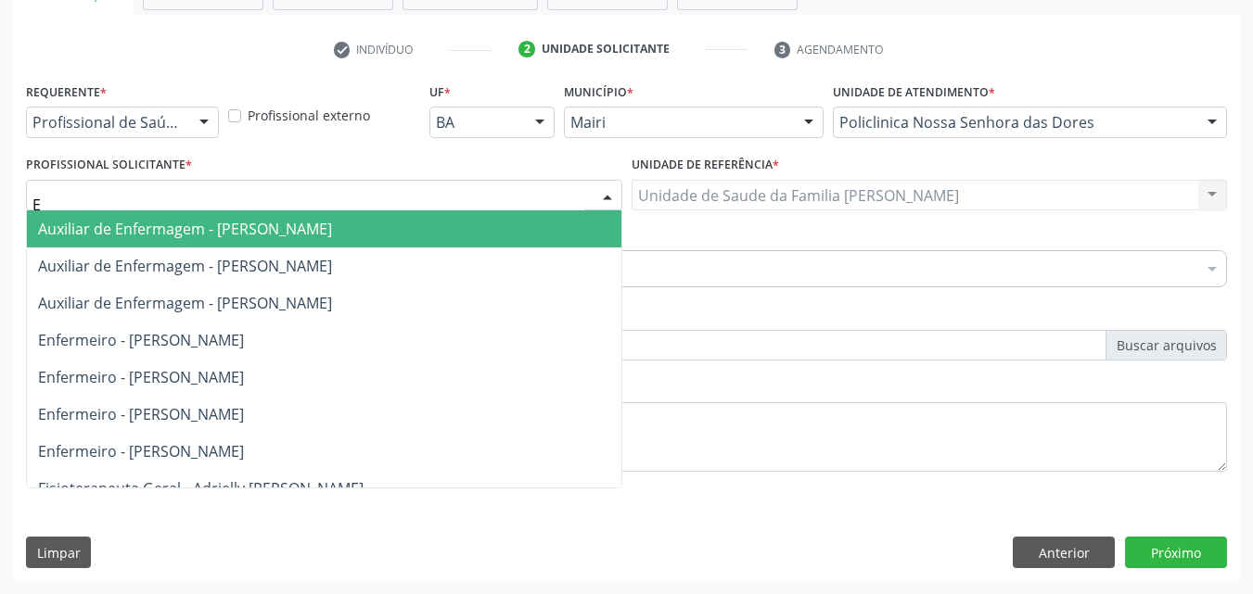
type input "ED"
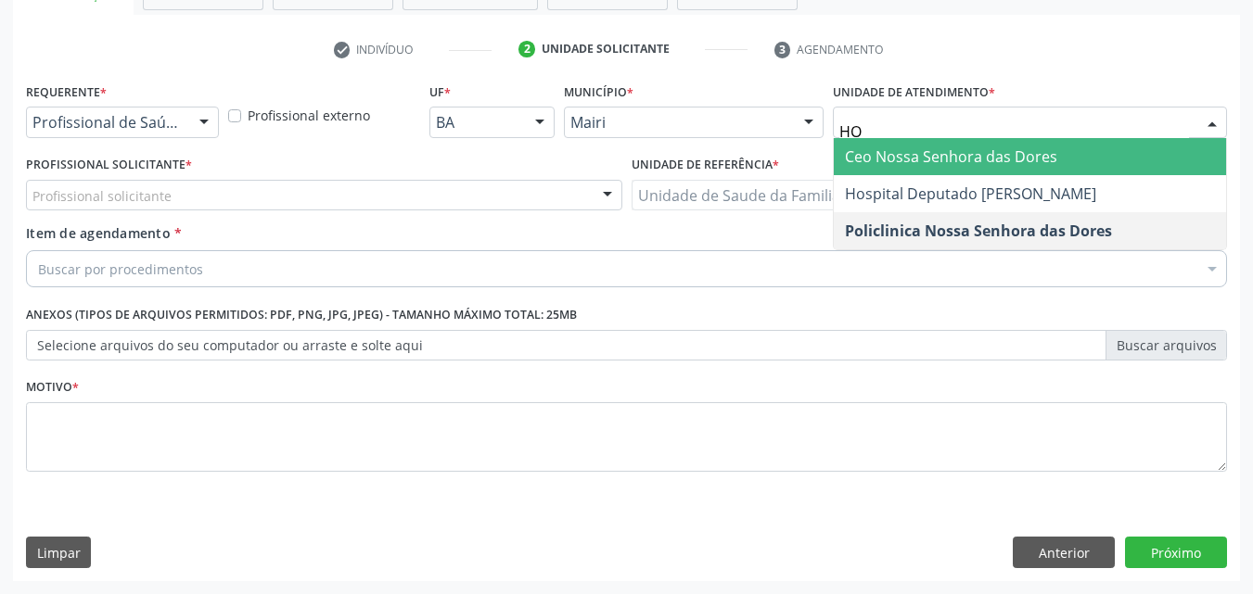
type input "HOS"
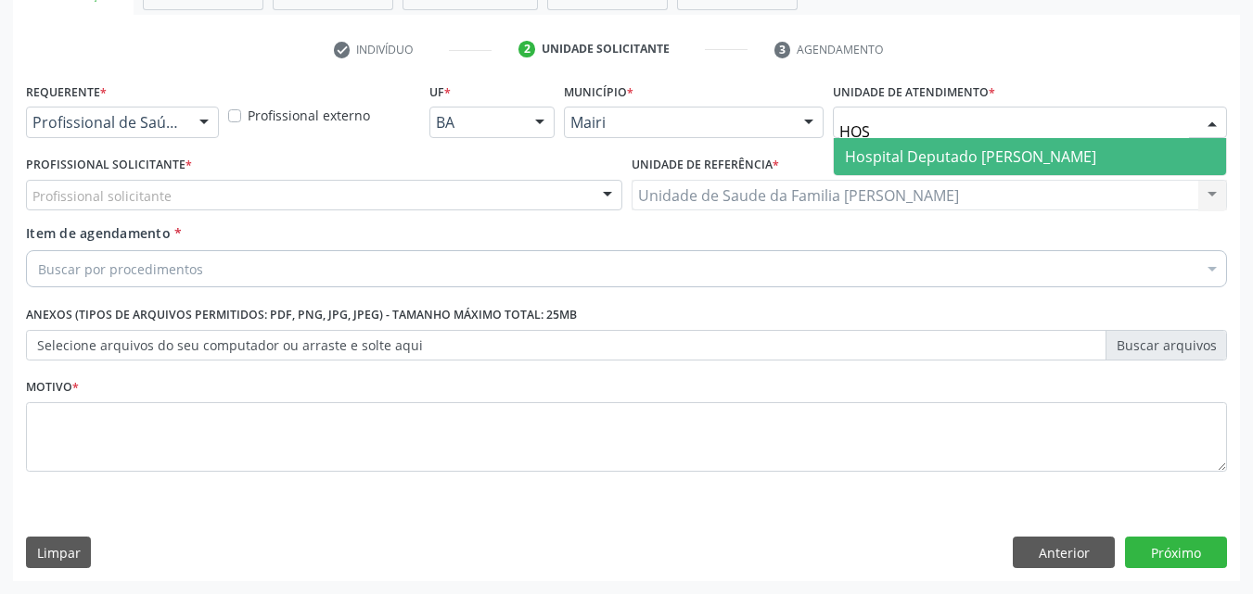
click at [1071, 158] on span "Hospital Deputado [PERSON_NAME]" at bounding box center [970, 157] width 251 height 20
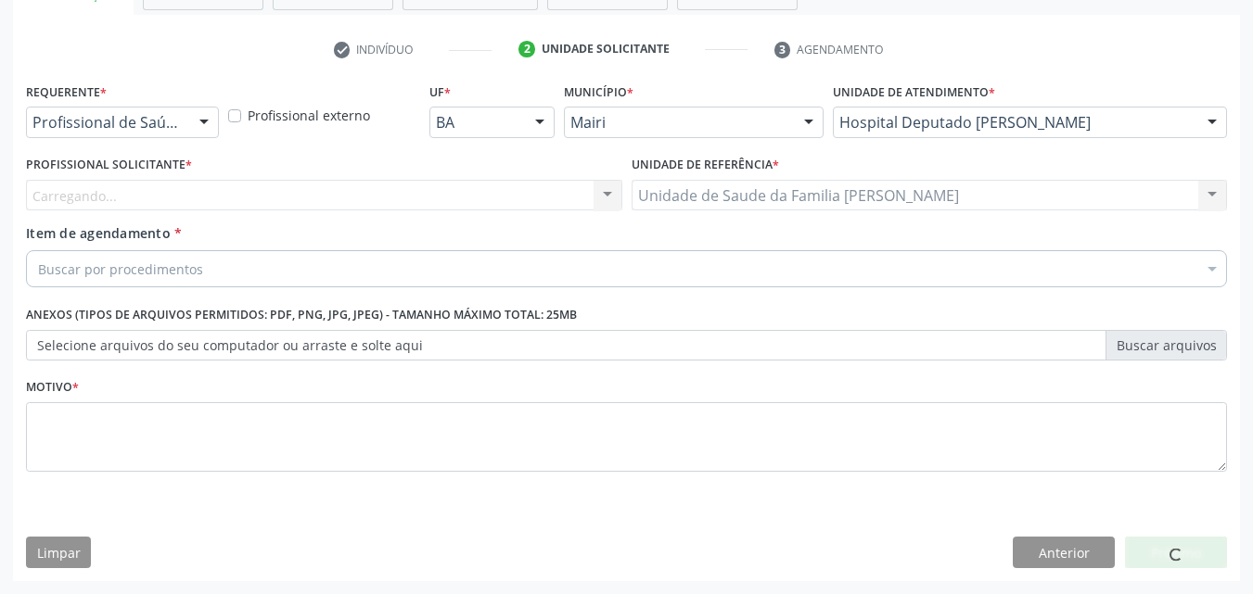
click at [1071, 158] on span "Academia da Saude de Mairi" at bounding box center [1073, 156] width 479 height 37
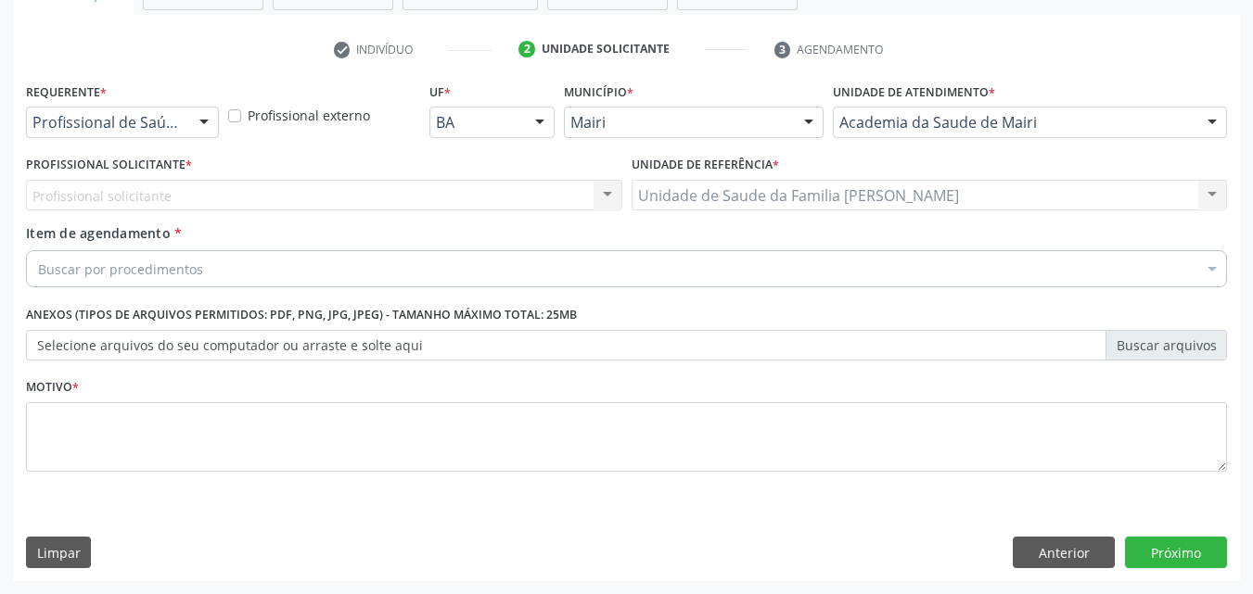
click at [134, 195] on div "Profissional solicitante Nenhum resultado encontrado para: " " Não há nenhuma o…" at bounding box center [324, 196] width 596 height 32
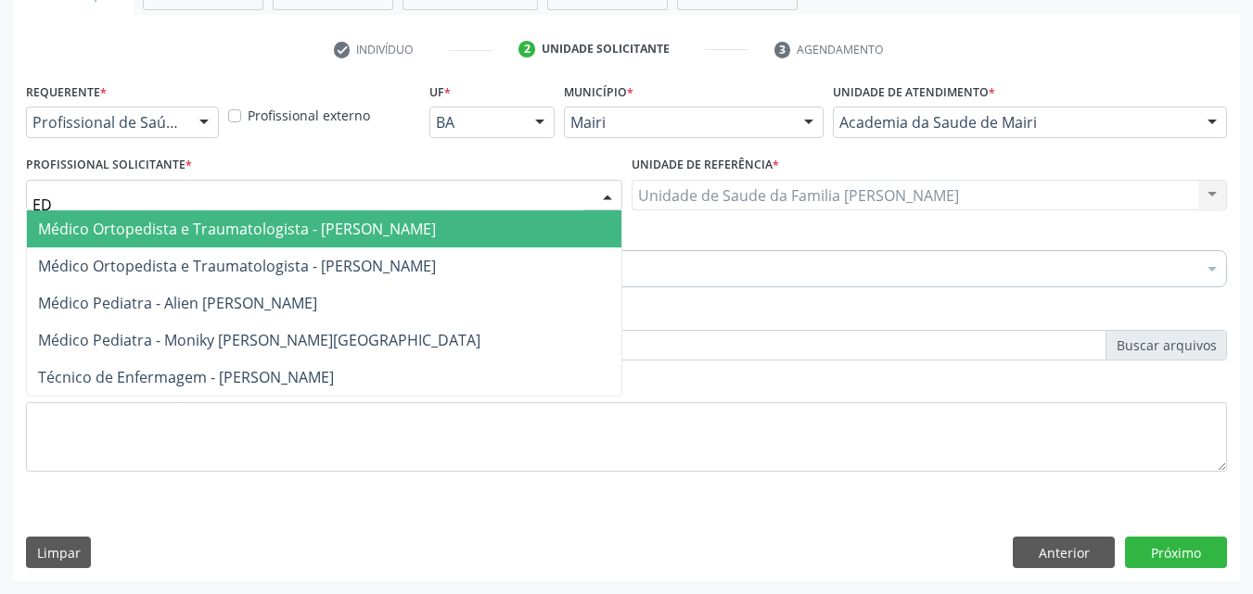
type input "E"
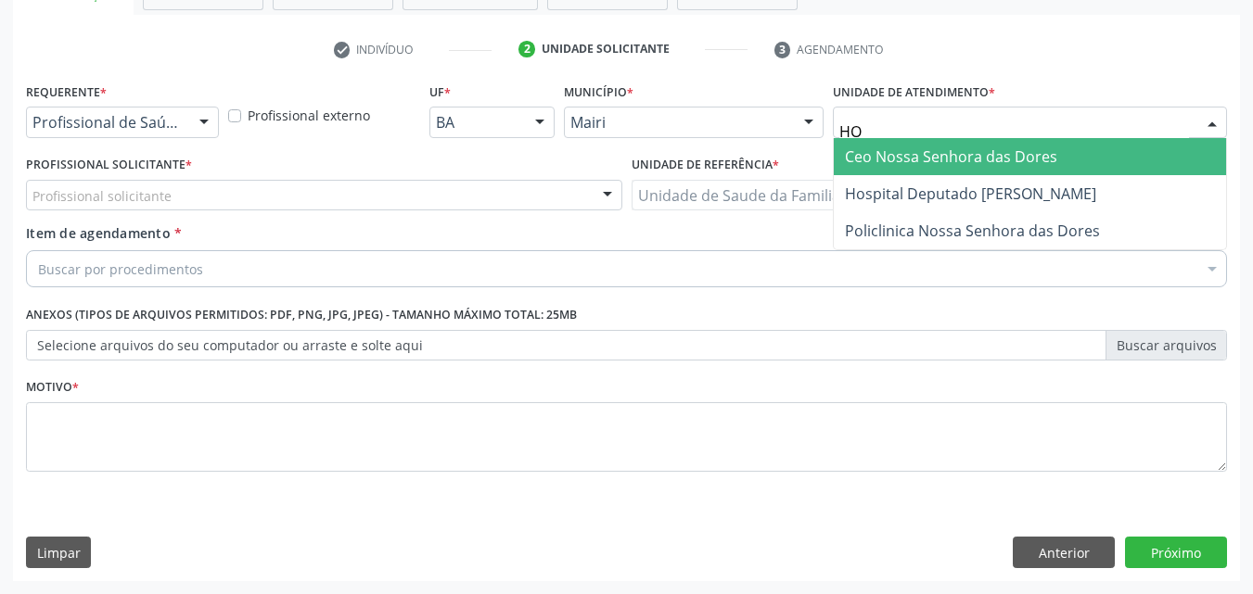
type input "H"
type input "POLI"
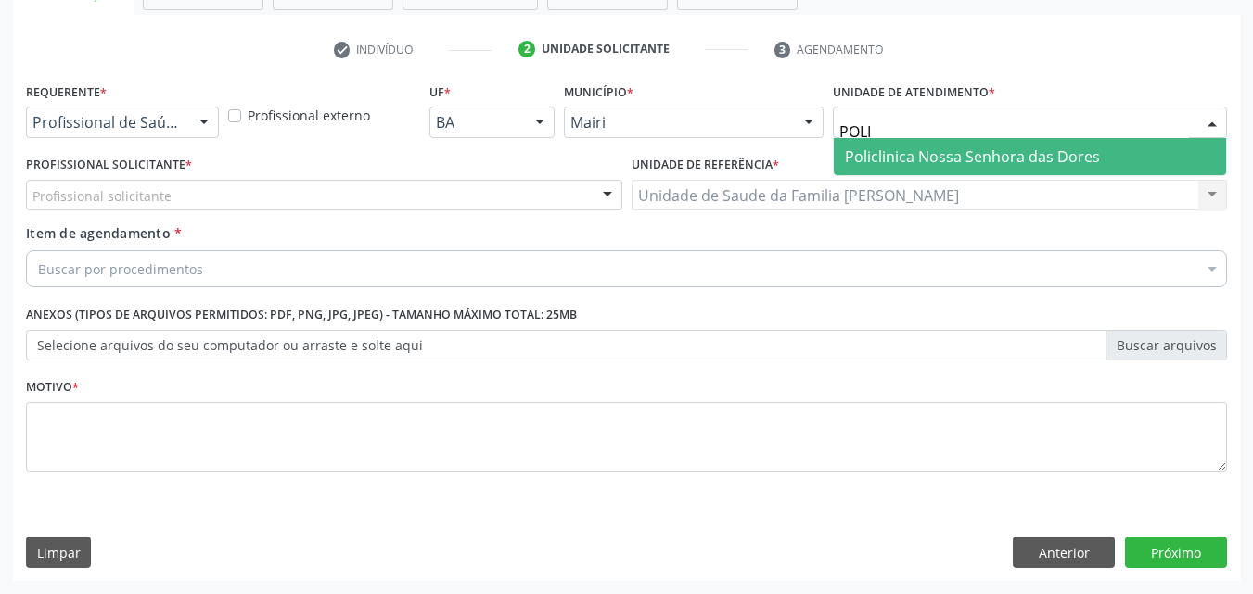
click at [1020, 149] on span "Policlinica Nossa Senhora das Dores" at bounding box center [972, 157] width 255 height 20
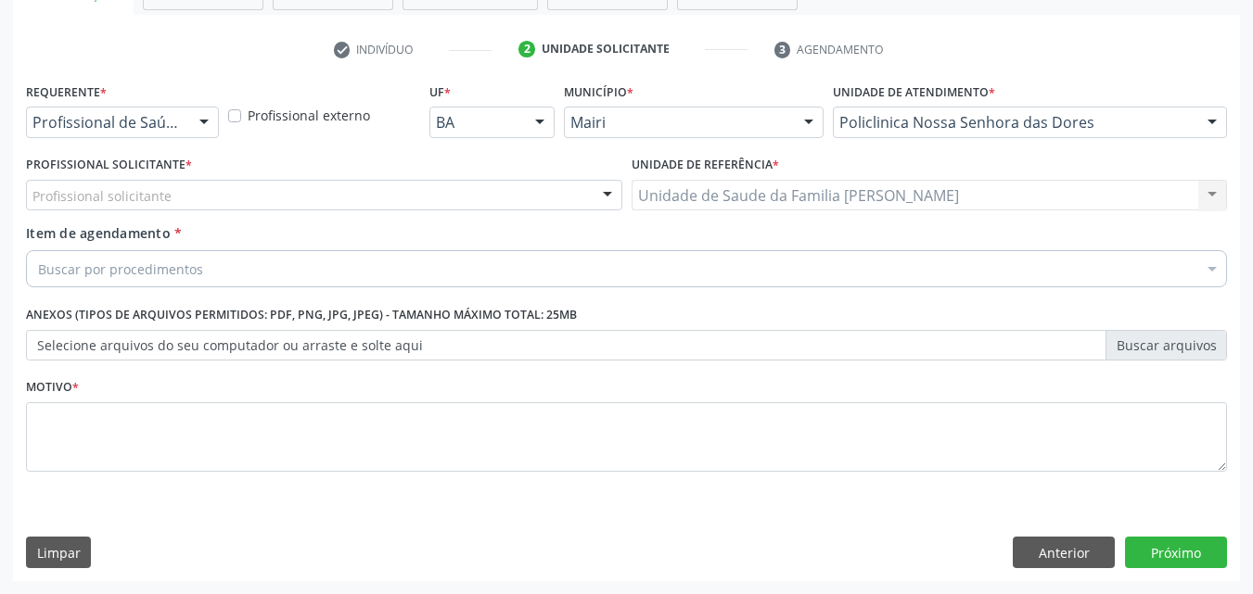
click at [175, 196] on div "Profissional solicitante" at bounding box center [324, 196] width 596 height 32
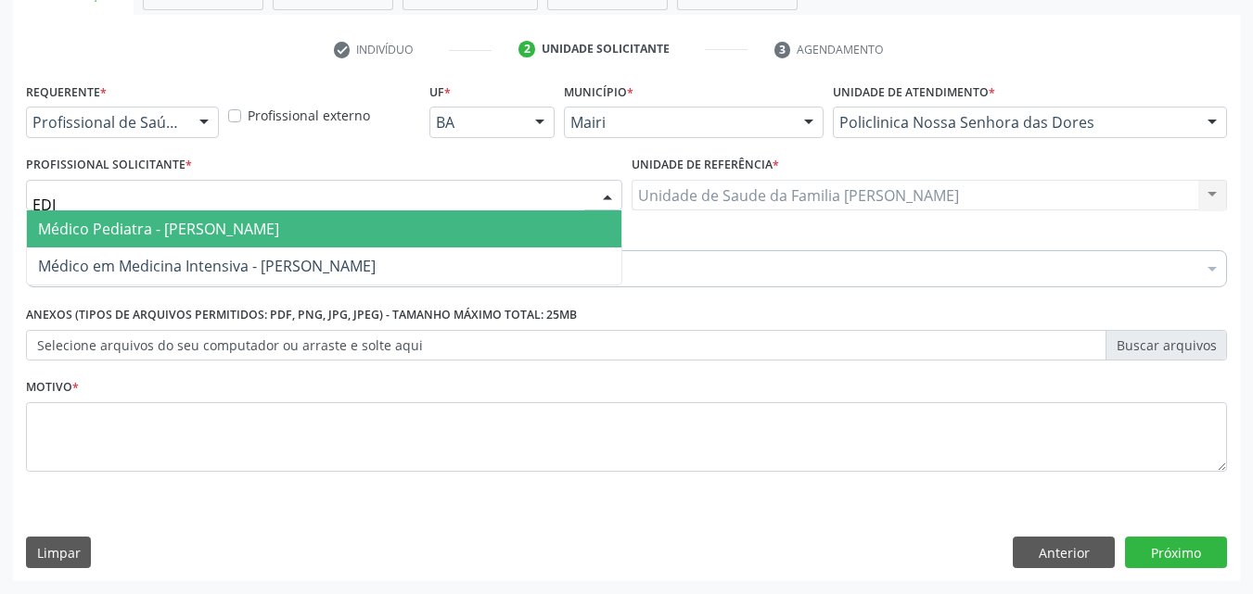
type input "ED"
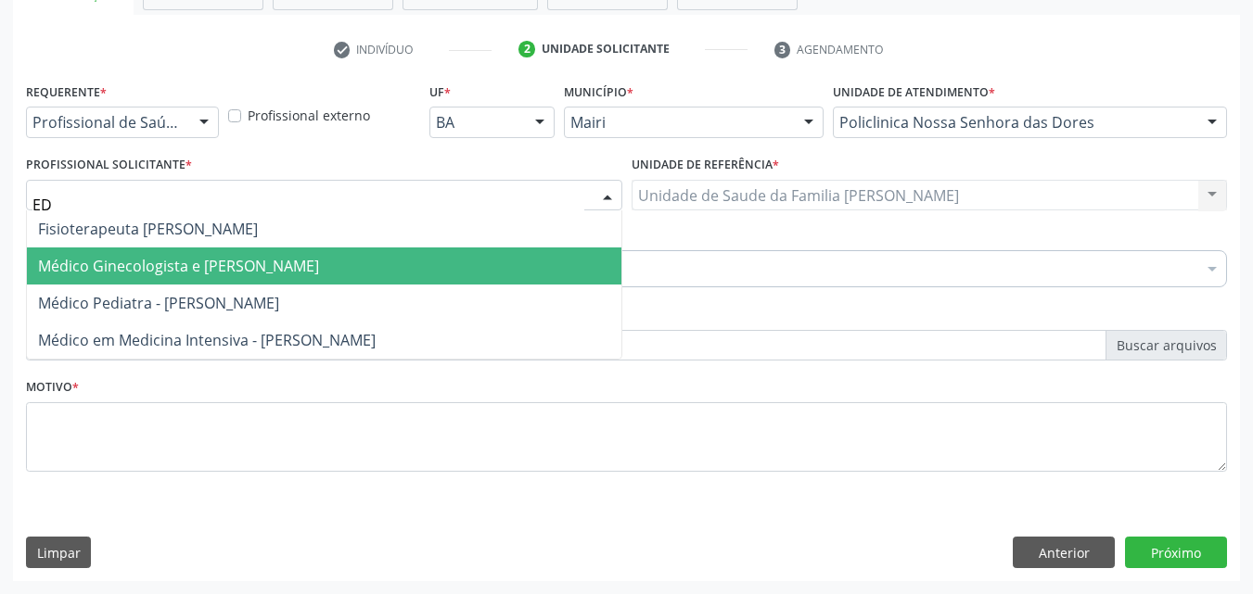
click at [171, 263] on span "Médico Ginecologista e [PERSON_NAME]" at bounding box center [178, 266] width 281 height 20
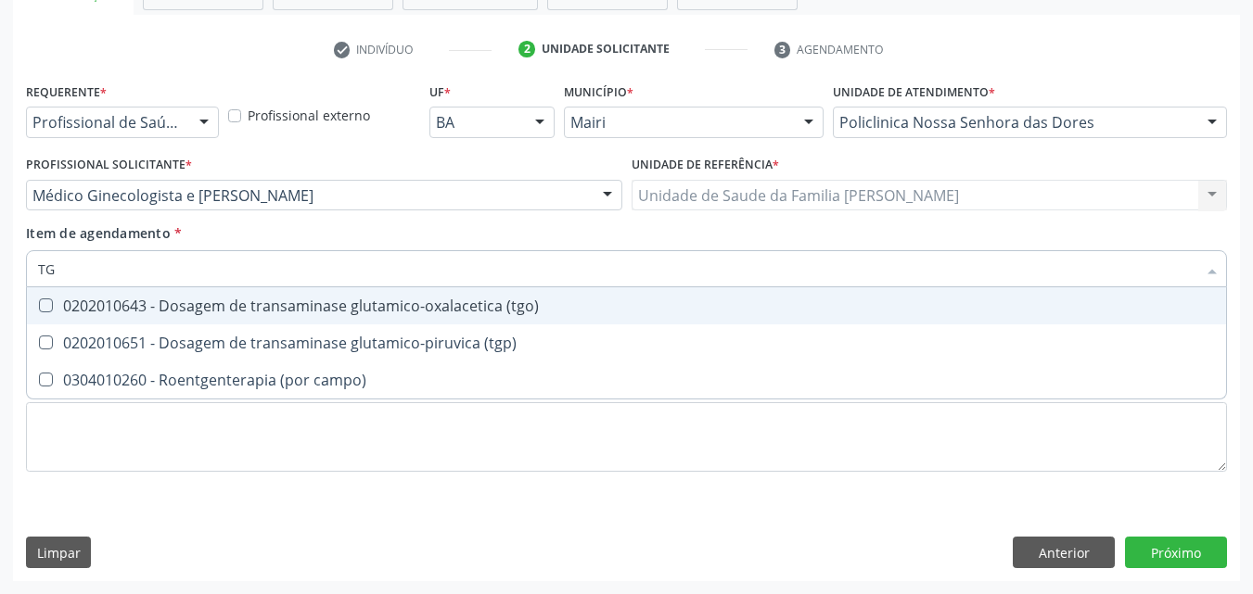
type input "TGO"
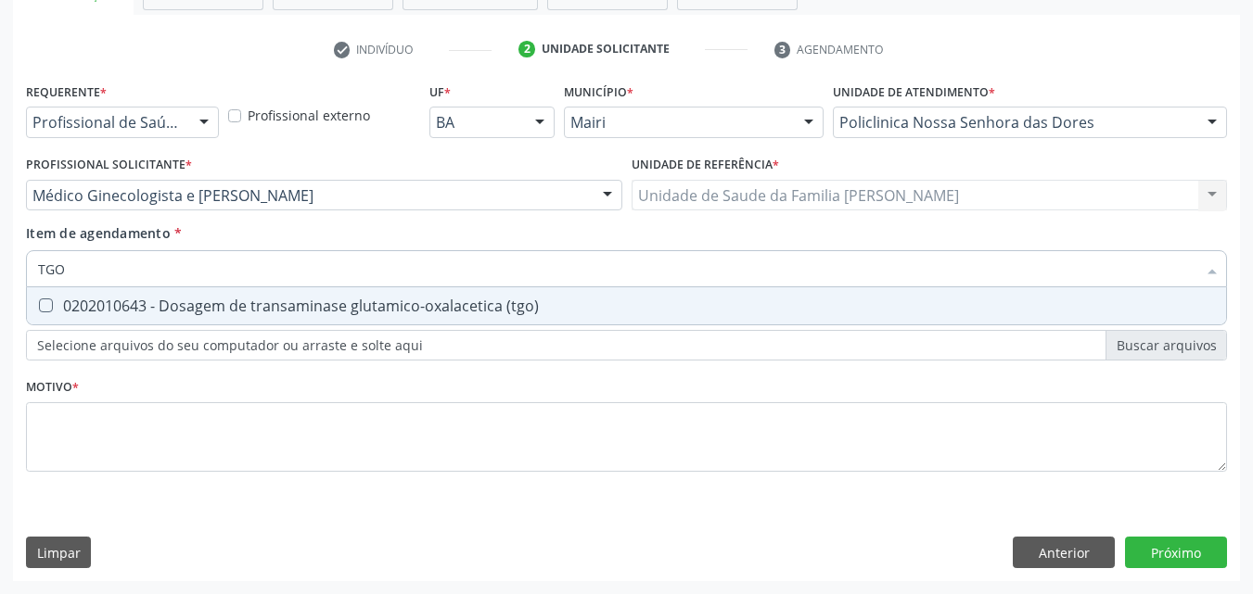
click at [128, 306] on div "0202010643 - Dosagem de transaminase glutamico-oxalacetica (tgo)" at bounding box center [626, 306] width 1177 height 15
checkbox \(tgo\) "true"
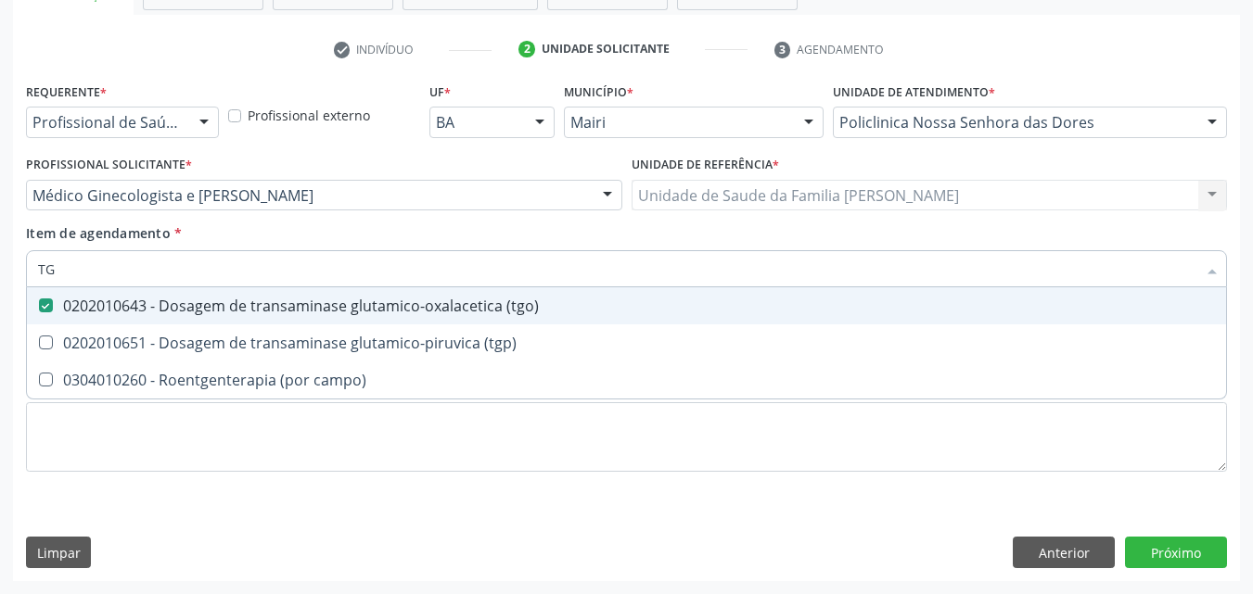
type input "TGP"
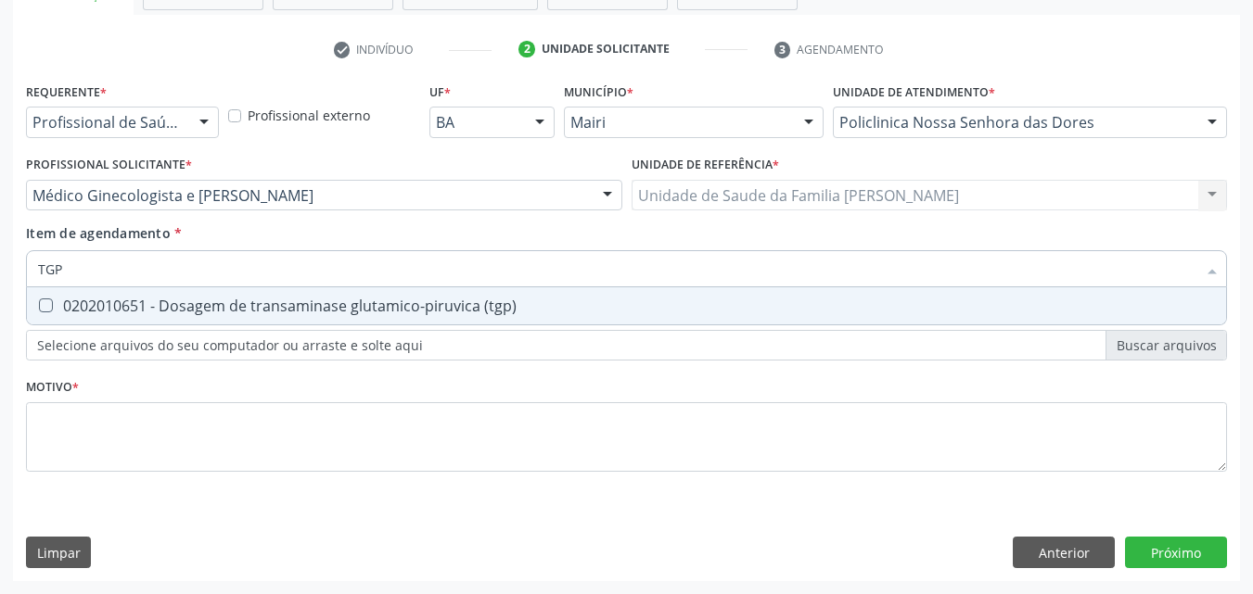
click at [128, 306] on div "0202010651 - Dosagem de transaminase glutamico-piruvica (tgp)" at bounding box center [626, 306] width 1177 height 15
checkbox \(tgp\) "true"
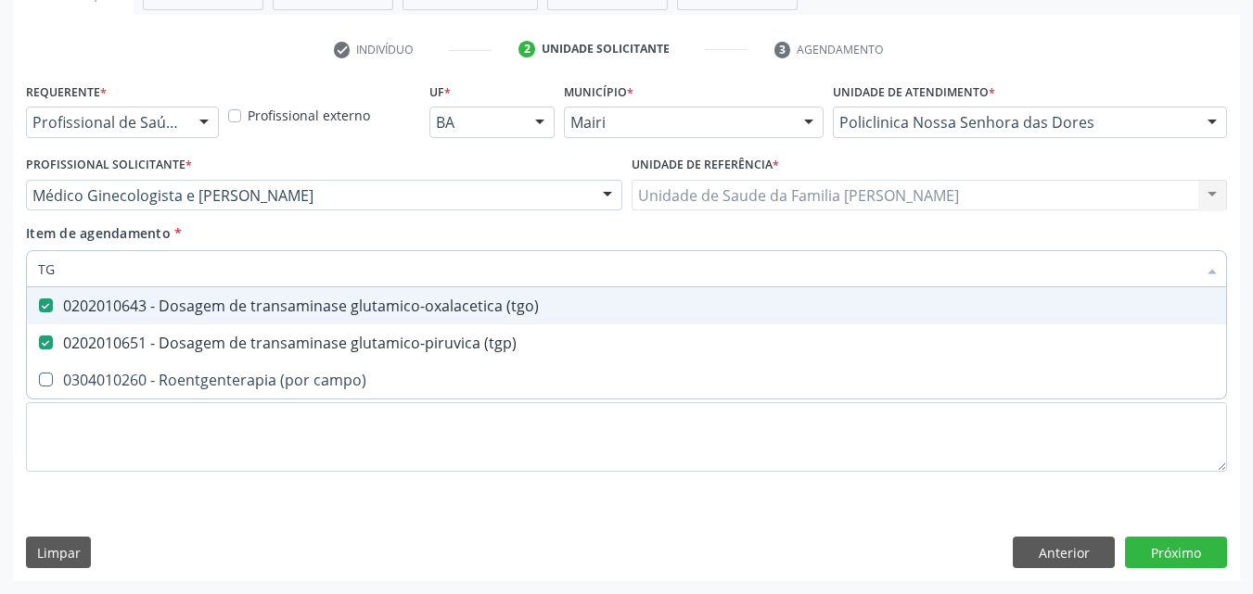
type input "T"
checkbox \(tgo\) "false"
checkbox \(tgp\) "false"
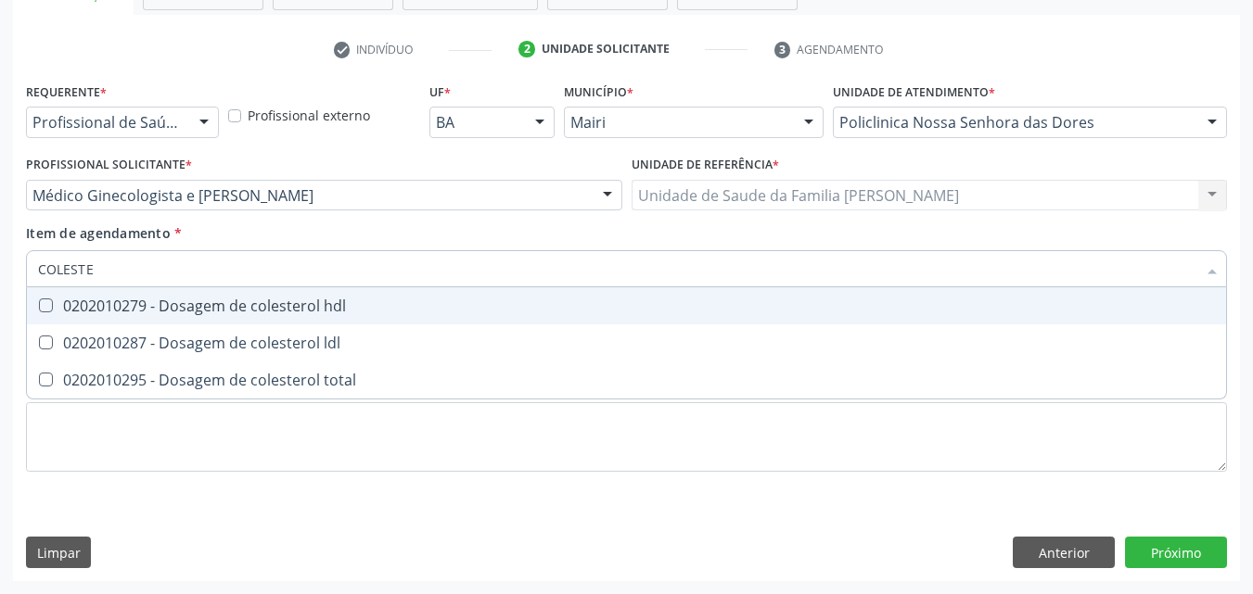
type input "COLESTER"
click at [188, 303] on div "0202010279 - Dosagem de colesterol hdl" at bounding box center [626, 306] width 1177 height 15
checkbox hdl "true"
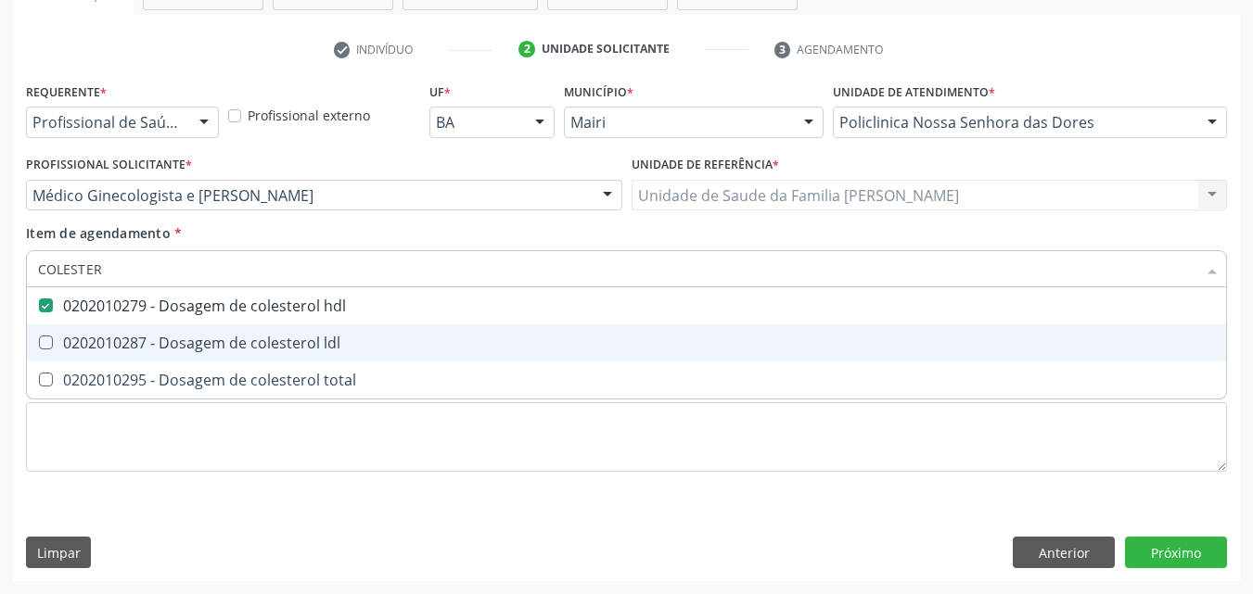
click at [194, 332] on span "0202010287 - Dosagem de colesterol ldl" at bounding box center [626, 343] width 1199 height 37
checkbox ldl "true"
type input "COLE"
checkbox hdl "false"
checkbox ldl "false"
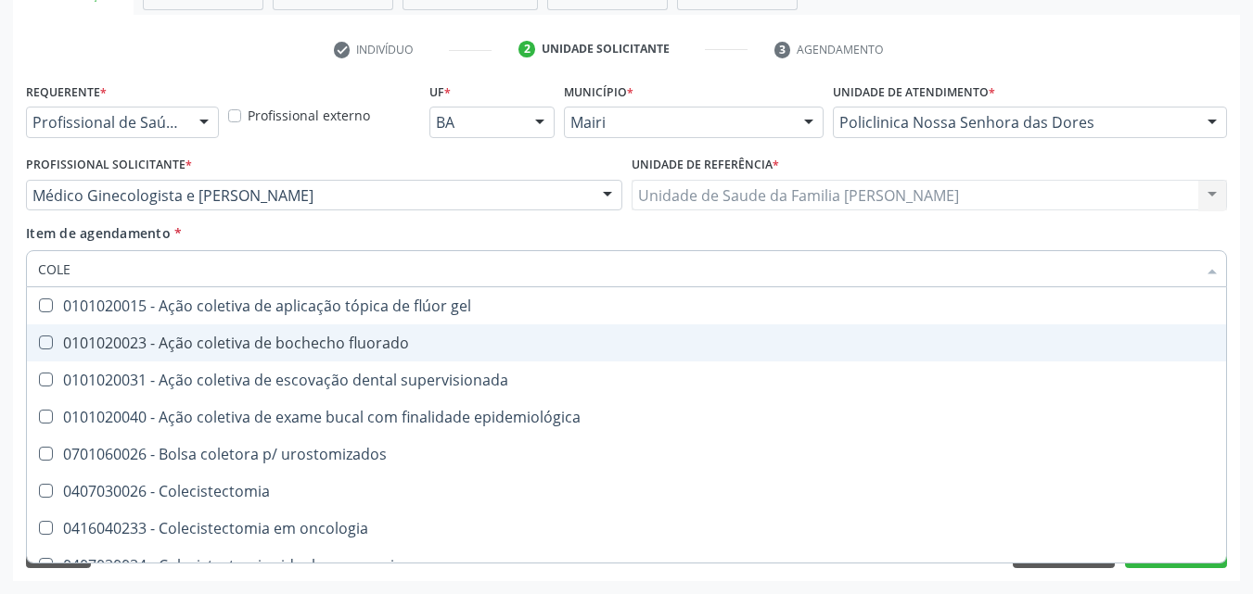
type input "COL"
checkbox hdl "false"
checkbox ldl "false"
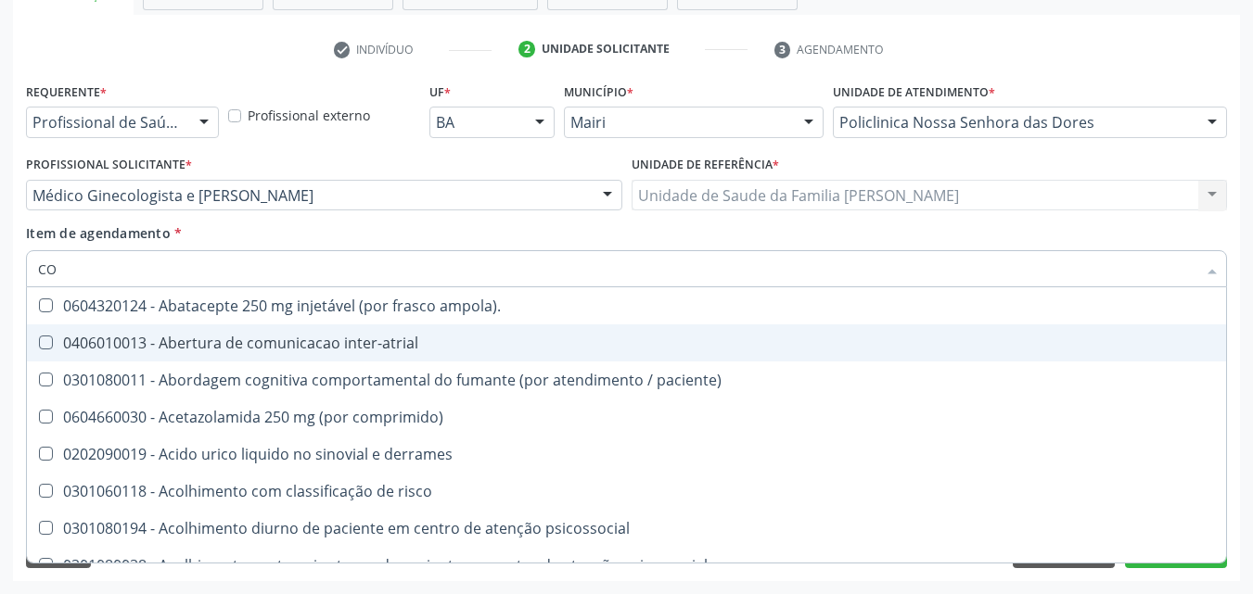
type input "C"
checkbox hdl "false"
checkbox ldl "false"
checkbox \(tgo\) "false"
checkbox \(tgp\) "false"
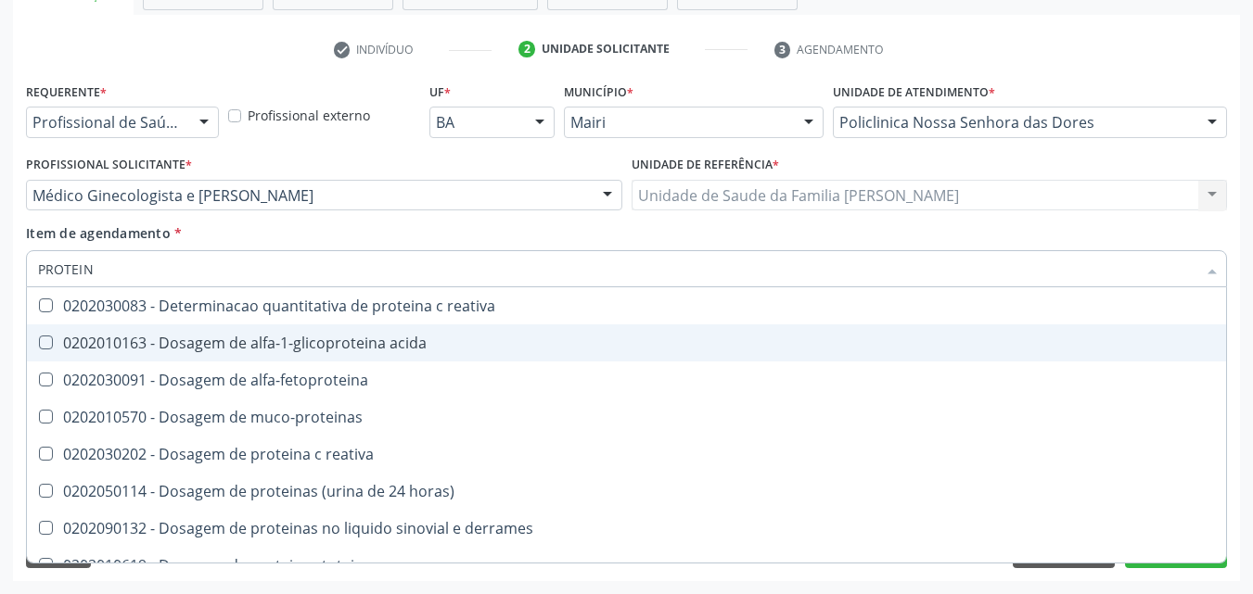
type input "PROTEINA"
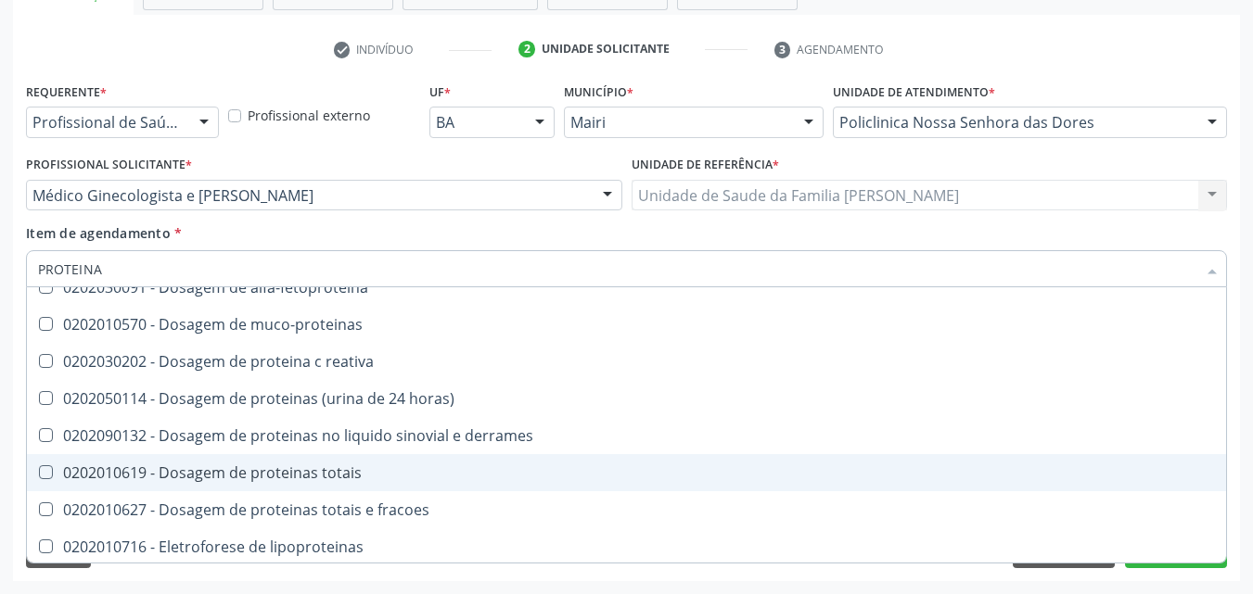
click at [311, 475] on div "0202010619 - Dosagem de proteinas totais" at bounding box center [626, 473] width 1177 height 15
checkbox totais "true"
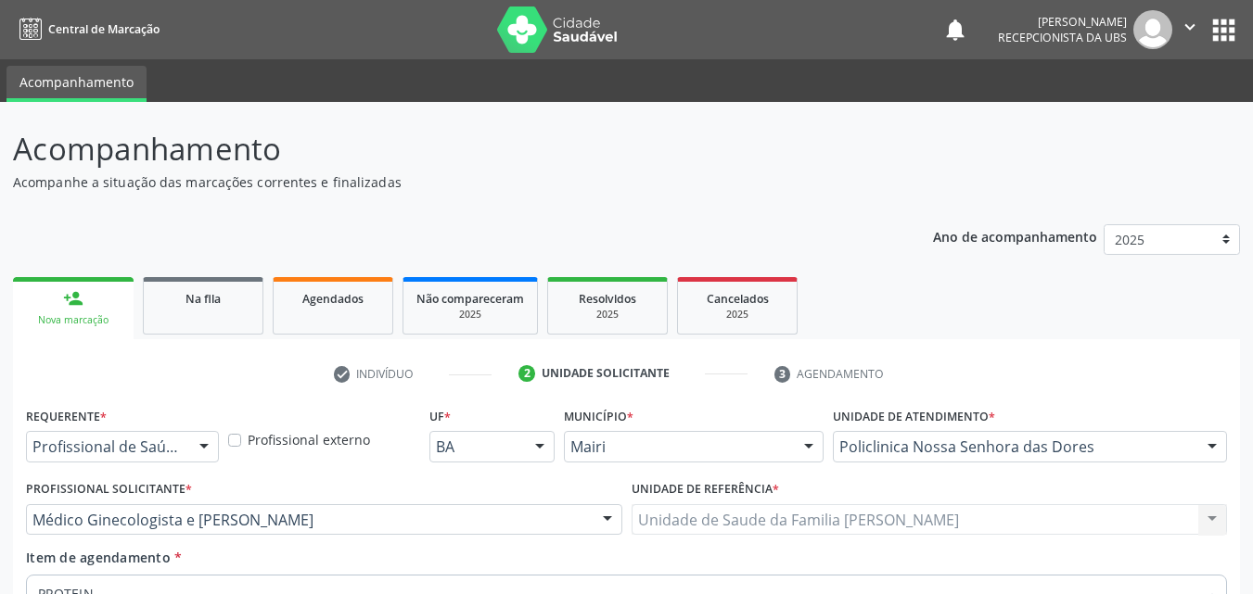
scroll to position [8, 0]
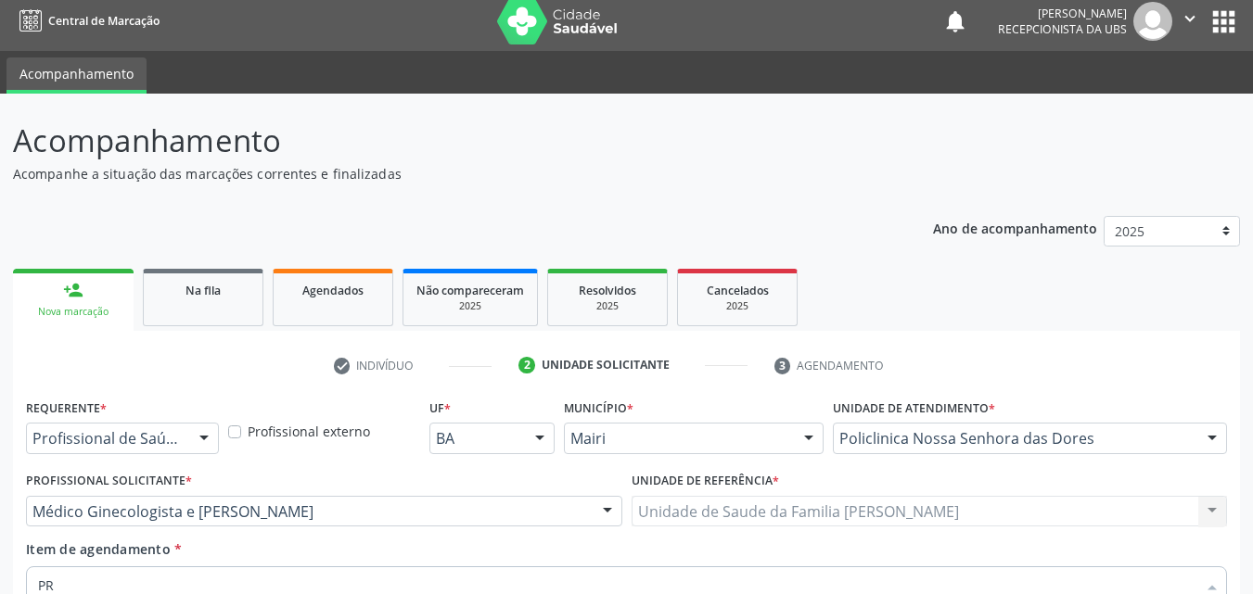
type input "P"
checkbox adolescente\) "false"
type input "FRACOES"
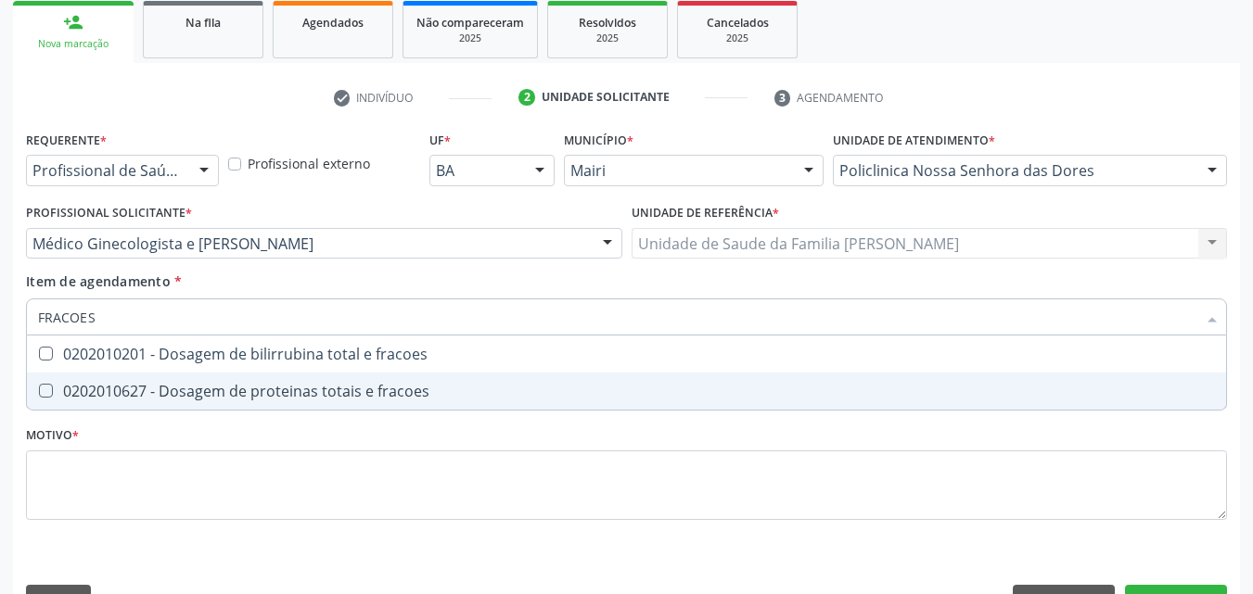
scroll to position [287, 0]
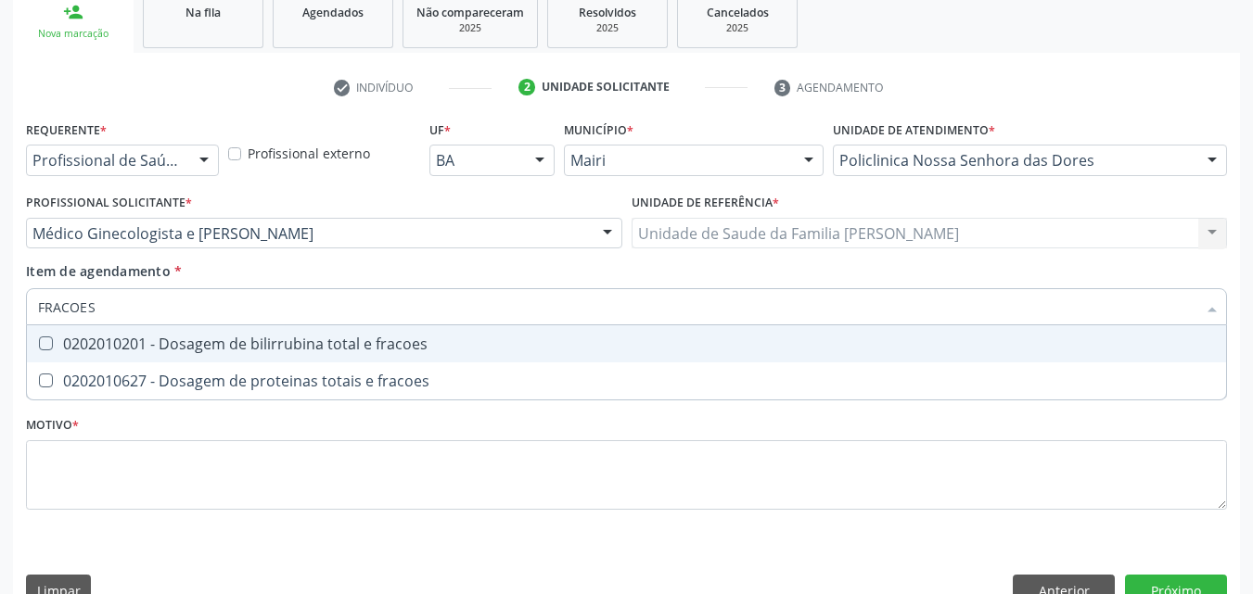
click at [383, 342] on div "0202010201 - Dosagem de bilirrubina total e fracoes" at bounding box center [626, 344] width 1177 height 15
checkbox fracoes "true"
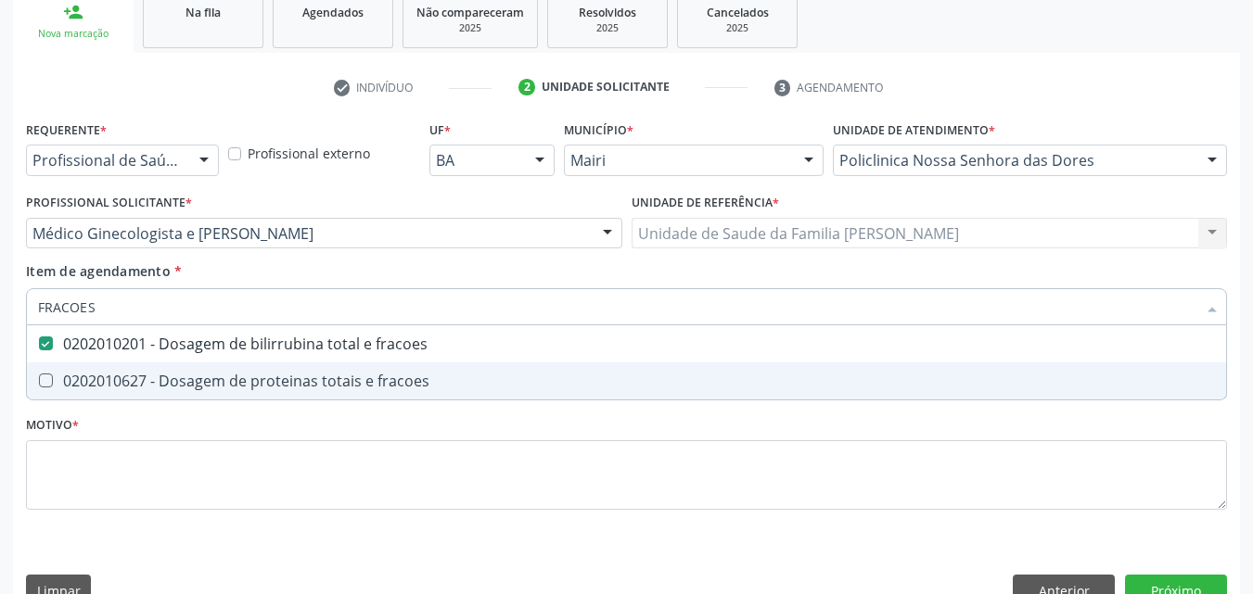
click at [370, 380] on div "0202010627 - Dosagem de proteinas totais e fracoes" at bounding box center [626, 381] width 1177 height 15
checkbox fracoes "true"
type input "F"
checkbox fracoes "false"
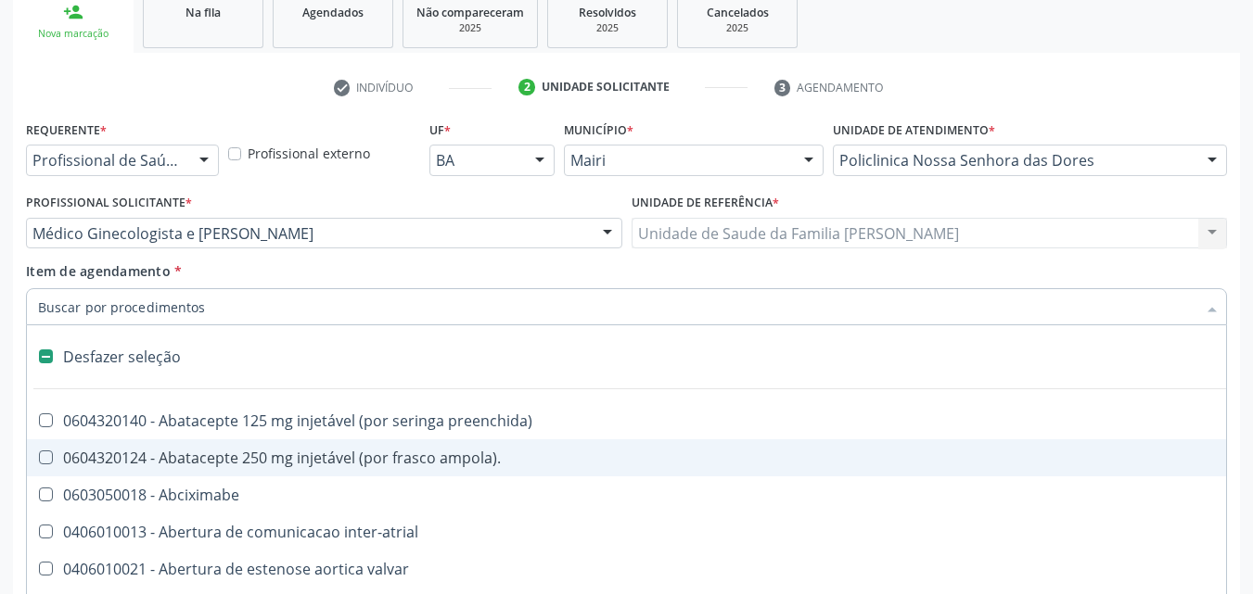
type input "V"
checkbox \(unilateral\) "true"
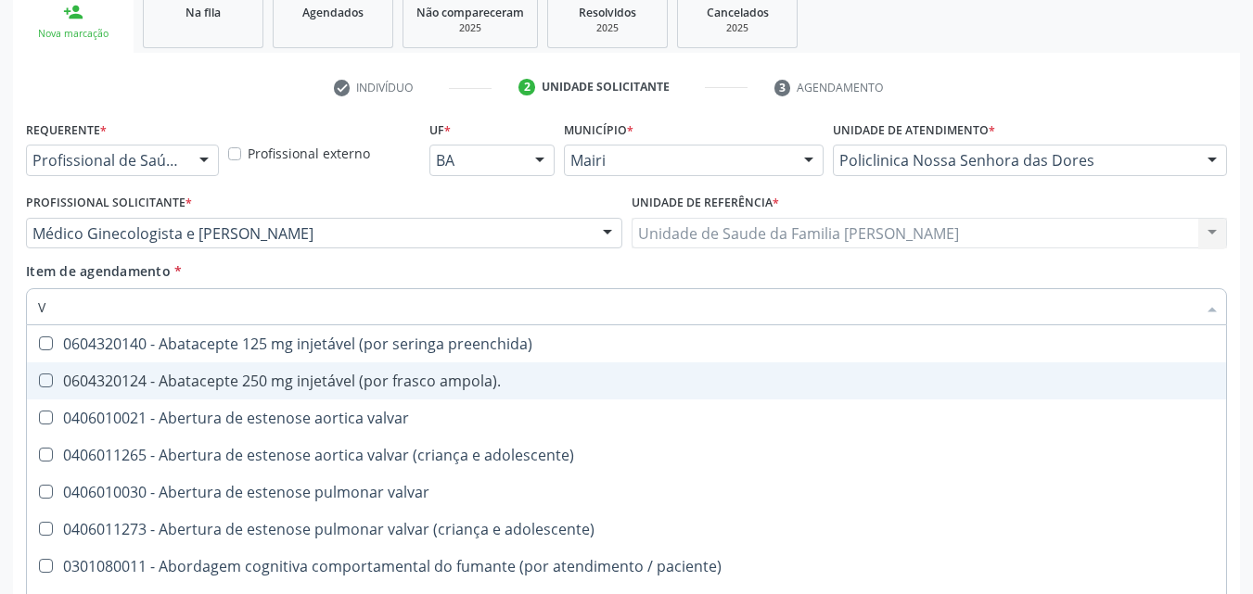
type input "VI"
checkbox cardiovascular "true"
checkbox \(tgp\) "false"
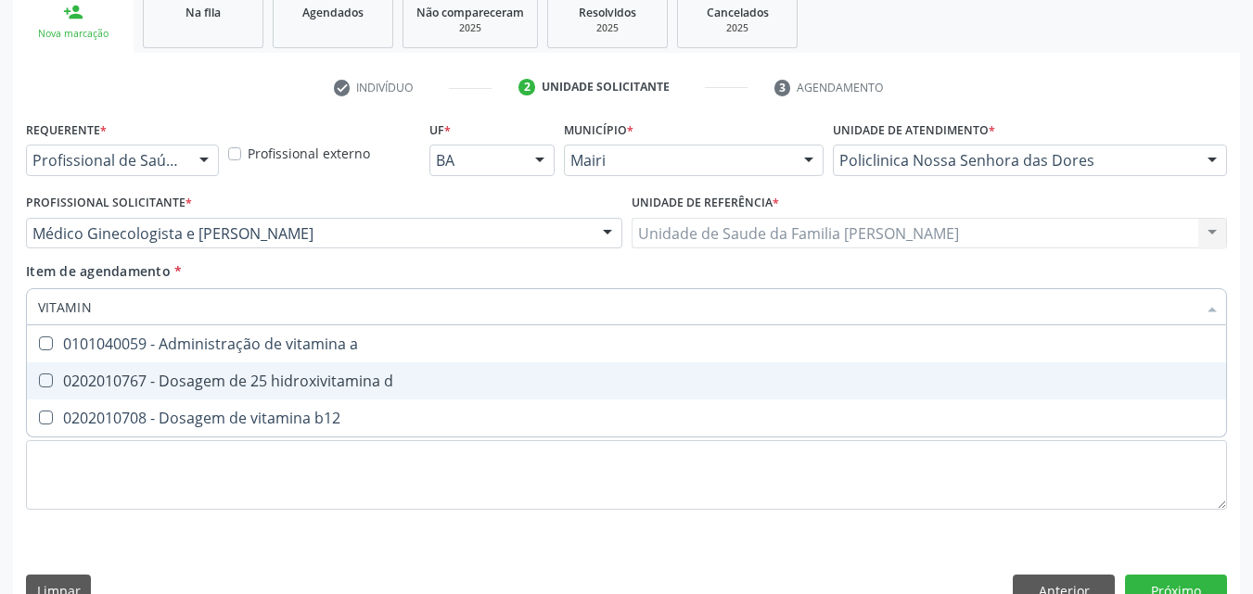
type input "VITAMINA"
click at [370, 380] on div "0202010767 - Dosagem de 25 hidroxivitamina d" at bounding box center [626, 381] width 1177 height 15
checkbox d "true"
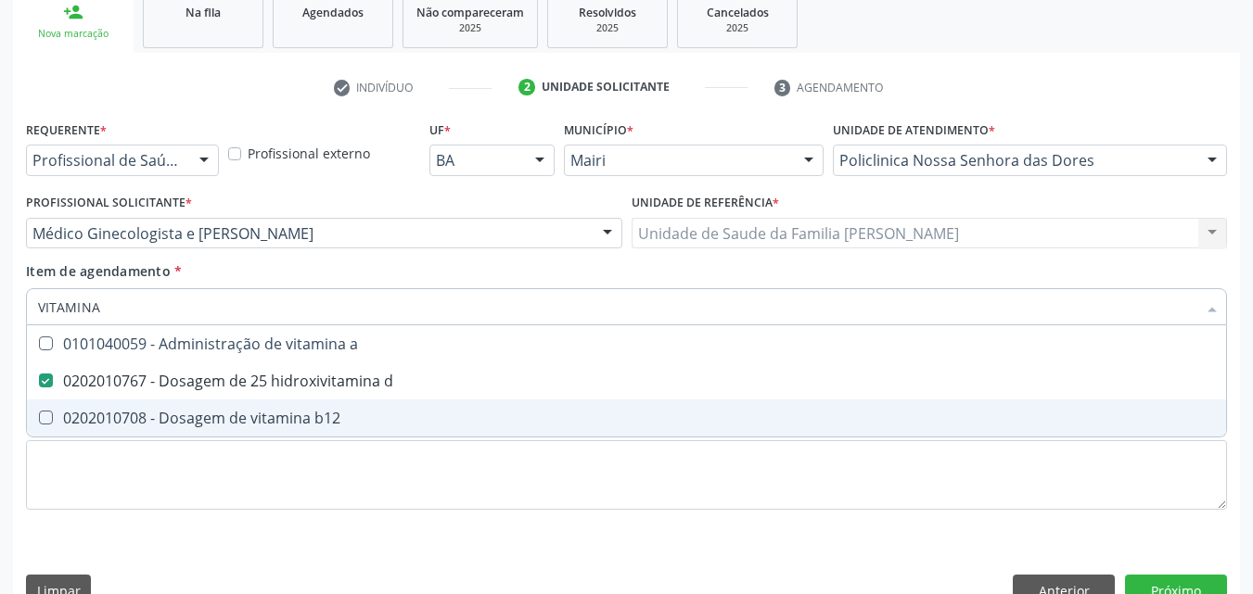
click at [364, 416] on div "0202010708 - Dosagem de vitamina b12" at bounding box center [626, 418] width 1177 height 15
checkbox b12 "true"
type input "VIT"
checkbox d "false"
checkbox b12 "false"
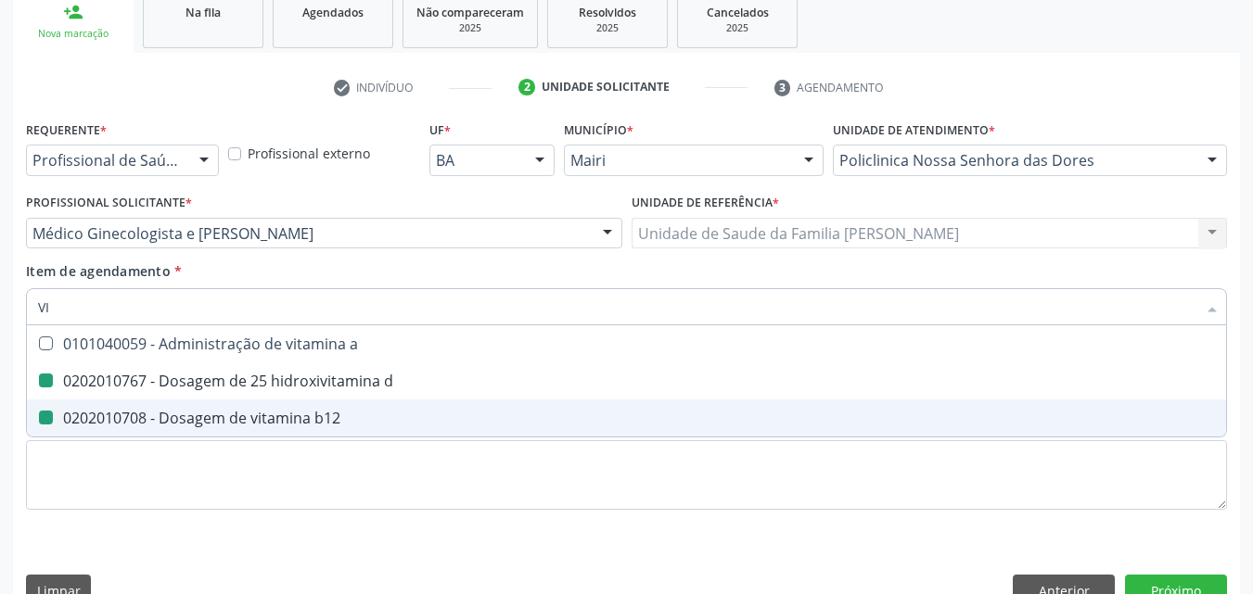
type input "V"
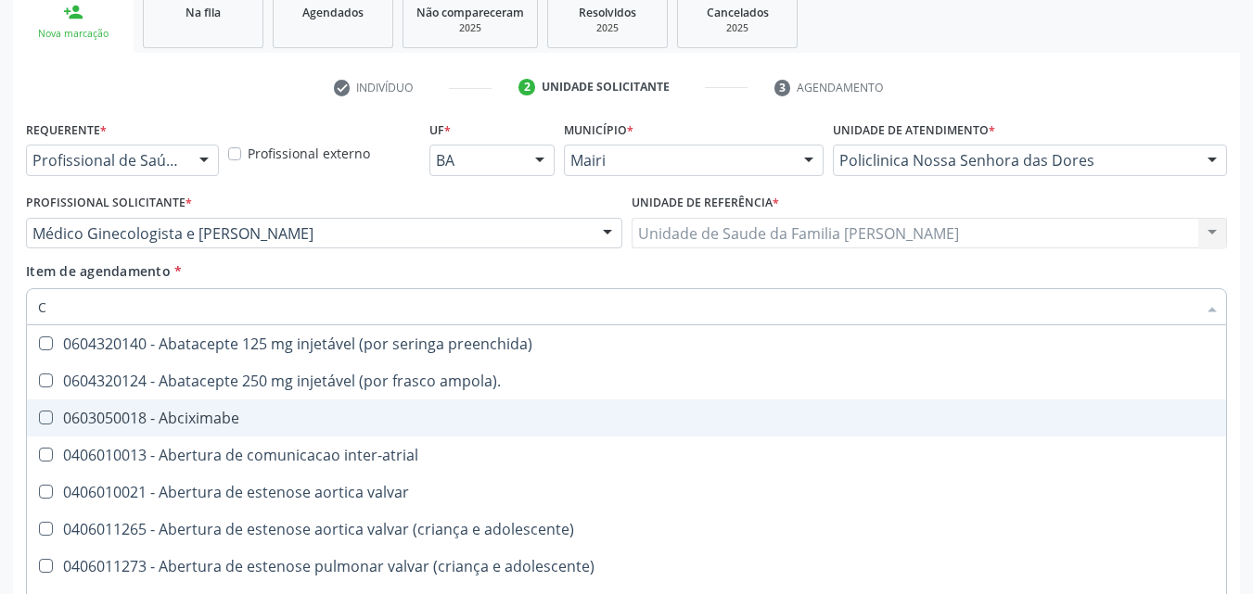
type input "CA"
checkbox \(bilateral\) "true"
checkbox projecoes\) "true"
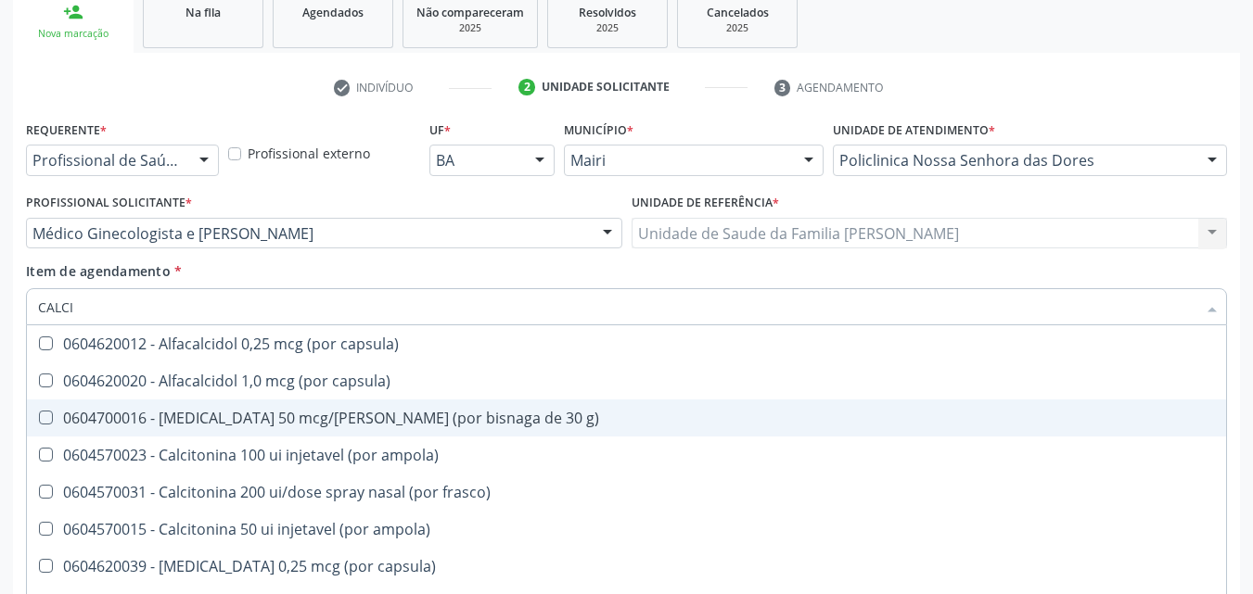
type input "CALCIO"
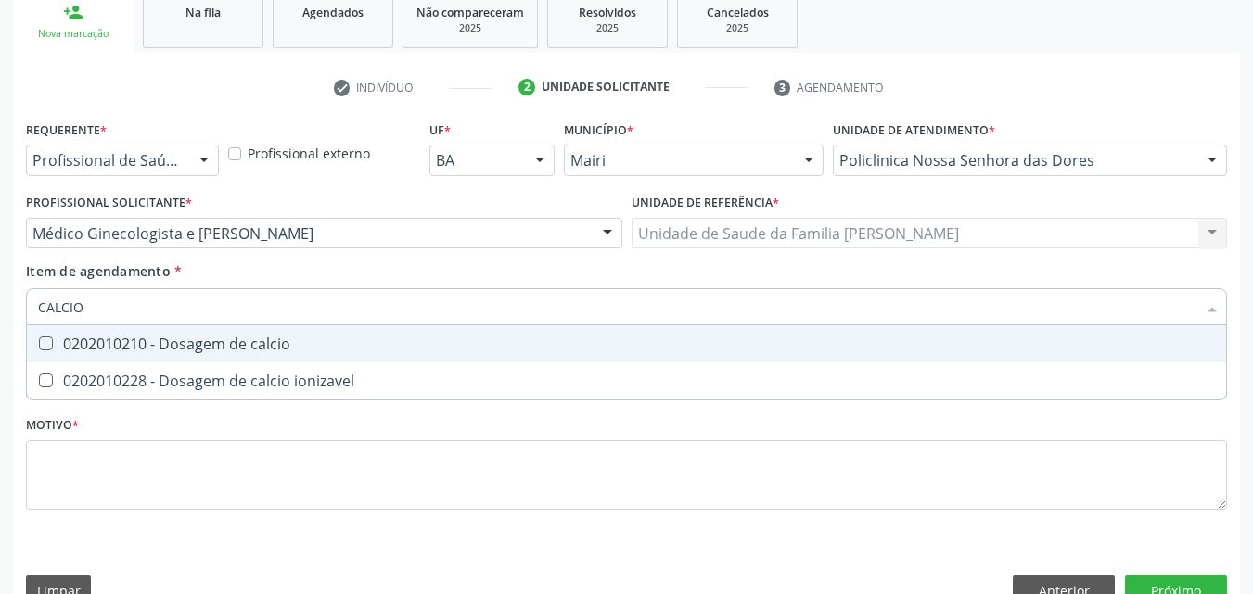
click at [291, 359] on span "0202010210 - Dosagem de calcio" at bounding box center [626, 344] width 1199 height 37
checkbox calcio "true"
type input "CALCI"
checkbox calcio "false"
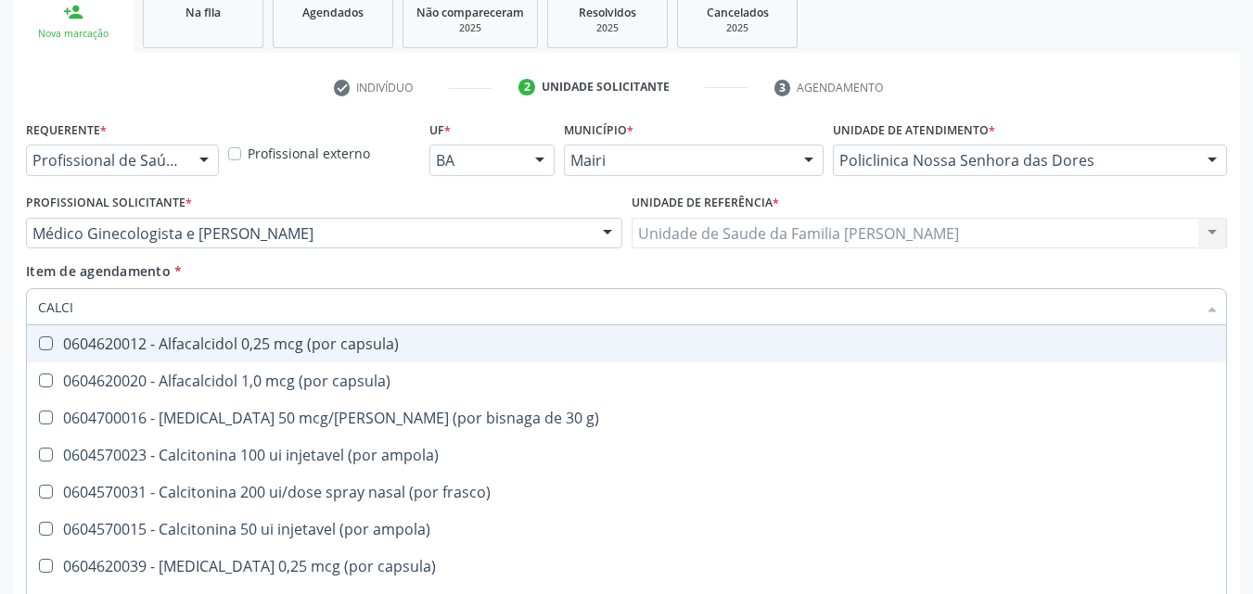
type input "CALC"
checkbox calcio "false"
checkbox calcitonina "true"
type input "C"
checkbox calcitonina "false"
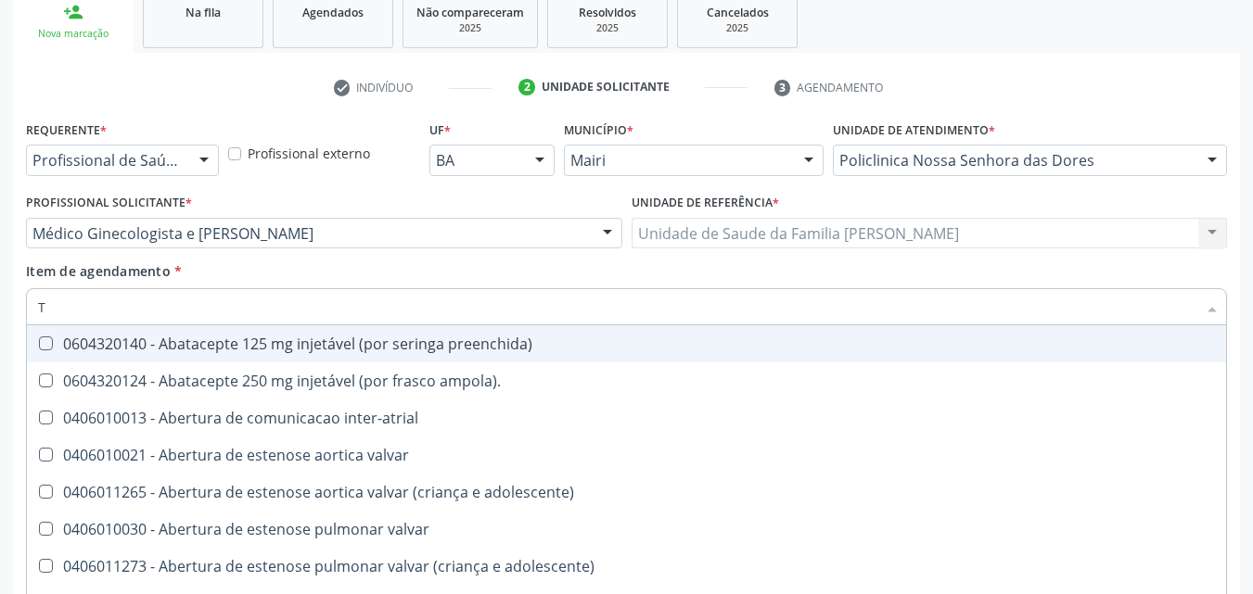
type input "TR"
checkbox medicalizado "true"
checkbox c\) "true"
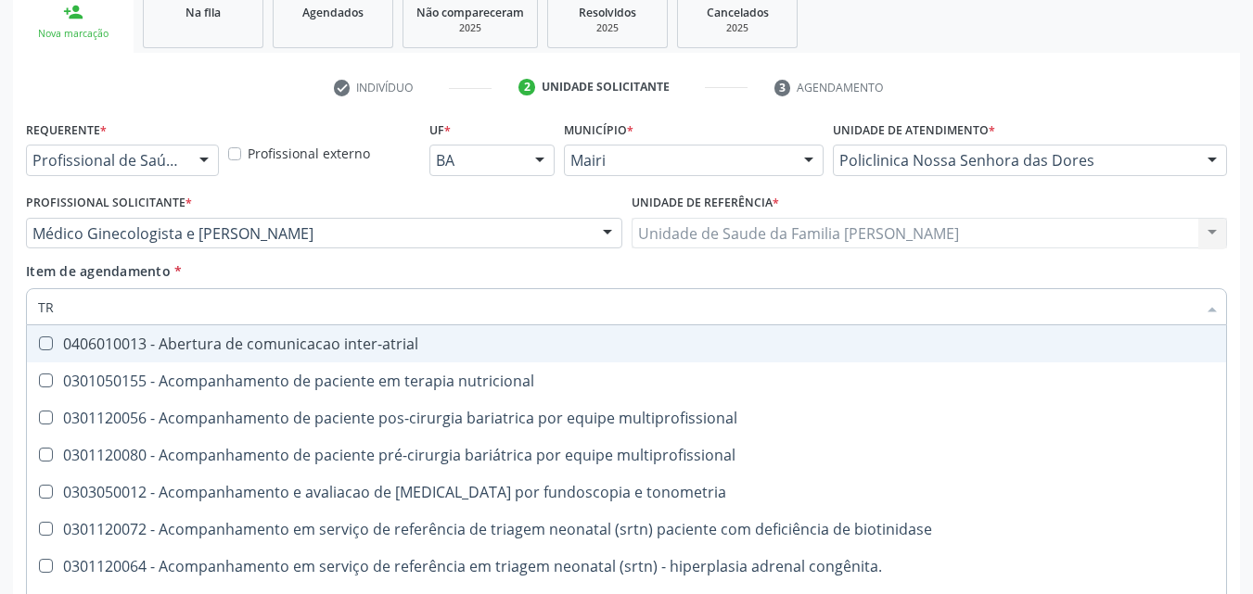
type input "T"
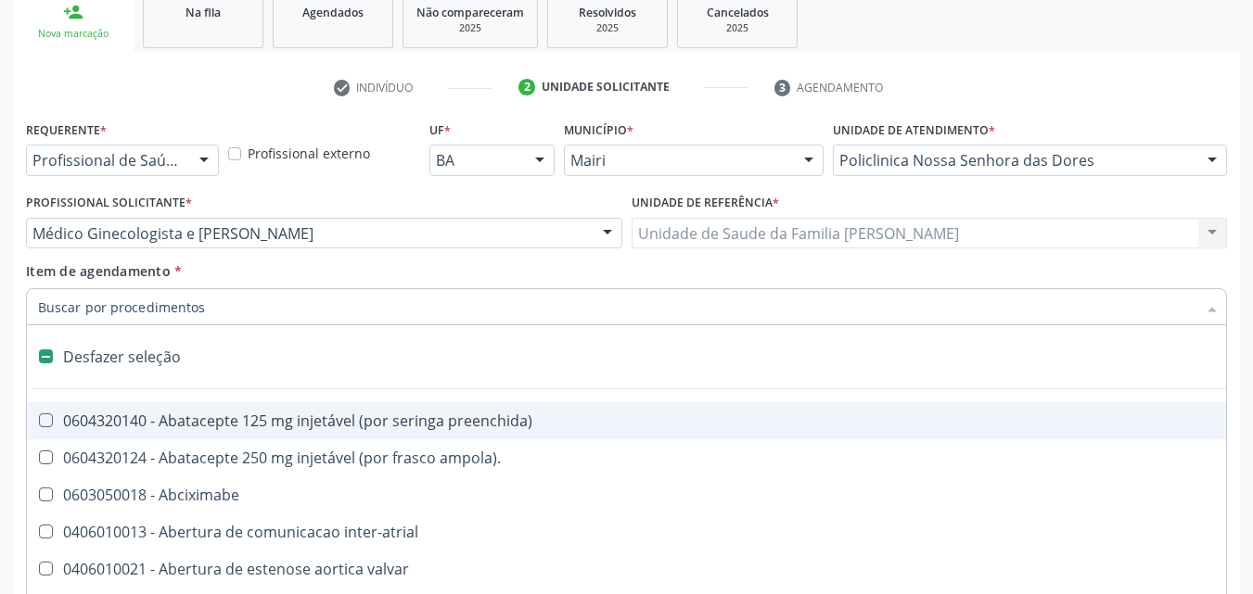
type input "B"
checkbox oral "true"
checkbox epidemiológica "true"
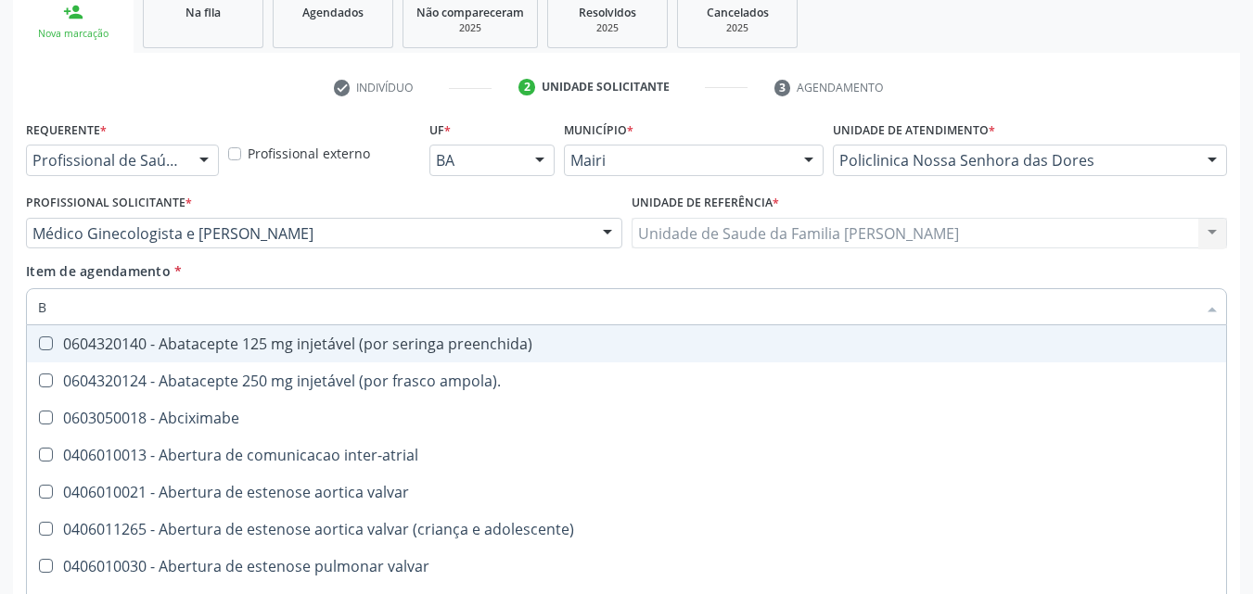
type input "BI"
checkbox adolescente\) "true"
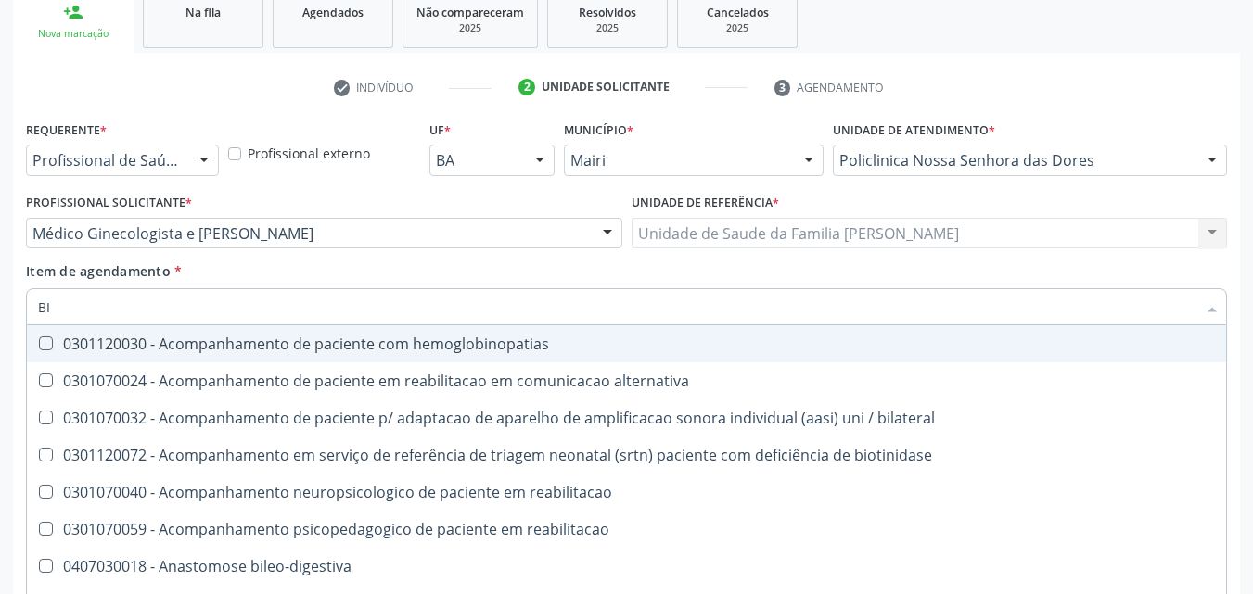
type input "BIL"
checkbox visual "true"
type input "B"
checkbox fracoes "false"
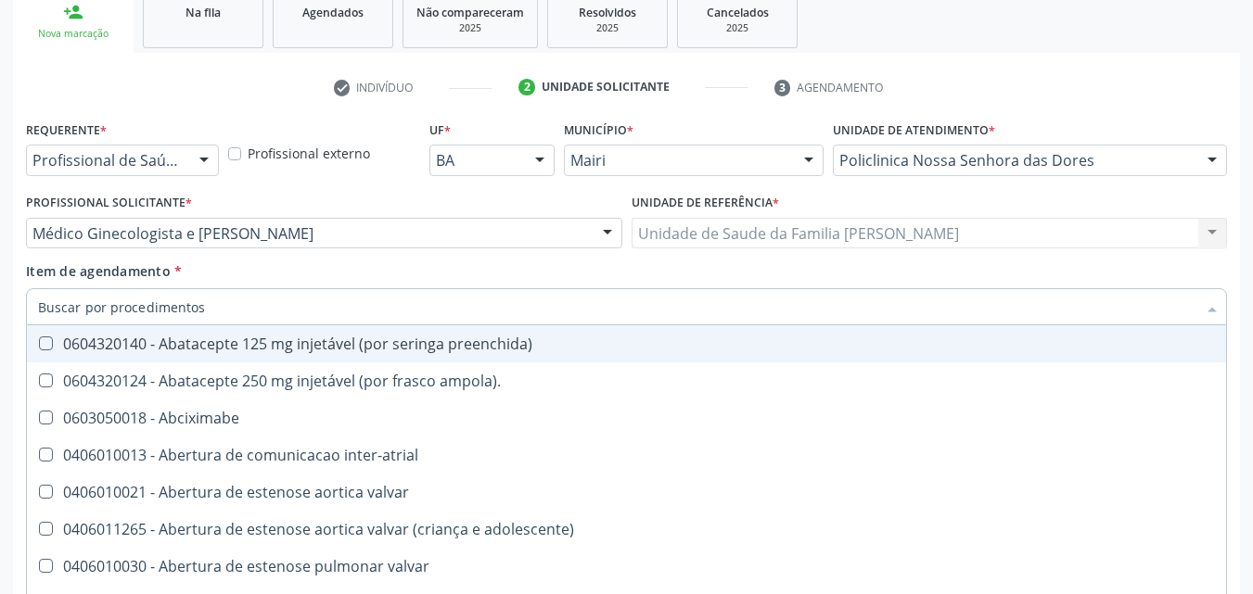
checkbox fracoes "false"
checkbox b12 "false"
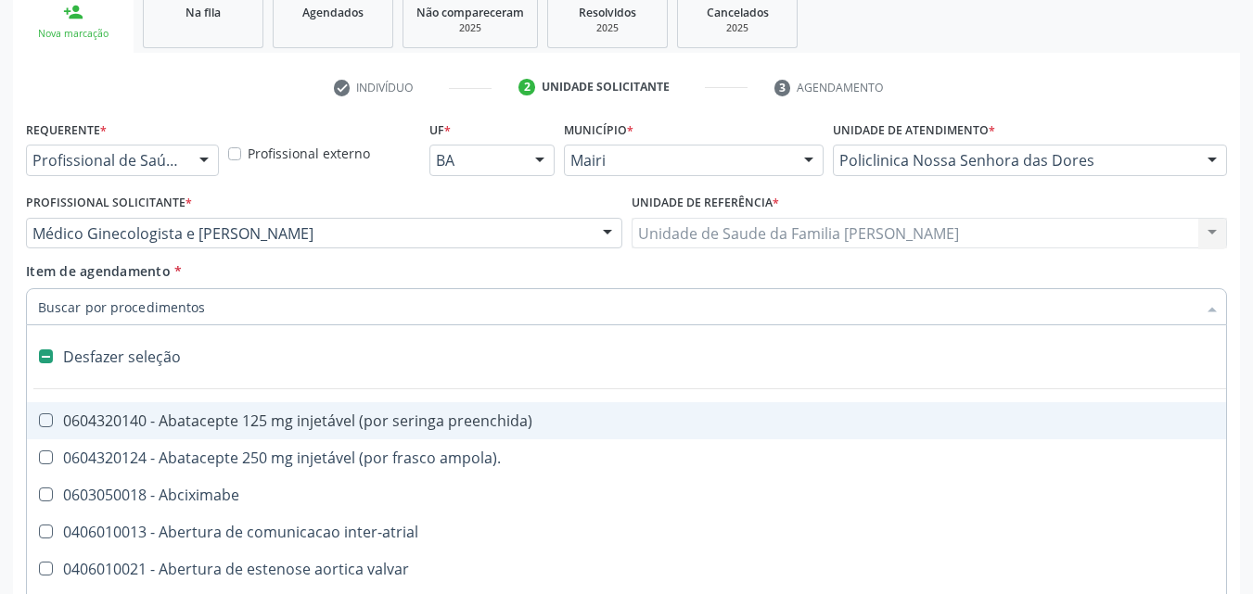
click at [390, 286] on div "Item de agendamento * Desfazer seleção 0604320140 - Abatacepte 125 mg injetável…" at bounding box center [626, 291] width 1201 height 58
checkbox ampola\)\ "true"
checkbox Abciximabe "true"
checkbox inter-atrial "true"
checkbox valvar "true"
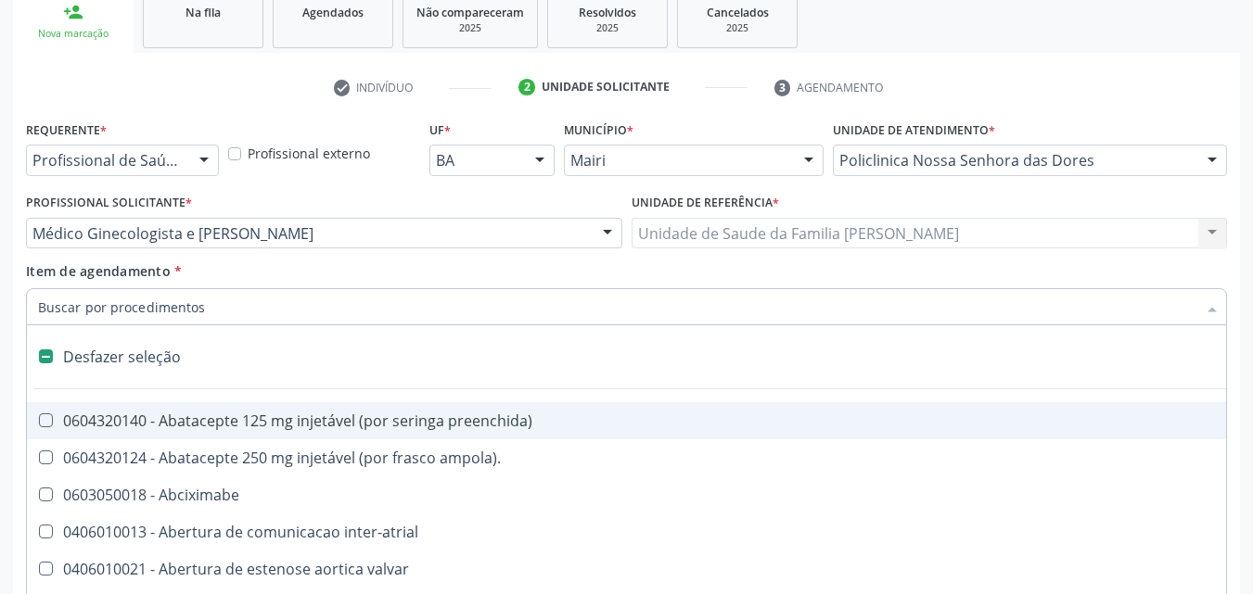
checkbox adolescente\) "true"
checkbox valvar "true"
checkbox adolescente\) "true"
checkbox paciente\) "true"
checkbox dente\) "true"
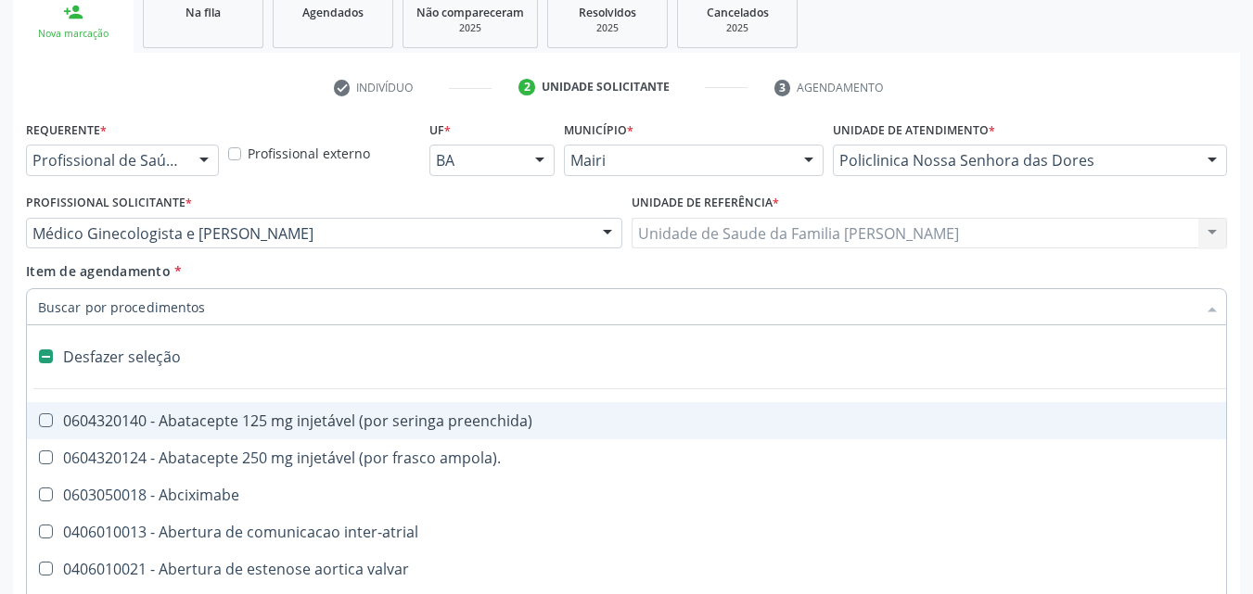
checkbox comprimido\) "true"
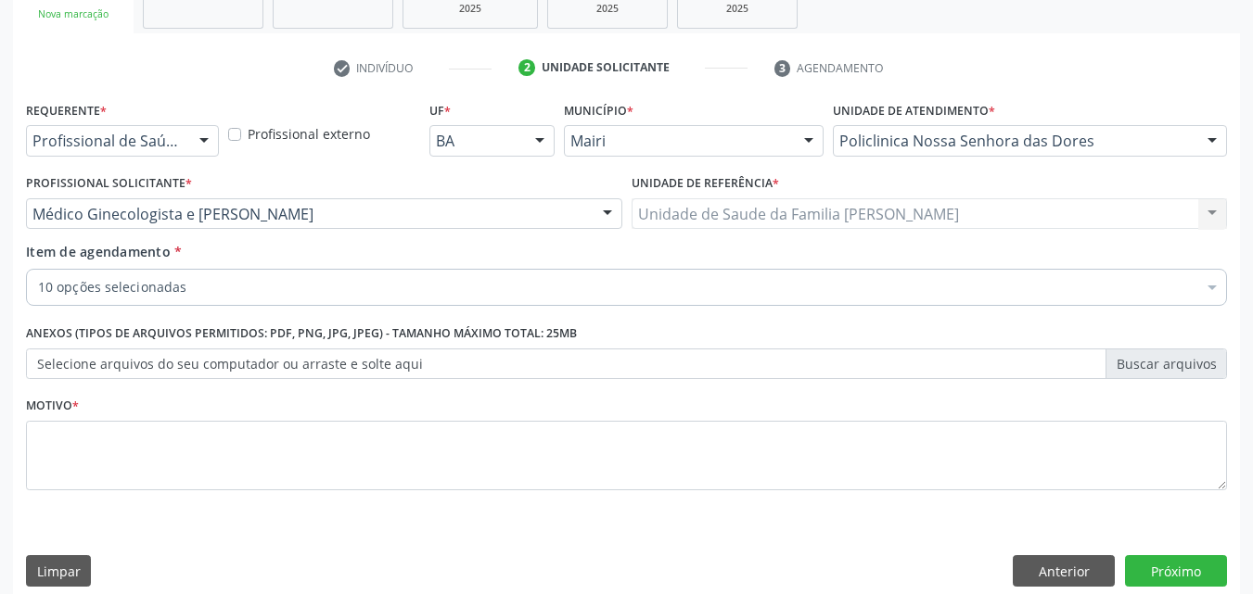
scroll to position [325, 0]
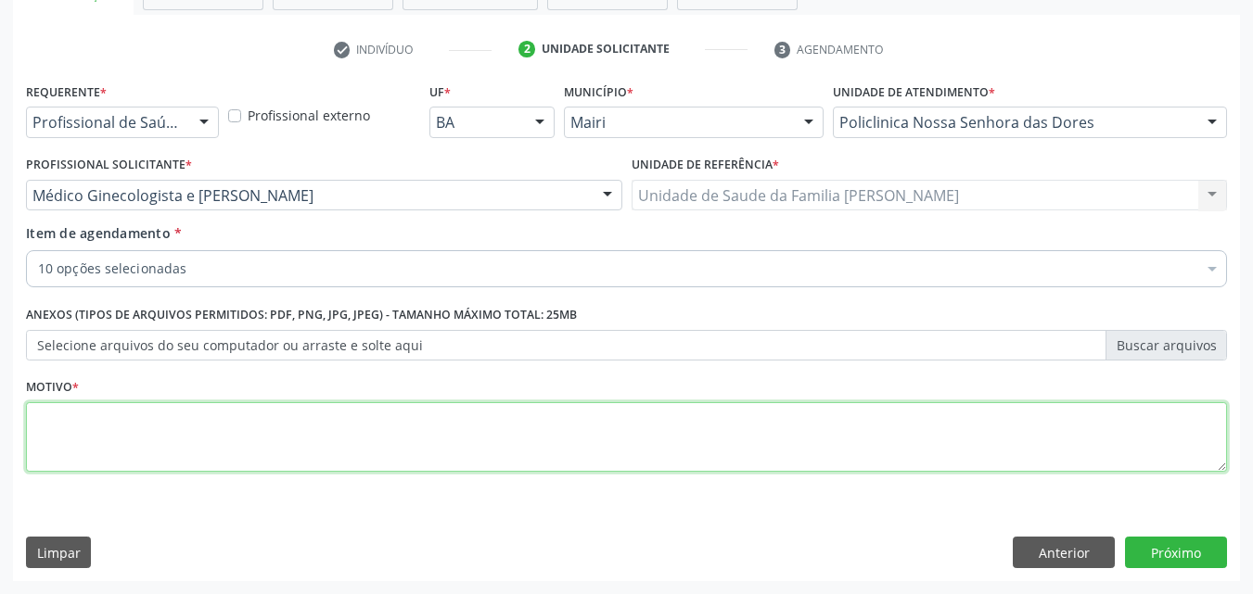
click at [99, 424] on textarea at bounding box center [626, 437] width 1201 height 70
type textarea "PRE [DATE]"
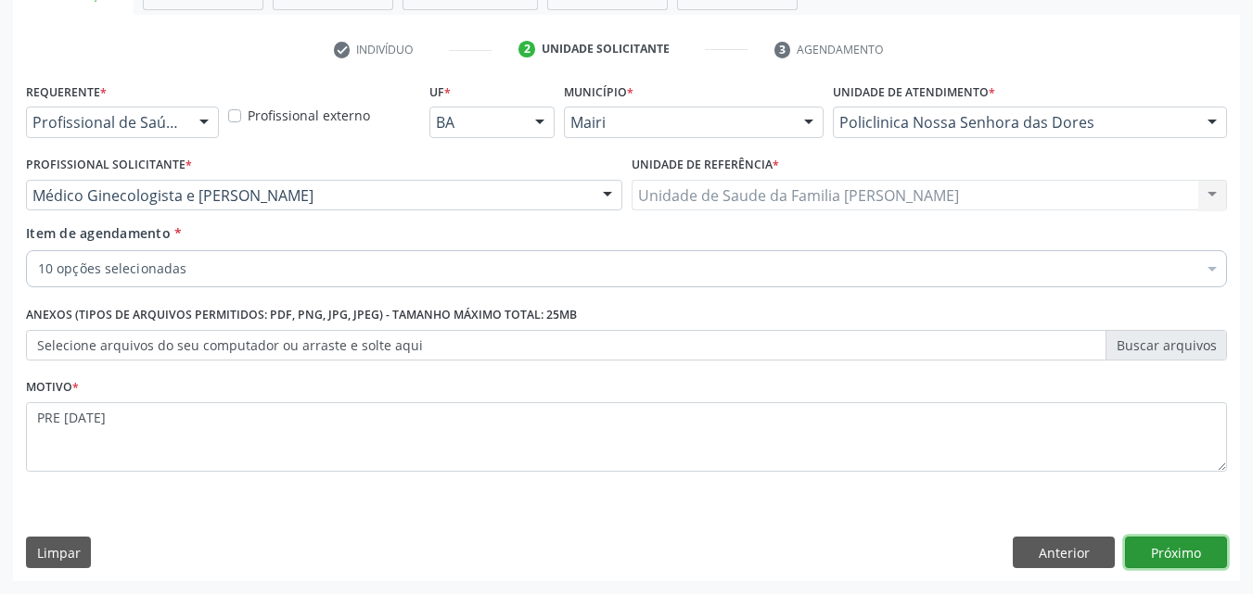
click at [1207, 546] on button "Próximo" at bounding box center [1176, 553] width 102 height 32
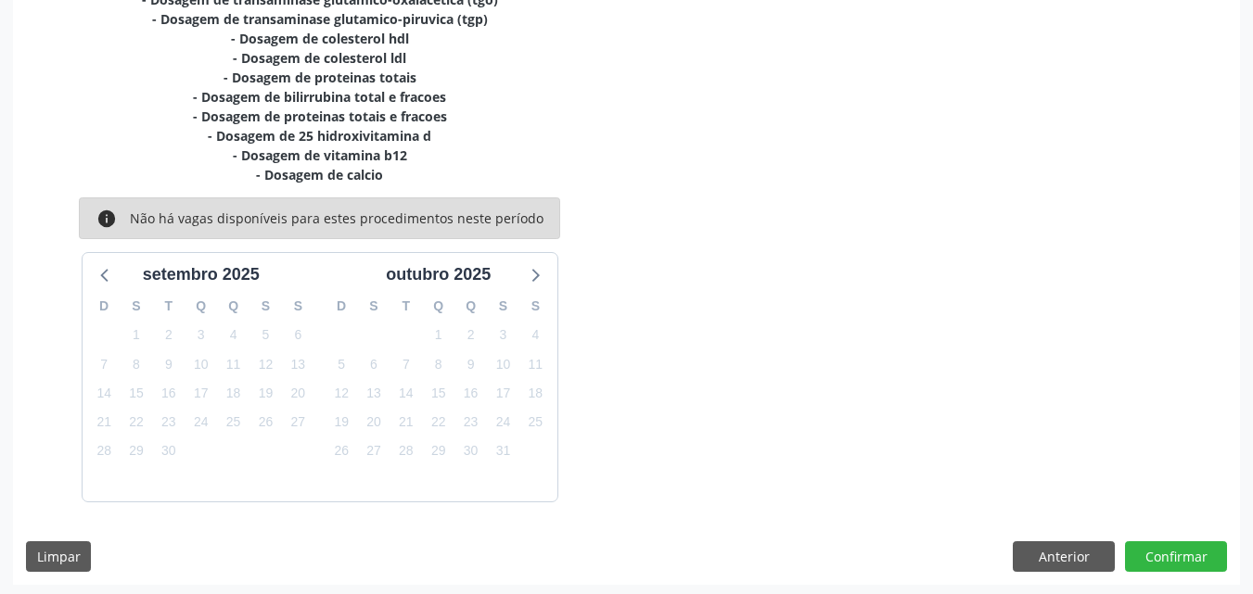
scroll to position [442, 0]
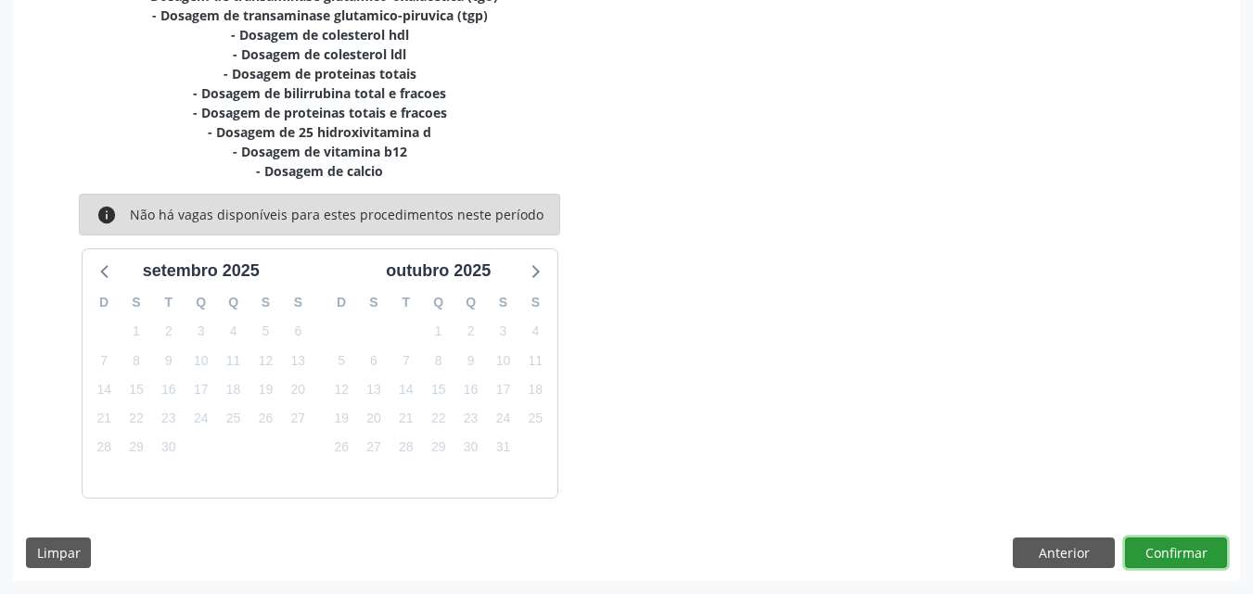
click at [1207, 546] on button "Confirmar" at bounding box center [1176, 554] width 102 height 32
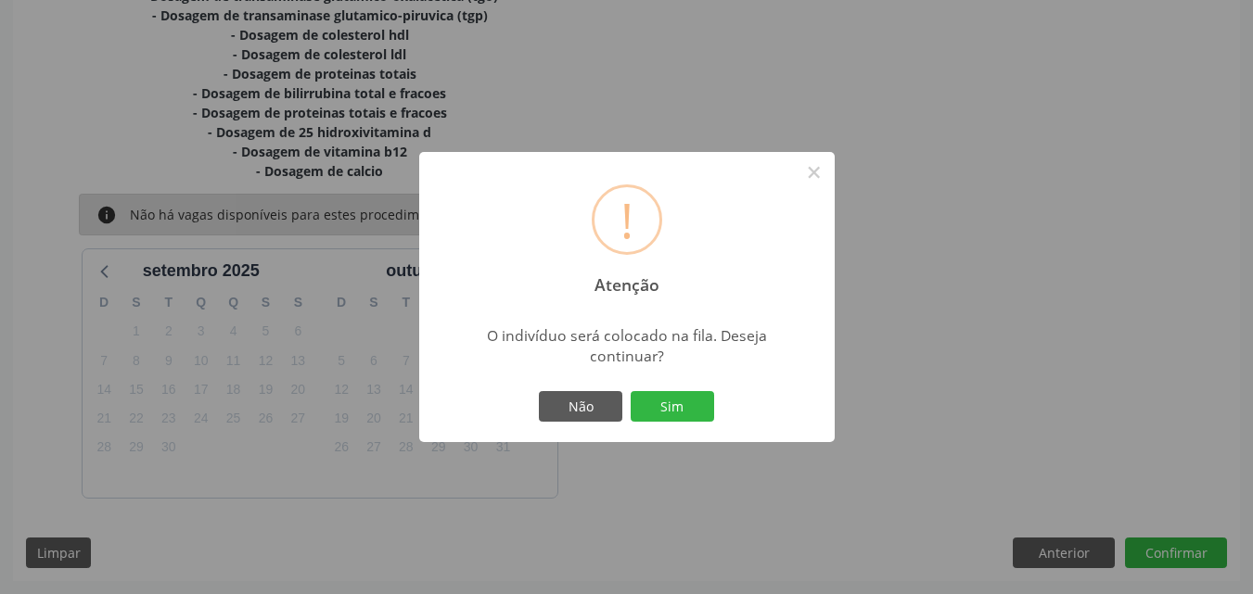
click at [658, 388] on div "Não Sim" at bounding box center [627, 407] width 184 height 39
click at [670, 394] on button "Sim" at bounding box center [672, 407] width 83 height 32
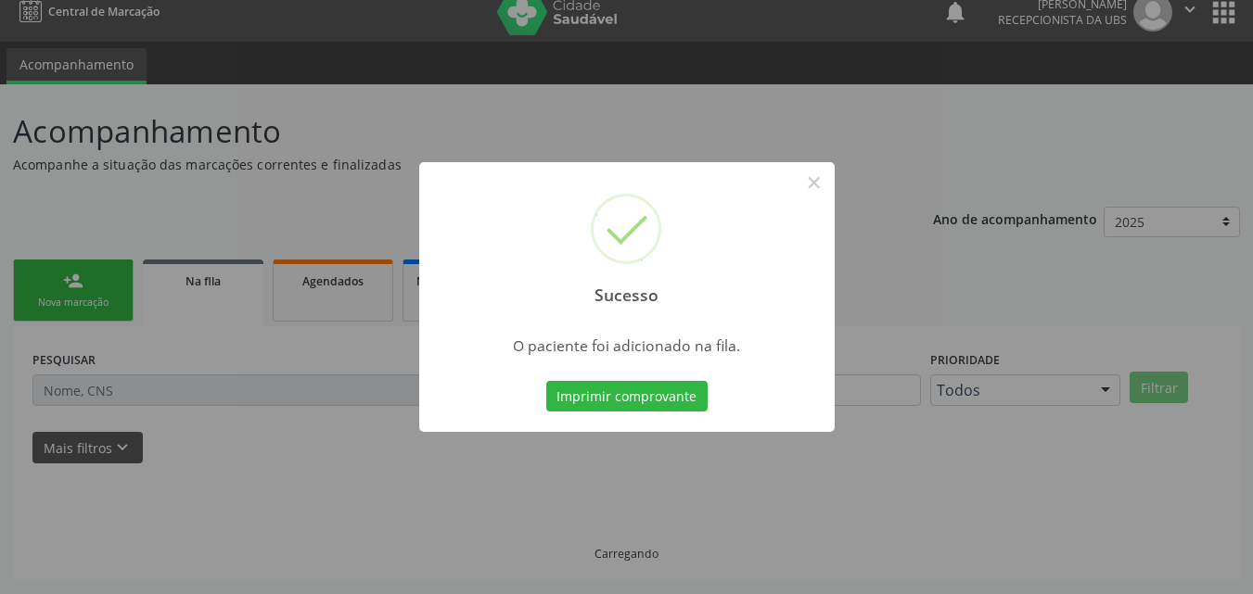
scroll to position [18, 0]
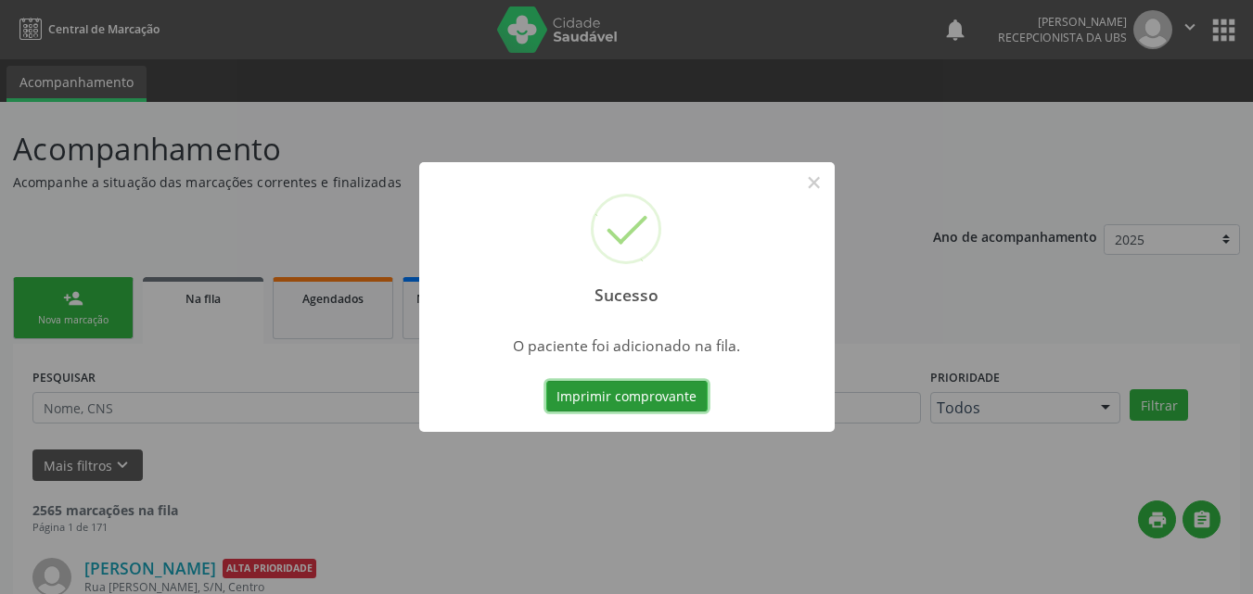
scroll to position [18, 0]
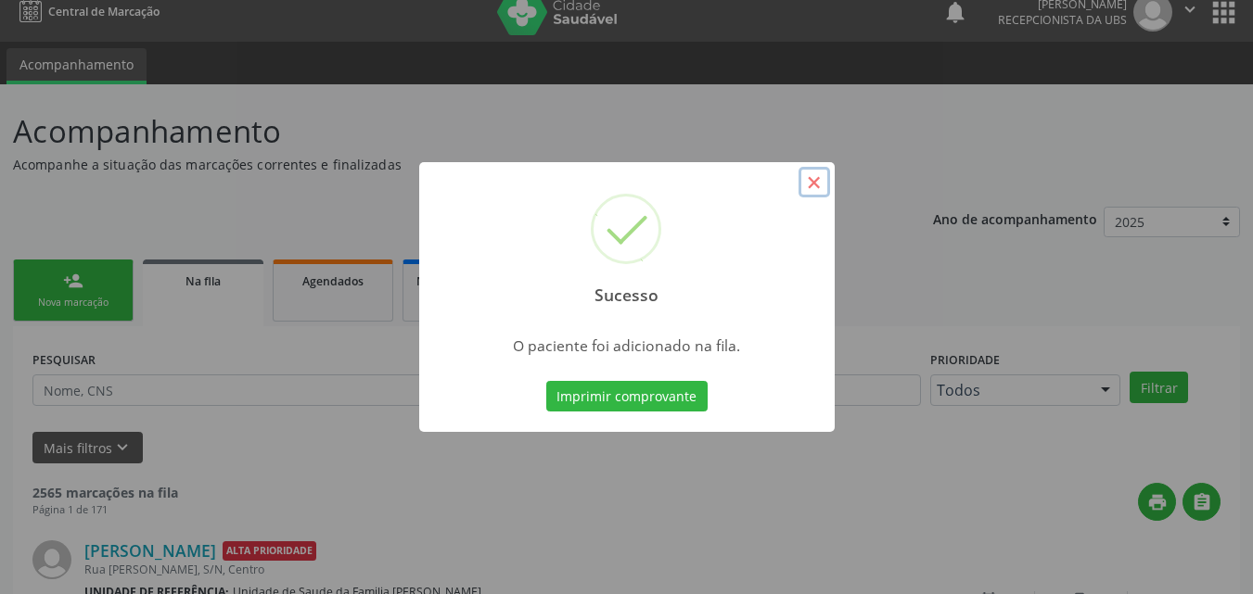
click at [815, 185] on button "×" at bounding box center [815, 183] width 32 height 32
